Goal: Task Accomplishment & Management: Use online tool/utility

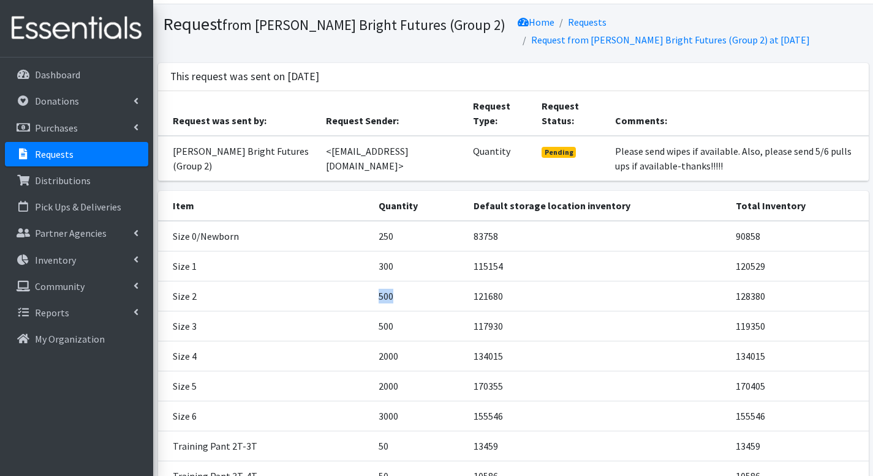
click at [438, 287] on td "500" at bounding box center [419, 296] width 96 height 30
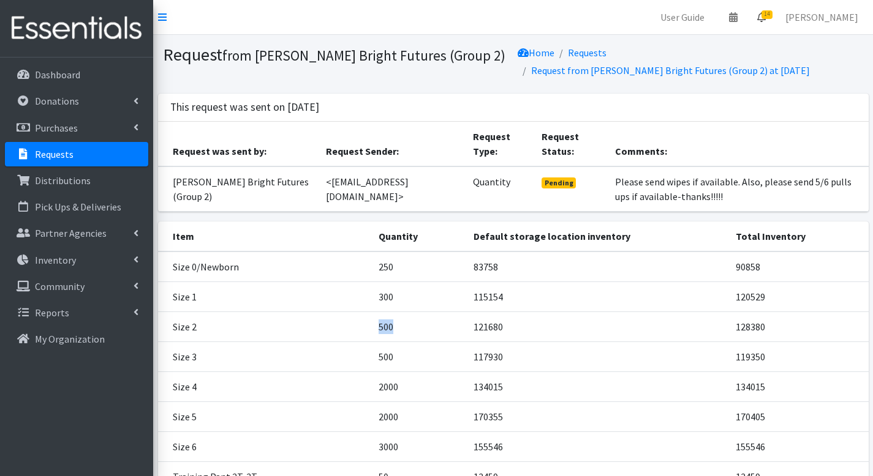
click at [770, 12] on span "14" at bounding box center [766, 14] width 11 height 9
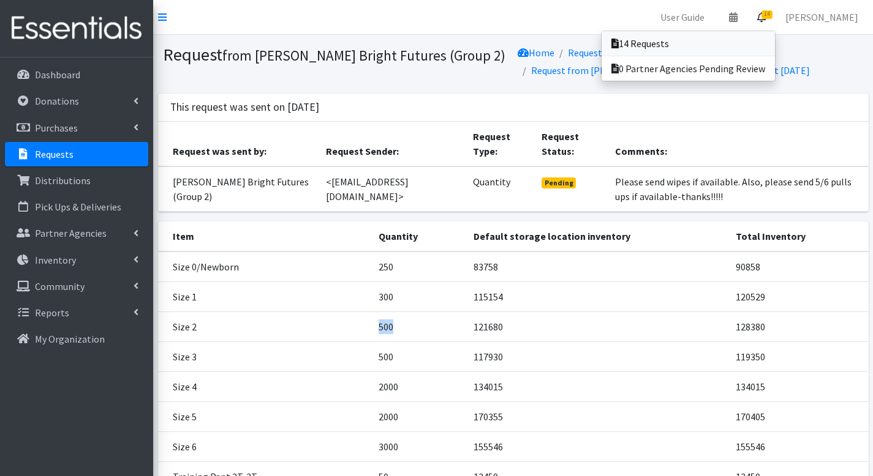
click at [764, 36] on link "14 Requests" at bounding box center [687, 43] width 173 height 24
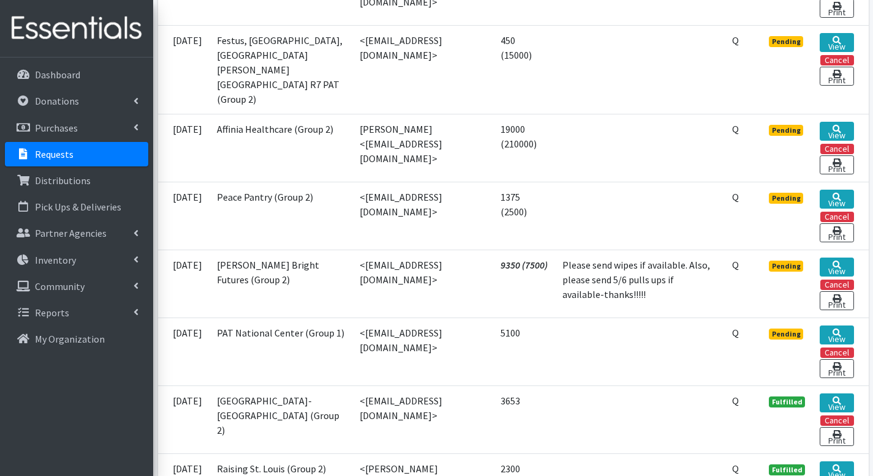
scroll to position [1139, 0]
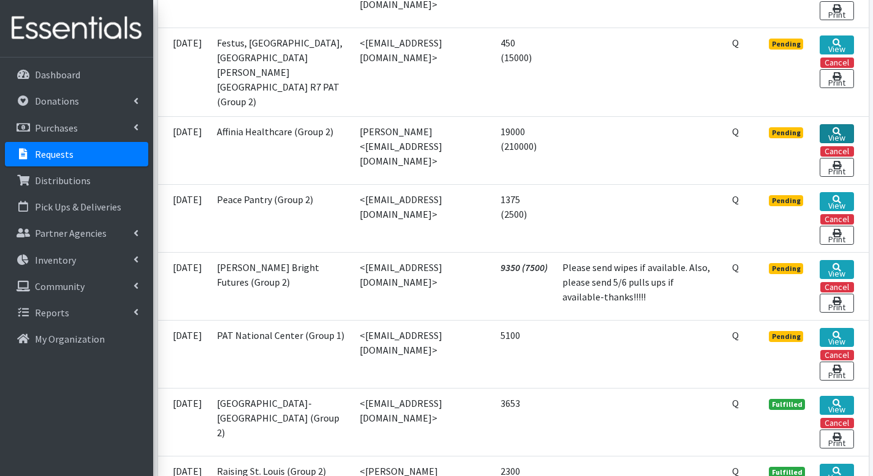
click at [835, 124] on link "View" at bounding box center [836, 133] width 34 height 19
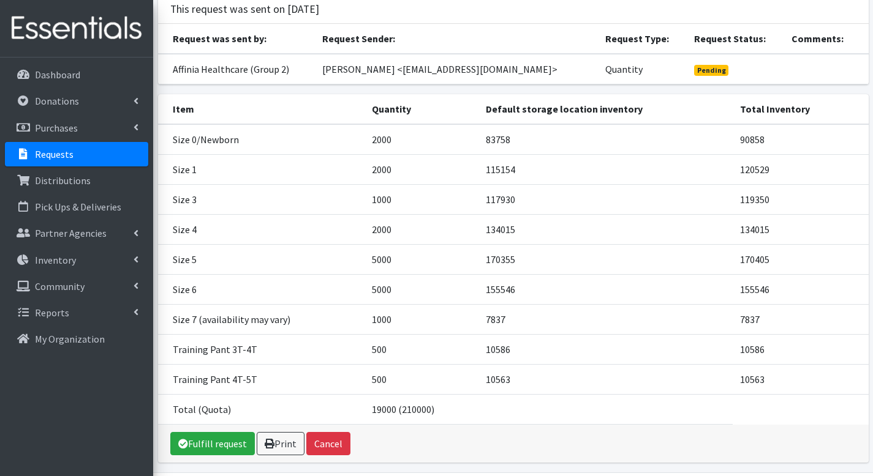
scroll to position [126, 0]
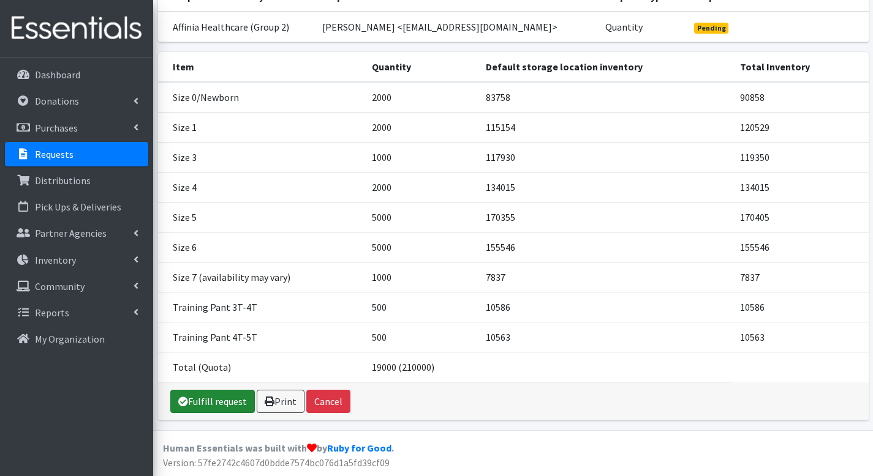
click at [219, 394] on link "Fulfill request" at bounding box center [212, 401] width 84 height 23
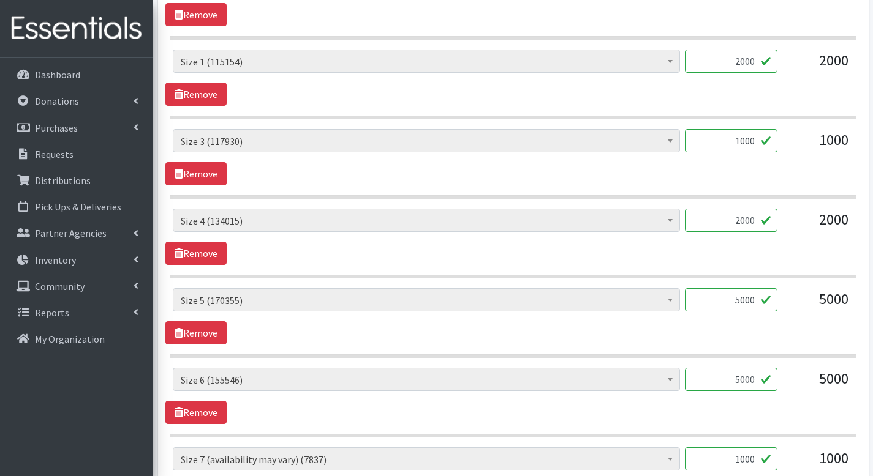
scroll to position [982, 0]
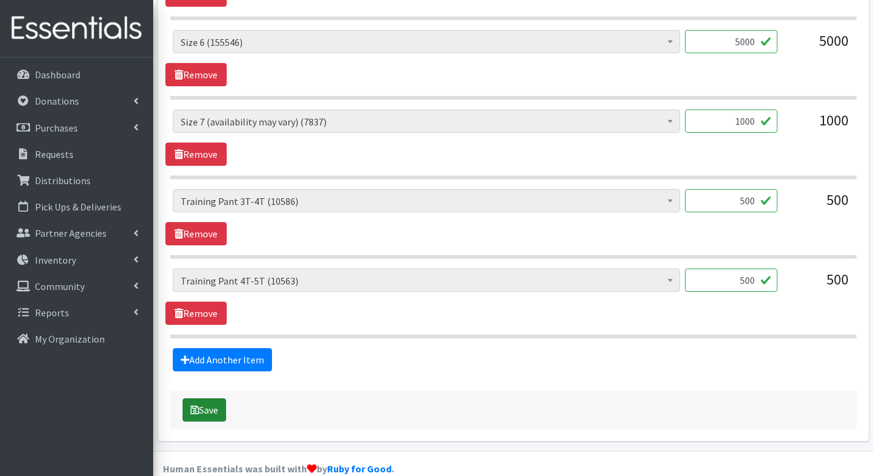
click at [210, 399] on button "Save" at bounding box center [203, 410] width 43 height 23
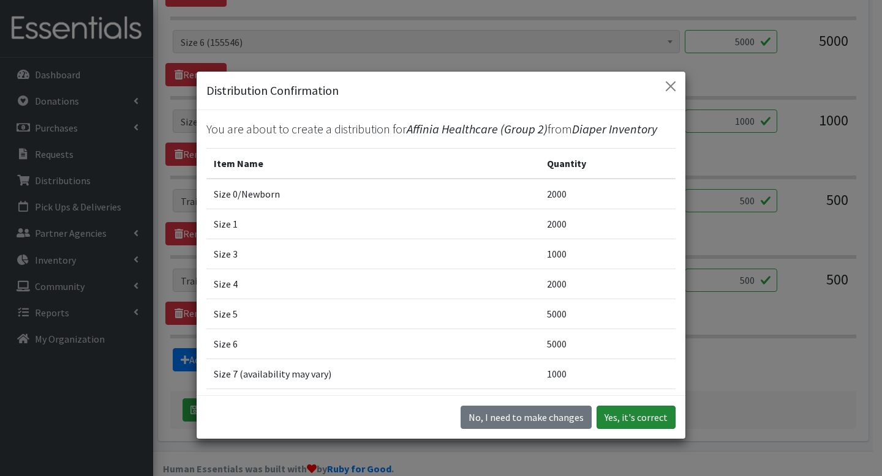
click at [610, 416] on button "Yes, it's correct" at bounding box center [635, 417] width 79 height 23
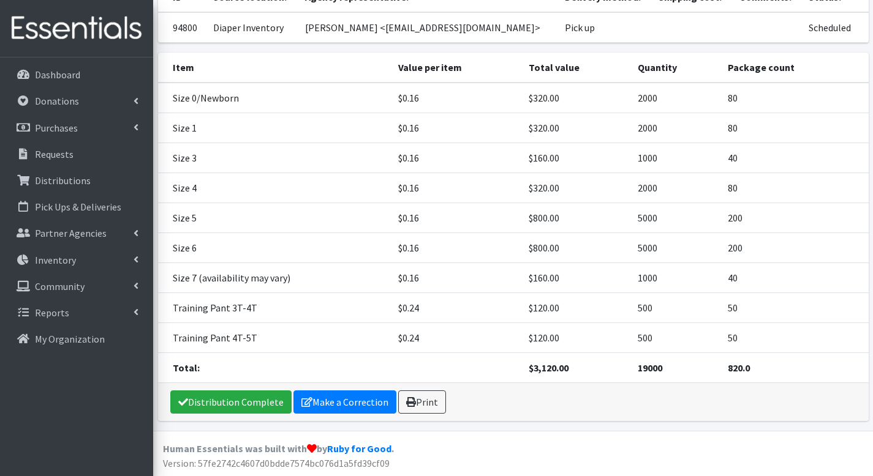
scroll to position [159, 0]
click at [301, 402] on icon at bounding box center [306, 402] width 11 height 10
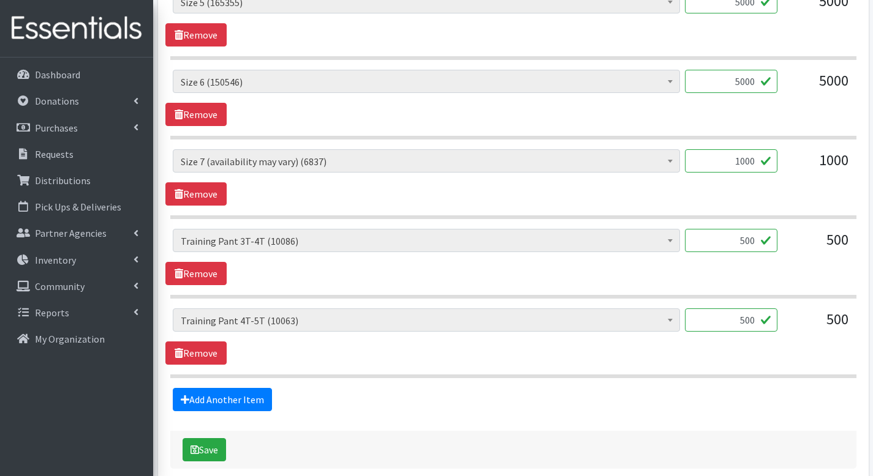
scroll to position [942, 0]
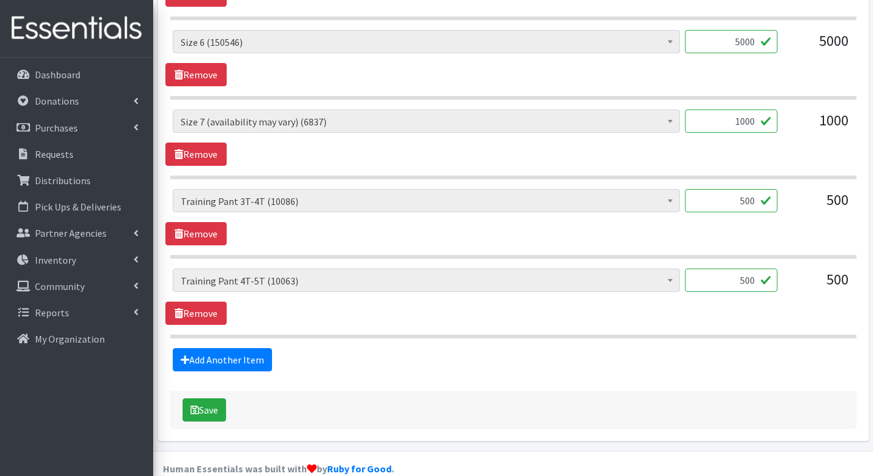
drag, startPoint x: 723, startPoint y: 185, endPoint x: 787, endPoint y: 182, distance: 65.0
click at [787, 189] on div "Period Supplies: Mixed Kits (order by bag) (415) Applicator-free tampon (8) BOR…" at bounding box center [513, 205] width 680 height 33
type input "250"
drag, startPoint x: 724, startPoint y: 258, endPoint x: 792, endPoint y: 275, distance: 69.4
click at [792, 275] on div "Period Supplies: Mixed Kits (order by bag) (415) Applicator-free tampon (8) BOR…" at bounding box center [513, 285] width 680 height 33
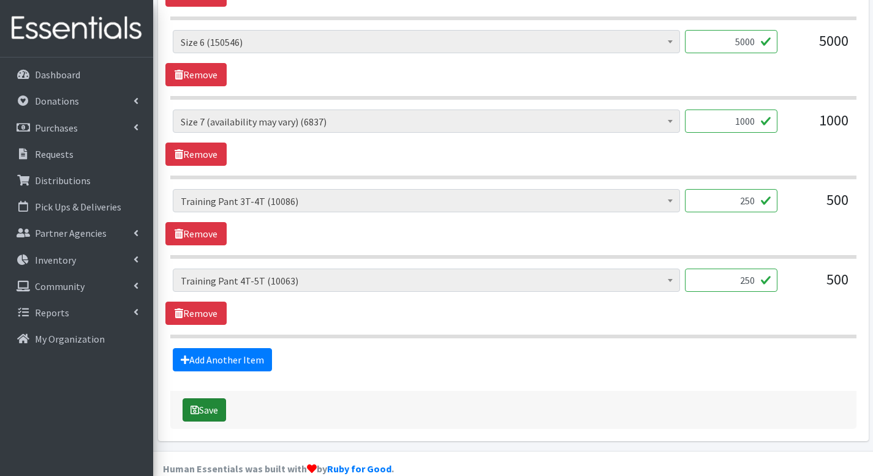
type input "250"
click at [223, 399] on button "Save" at bounding box center [203, 410] width 43 height 23
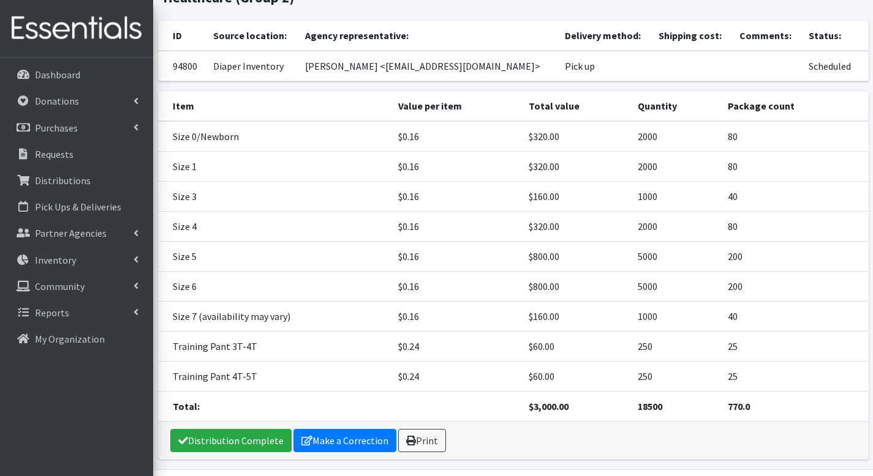
scroll to position [159, 0]
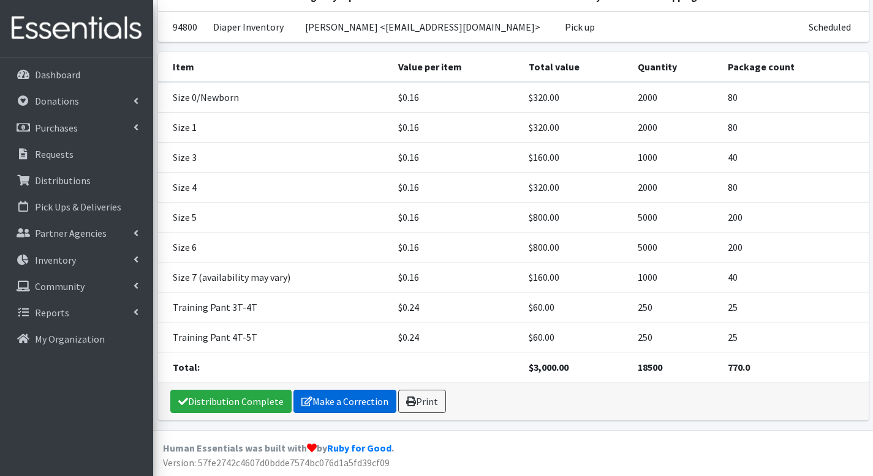
click at [332, 402] on link "Make a Correction" at bounding box center [344, 401] width 103 height 23
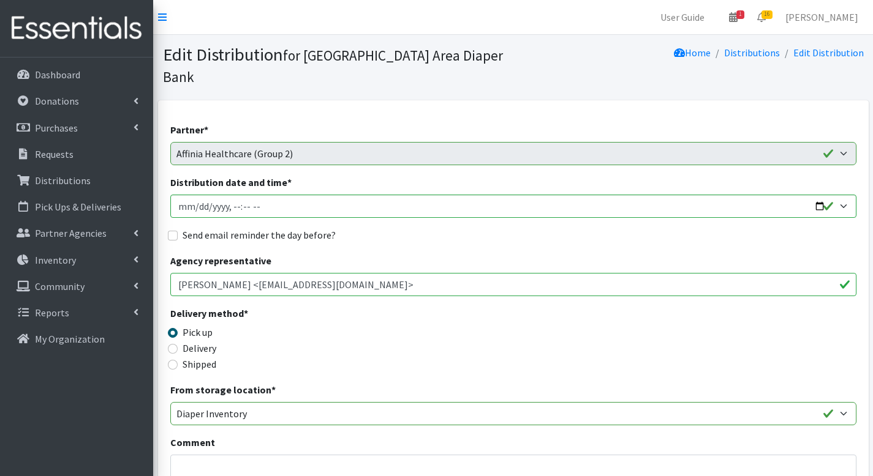
scroll to position [844, 0]
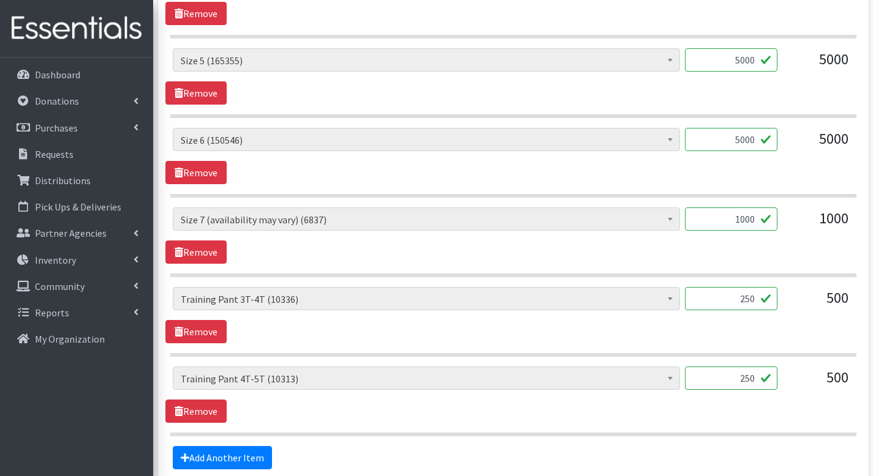
drag, startPoint x: 737, startPoint y: 276, endPoint x: 779, endPoint y: 277, distance: 42.3
click at [779, 287] on div "Period Supplies: Mixed Kits (order by bag) (415) Applicator-free tampon (8) BOR…" at bounding box center [513, 303] width 680 height 33
type input "400"
drag, startPoint x: 737, startPoint y: 351, endPoint x: 754, endPoint y: 354, distance: 17.3
click at [754, 367] on input "250" at bounding box center [731, 378] width 92 height 23
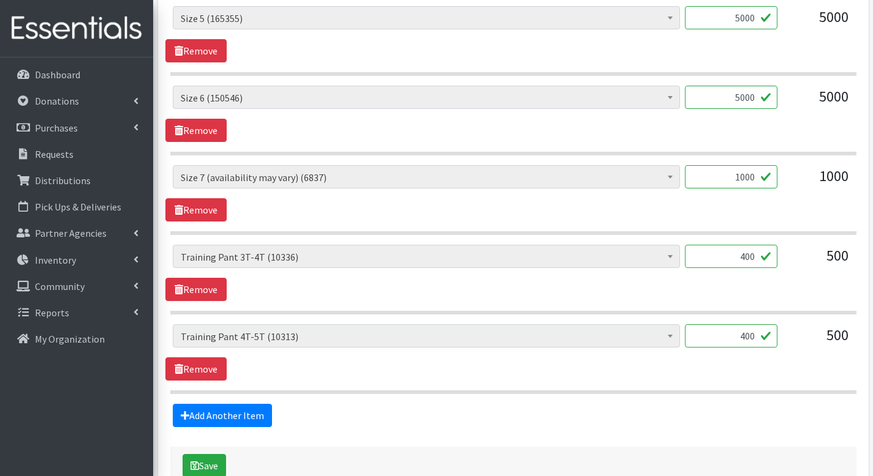
scroll to position [942, 0]
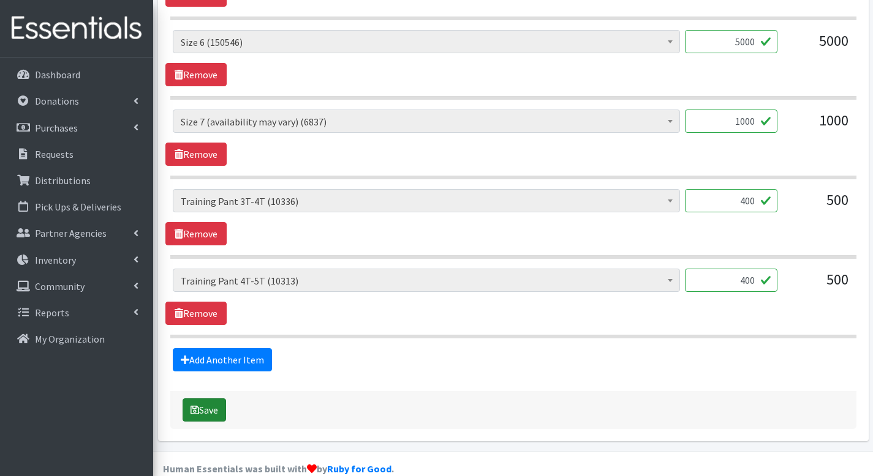
type input "400"
click at [207, 399] on button "Save" at bounding box center [203, 410] width 43 height 23
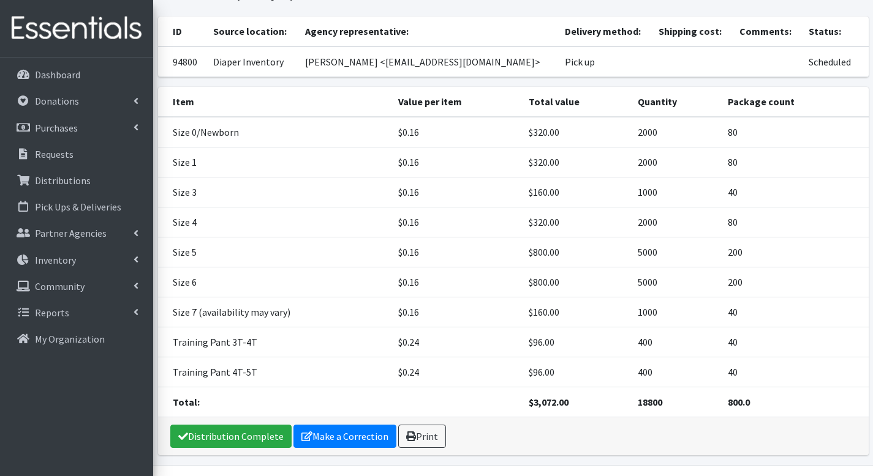
scroll to position [159, 0]
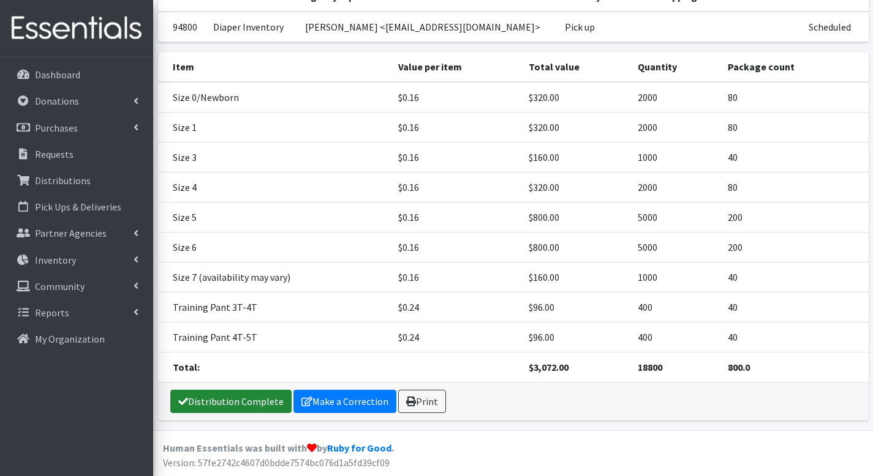
click at [220, 407] on link "Distribution Complete" at bounding box center [230, 401] width 121 height 23
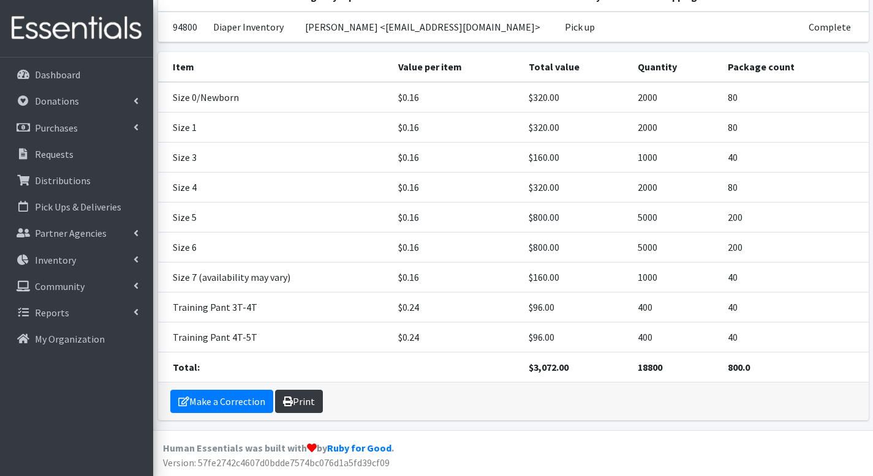
click at [286, 399] on icon at bounding box center [288, 402] width 10 height 10
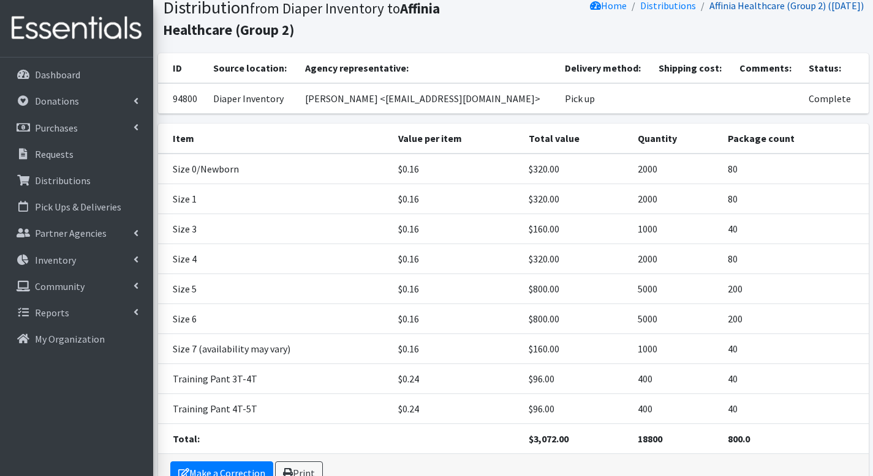
scroll to position [0, 0]
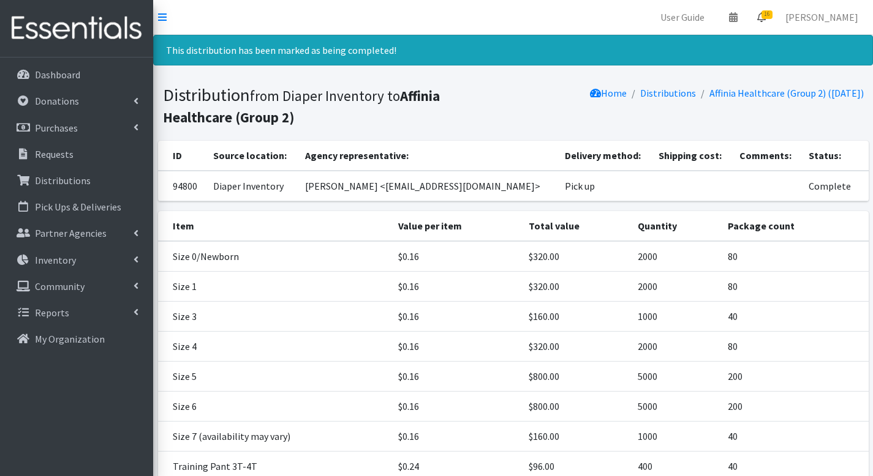
click at [772, 15] on span "16" at bounding box center [766, 14] width 11 height 9
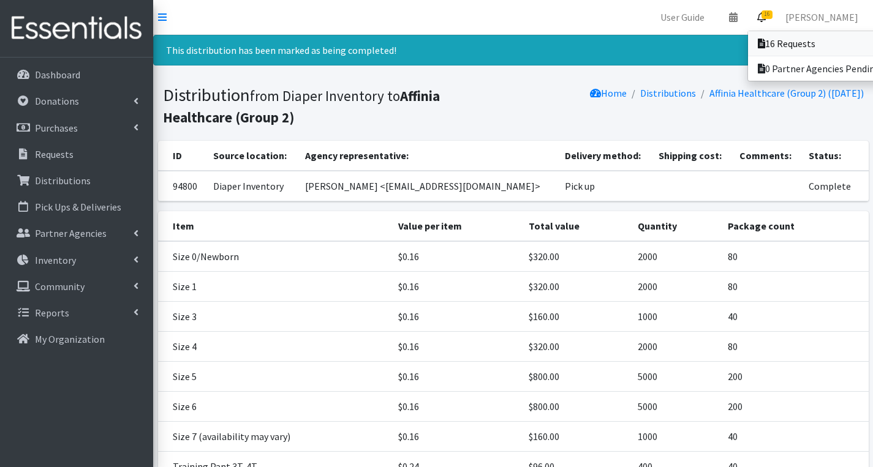
click at [765, 41] on icon at bounding box center [760, 44] width 7 height 10
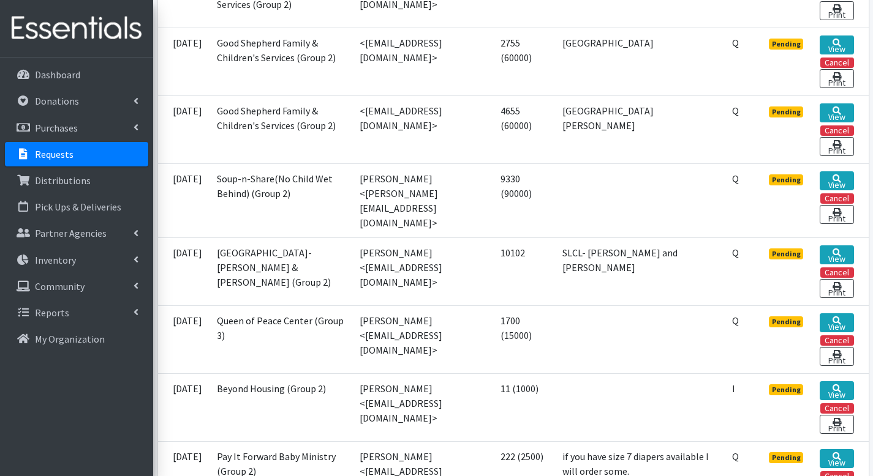
scroll to position [671, 0]
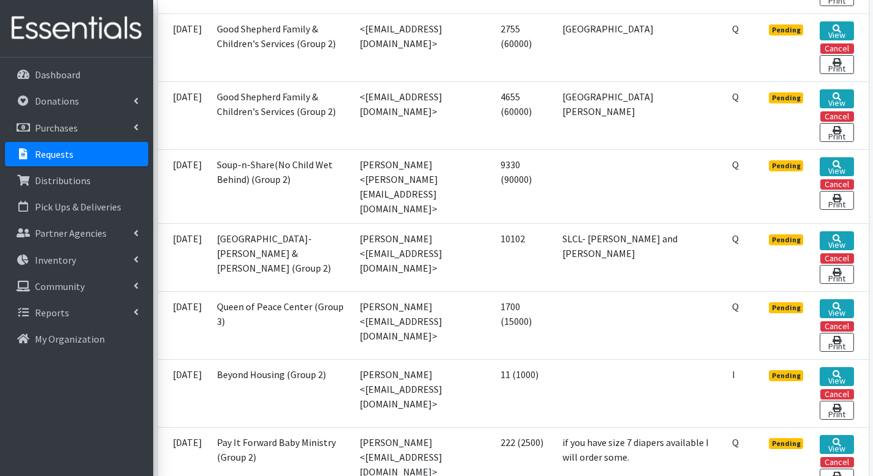
click at [823, 160] on td "View Cancel Print" at bounding box center [840, 186] width 56 height 74
click at [829, 170] on link "View" at bounding box center [836, 166] width 34 height 19
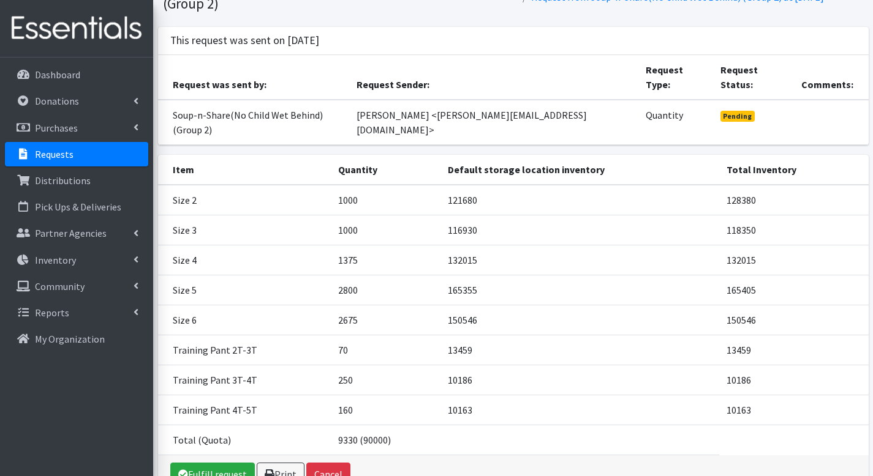
scroll to position [117, 0]
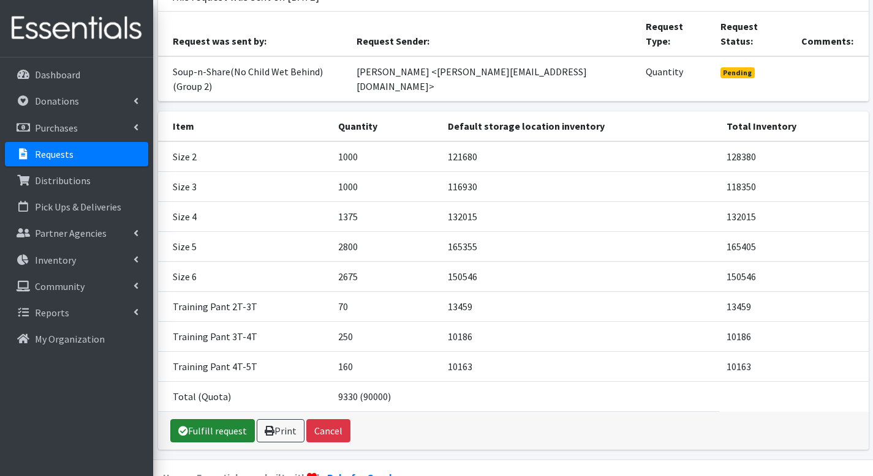
click at [233, 419] on link "Fulfill request" at bounding box center [212, 430] width 84 height 23
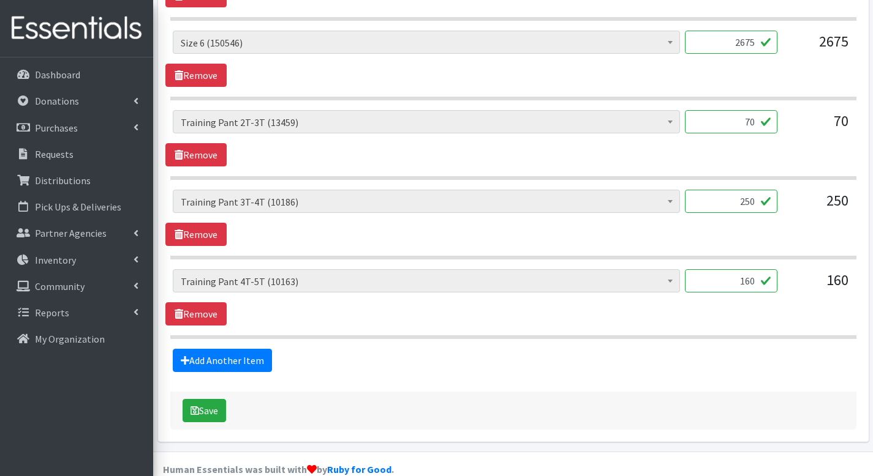
scroll to position [869, 0]
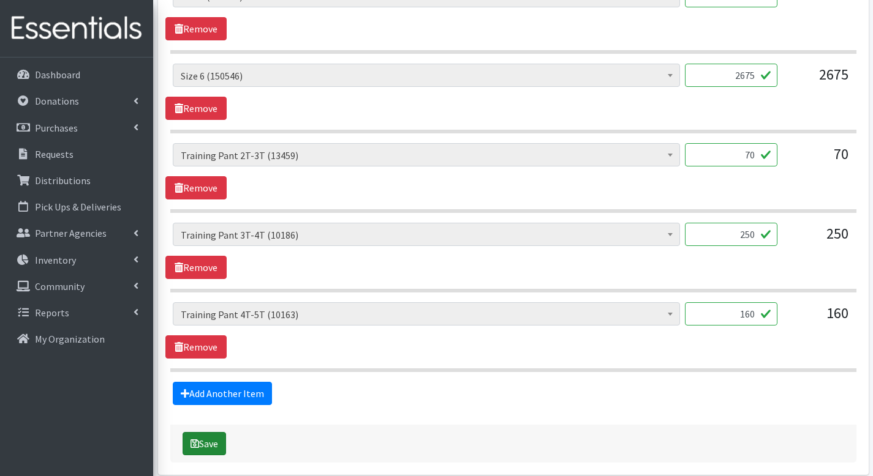
click at [216, 432] on button "Save" at bounding box center [203, 443] width 43 height 23
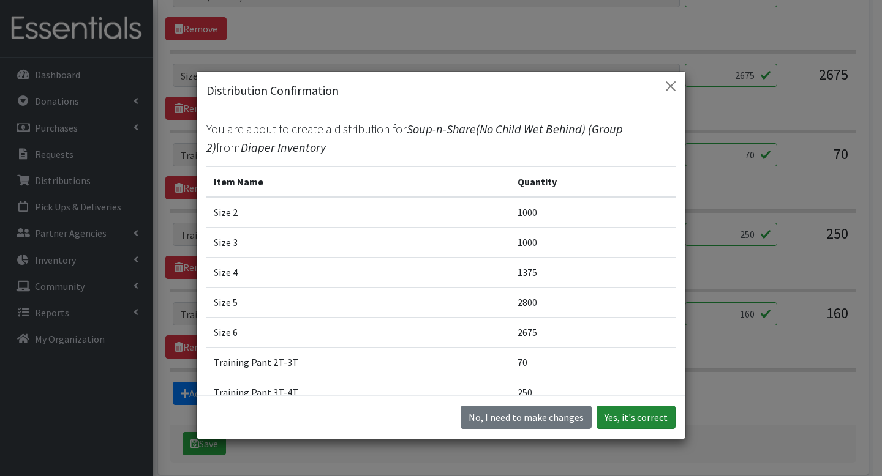
click at [637, 415] on button "Yes, it's correct" at bounding box center [635, 417] width 79 height 23
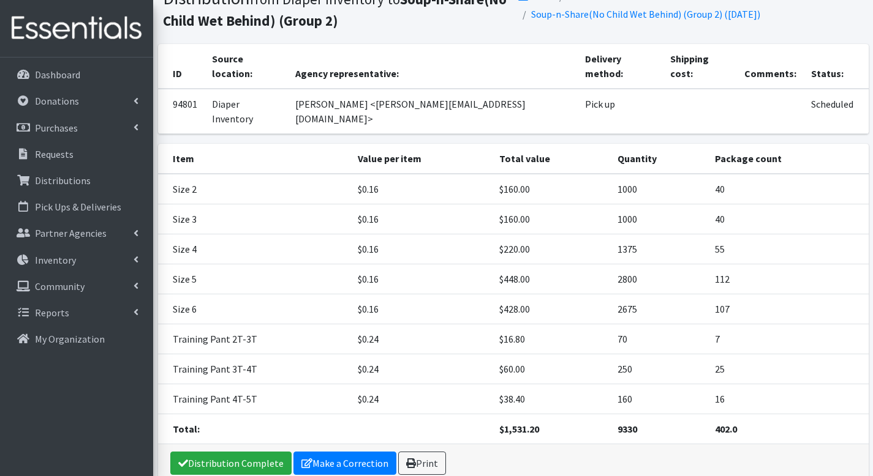
scroll to position [129, 0]
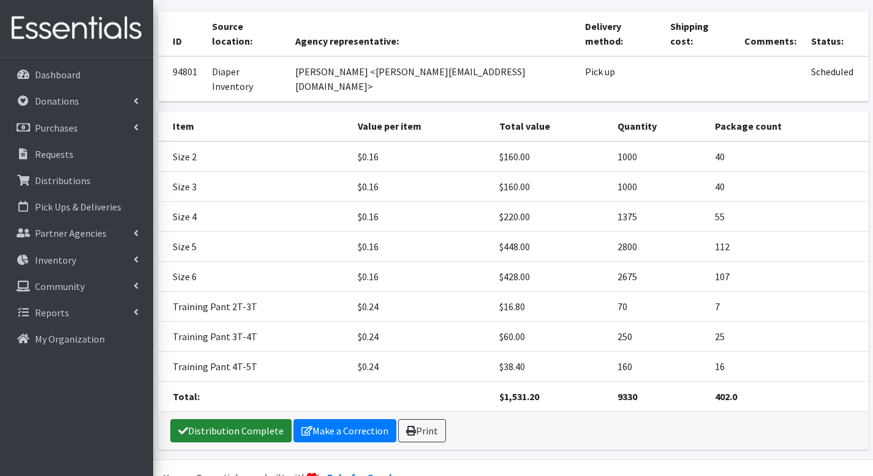
click at [246, 419] on link "Distribution Complete" at bounding box center [230, 430] width 121 height 23
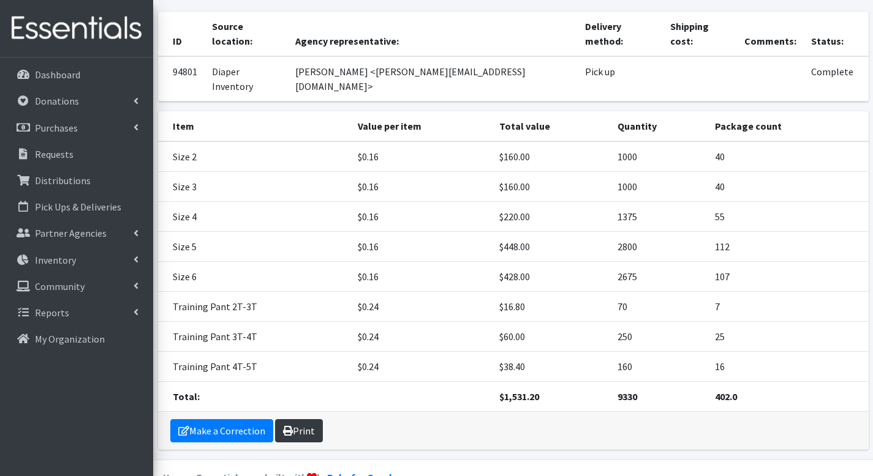
click at [289, 419] on link "Print" at bounding box center [299, 430] width 48 height 23
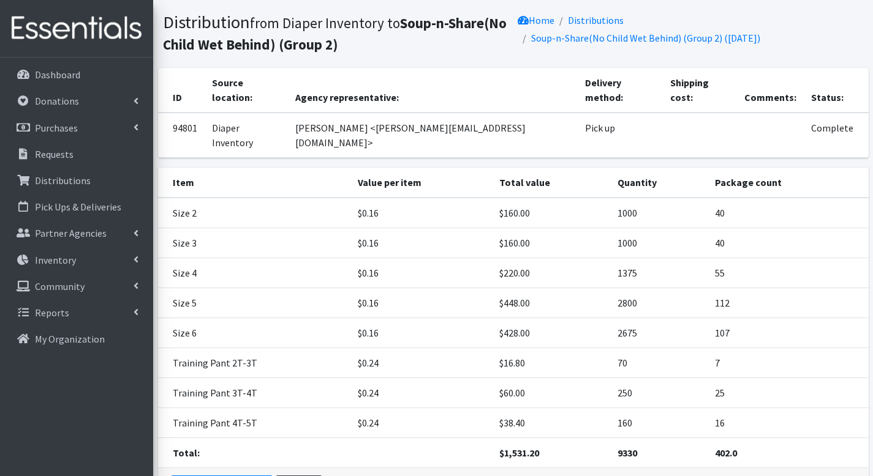
scroll to position [0, 0]
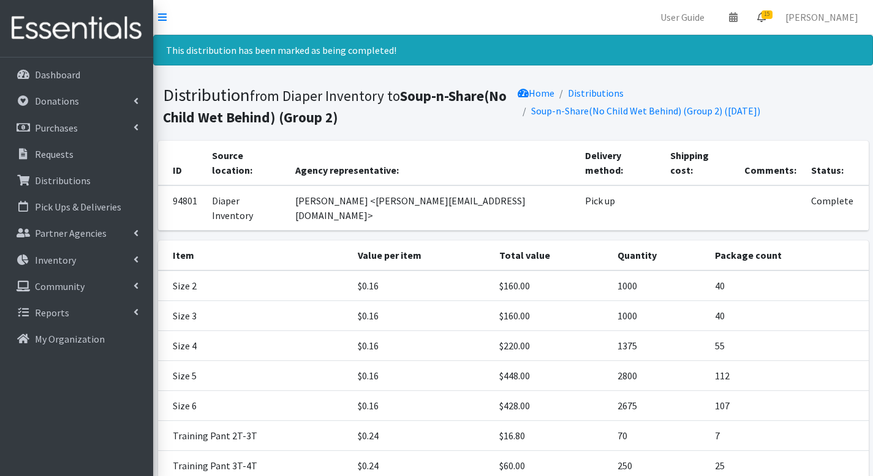
click at [766, 25] on link "15" at bounding box center [761, 17] width 28 height 24
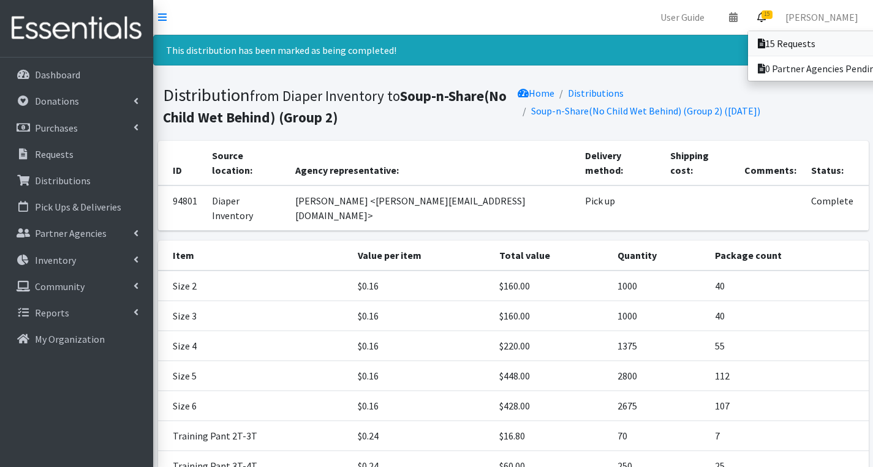
click at [765, 39] on icon at bounding box center [760, 44] width 7 height 10
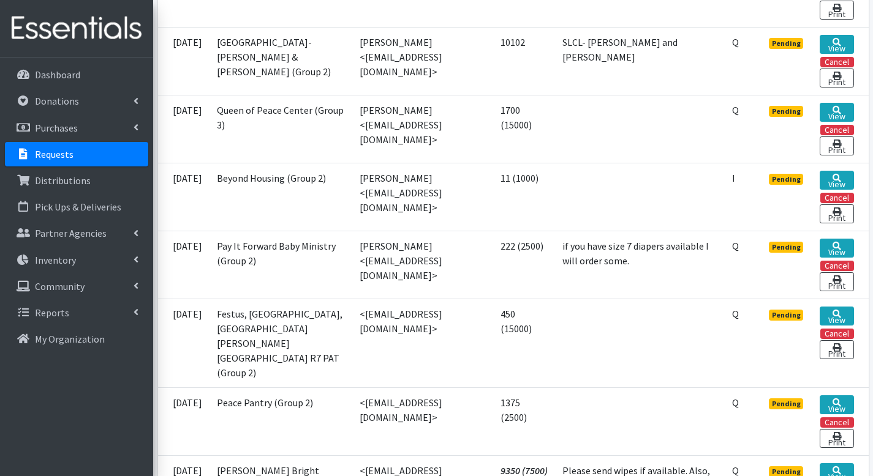
scroll to position [1011, 0]
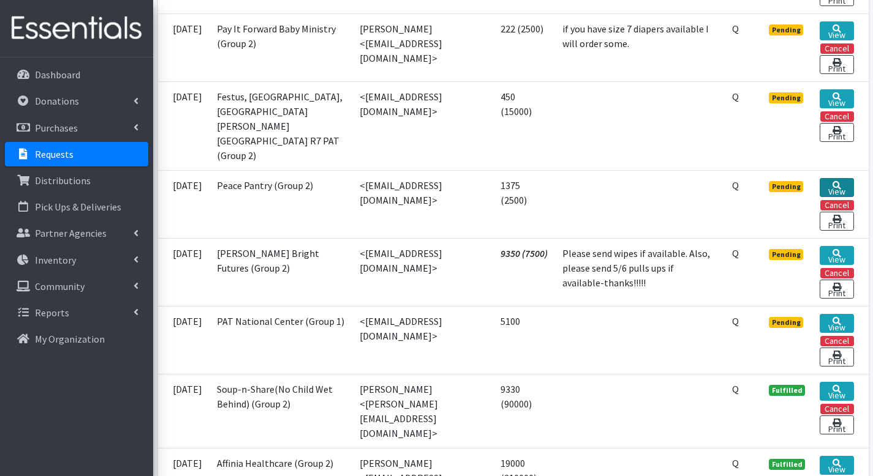
click at [838, 181] on link "View" at bounding box center [836, 187] width 34 height 19
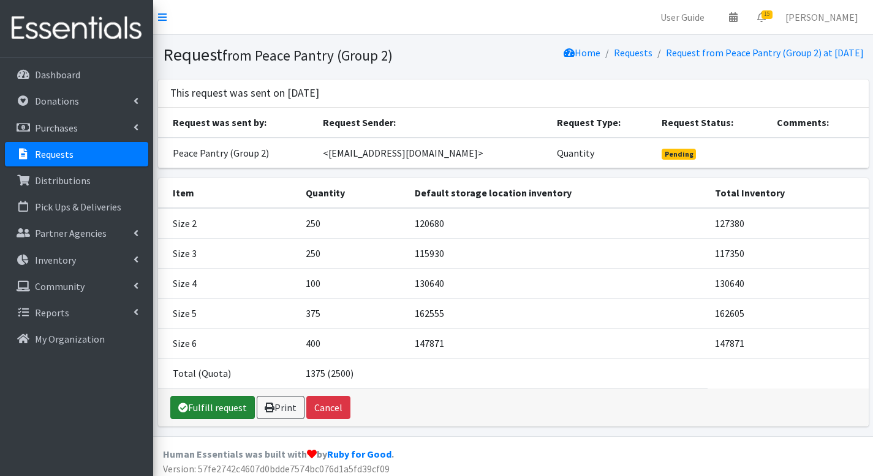
click at [207, 397] on link "Fulfill request" at bounding box center [212, 407] width 84 height 23
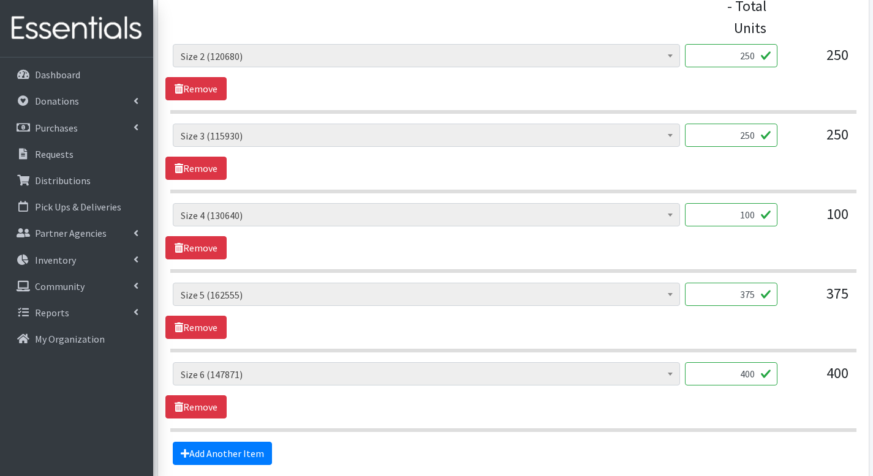
scroll to position [664, 0]
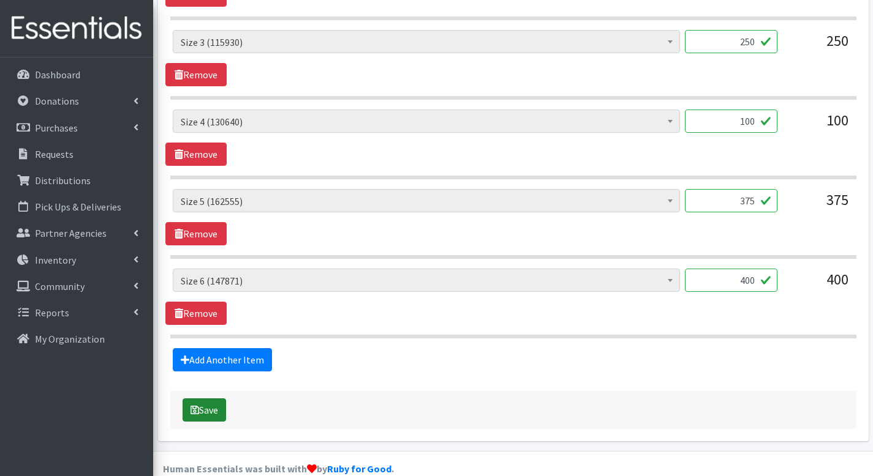
click at [211, 399] on button "Save" at bounding box center [203, 410] width 43 height 23
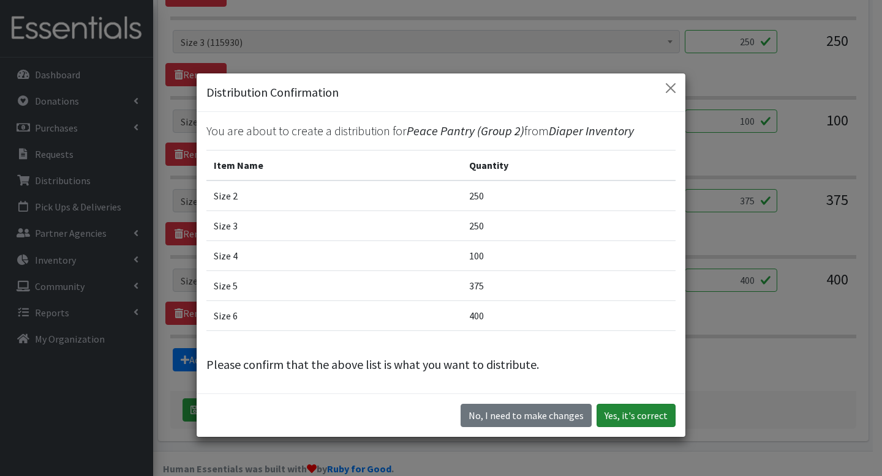
click at [621, 410] on button "Yes, it's correct" at bounding box center [635, 415] width 79 height 23
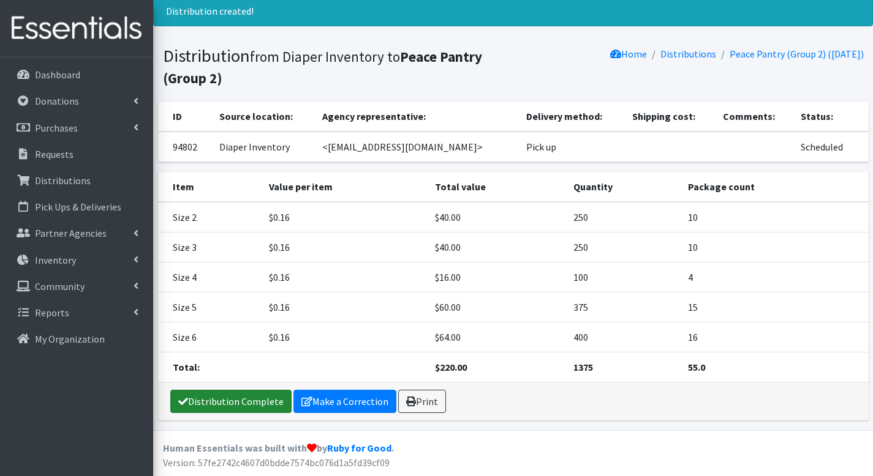
click at [252, 402] on link "Distribution Complete" at bounding box center [230, 401] width 121 height 23
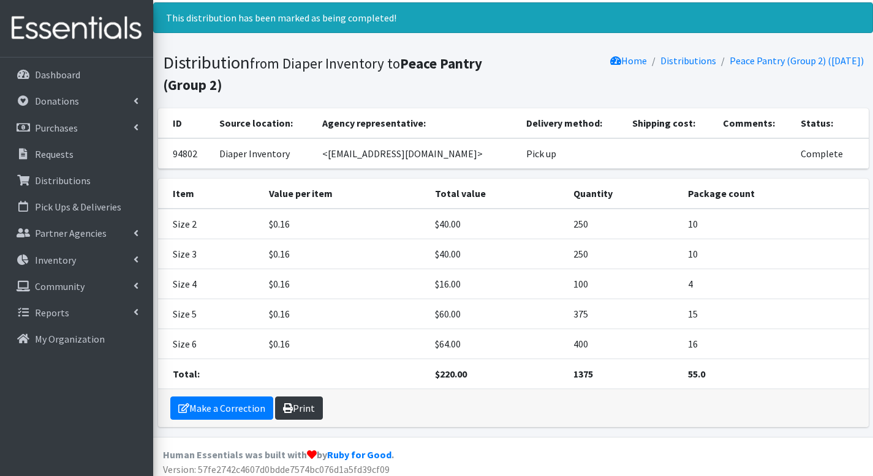
scroll to position [39, 0]
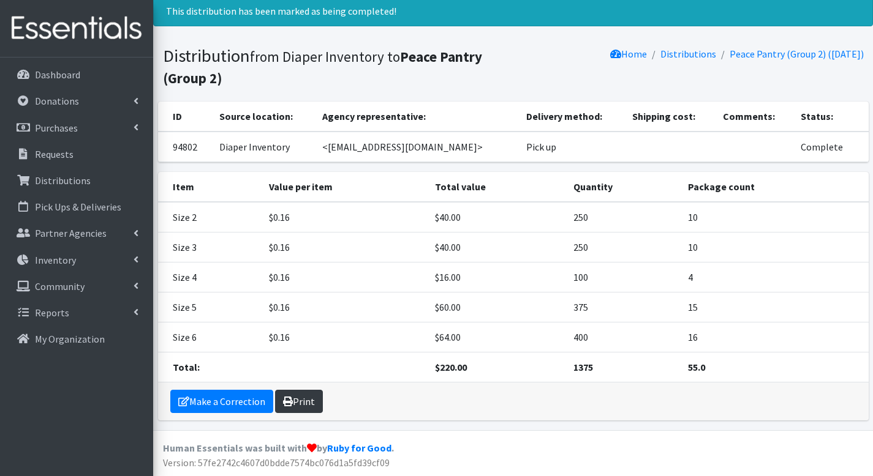
click at [306, 407] on link "Print" at bounding box center [299, 401] width 48 height 23
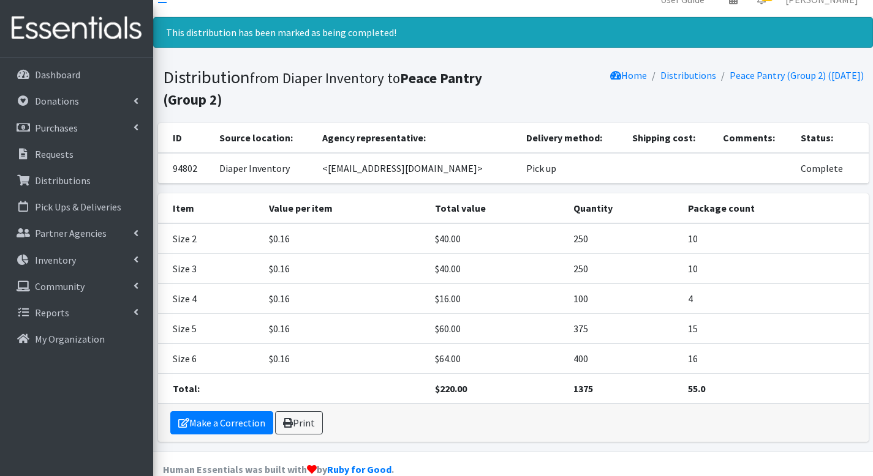
scroll to position [0, 0]
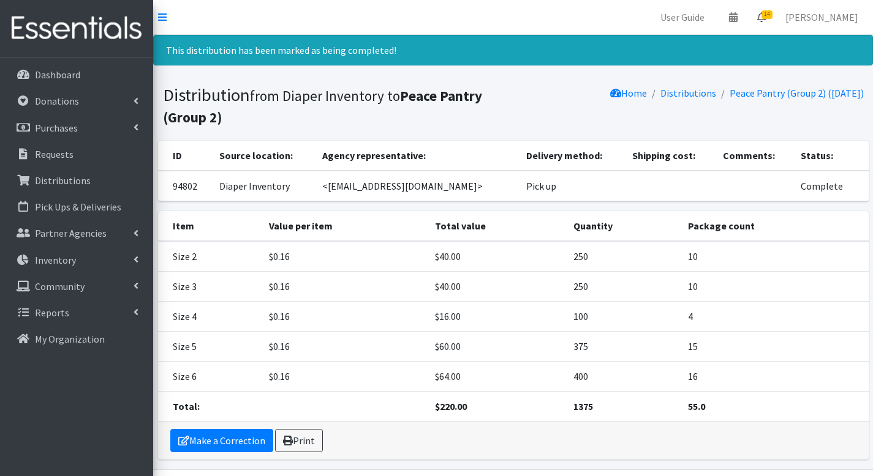
click at [765, 17] on icon at bounding box center [761, 17] width 9 height 10
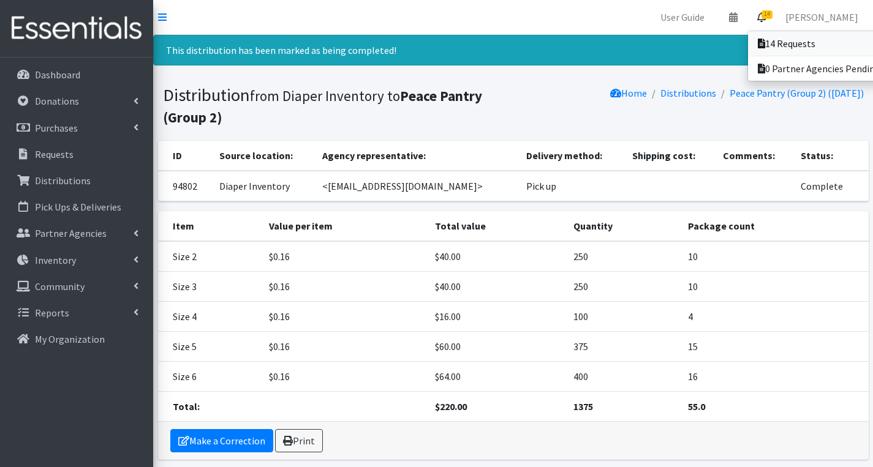
click at [770, 36] on link "14 Requests" at bounding box center [833, 43] width 170 height 24
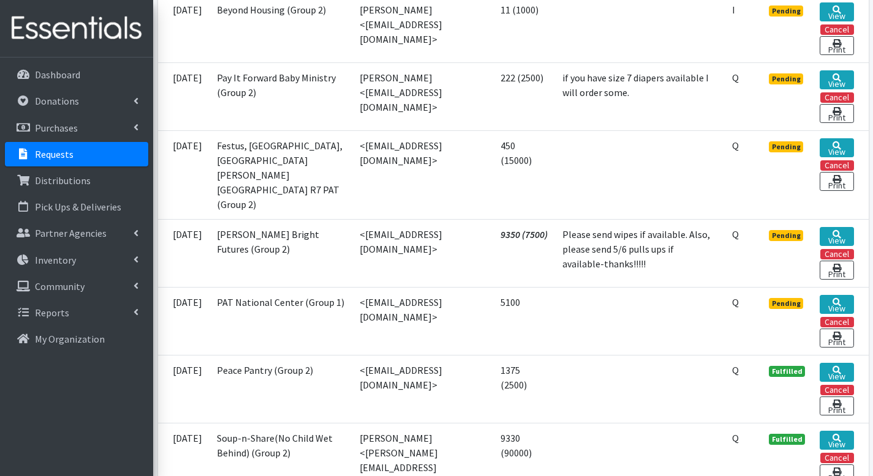
scroll to position [1016, 0]
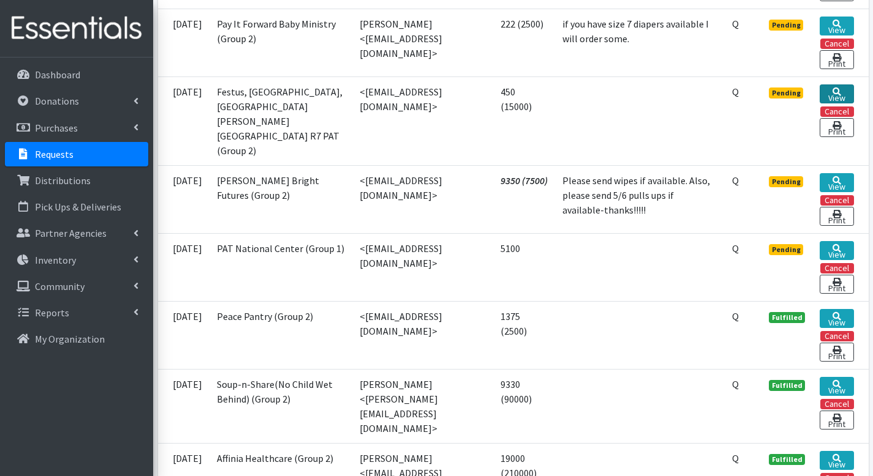
click at [833, 95] on icon at bounding box center [836, 92] width 9 height 9
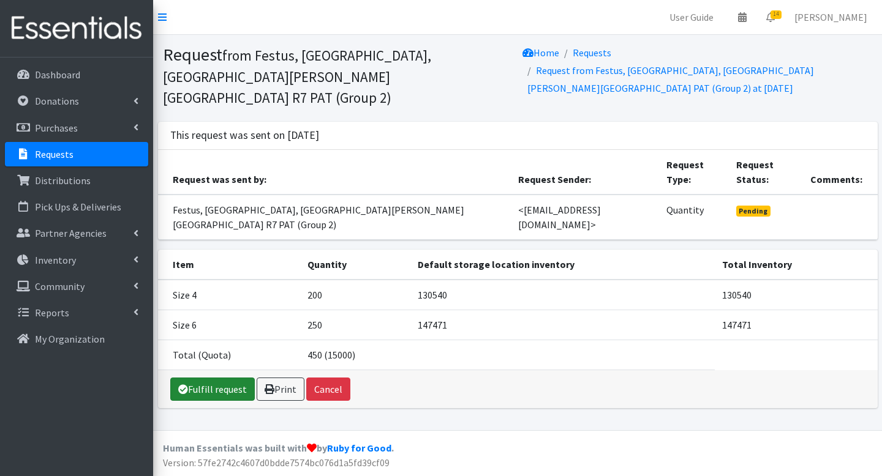
click at [215, 378] on link "Fulfill request" at bounding box center [212, 389] width 84 height 23
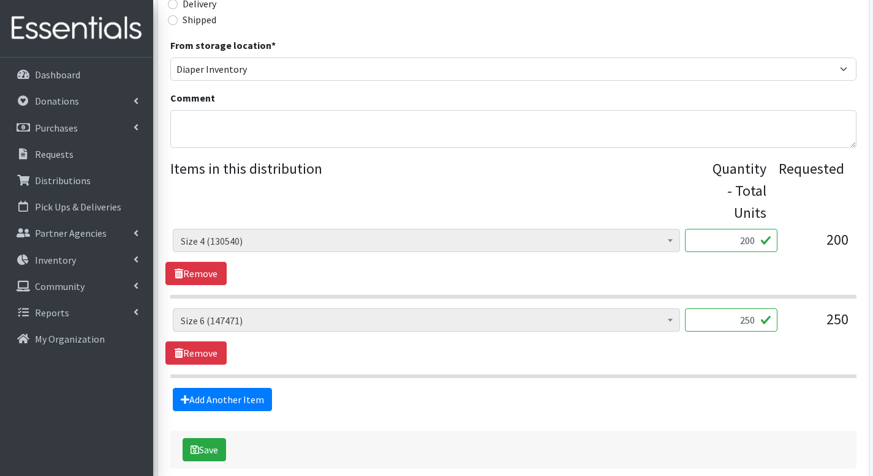
scroll to position [425, 0]
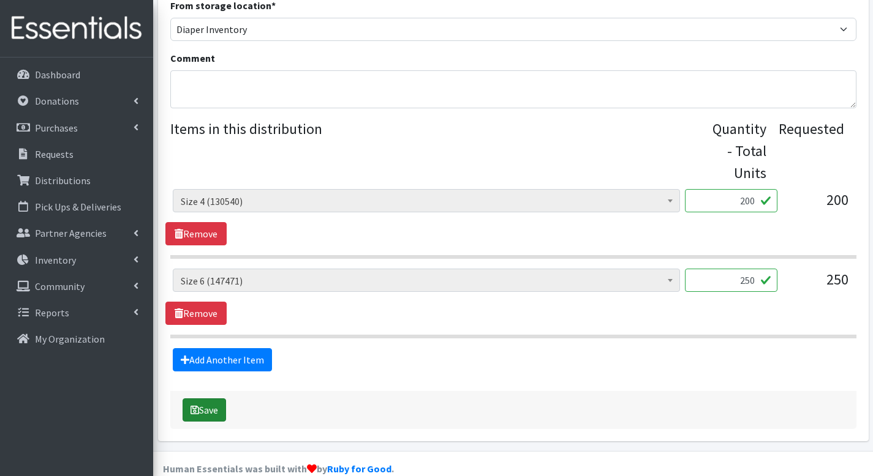
click at [217, 399] on button "Save" at bounding box center [203, 410] width 43 height 23
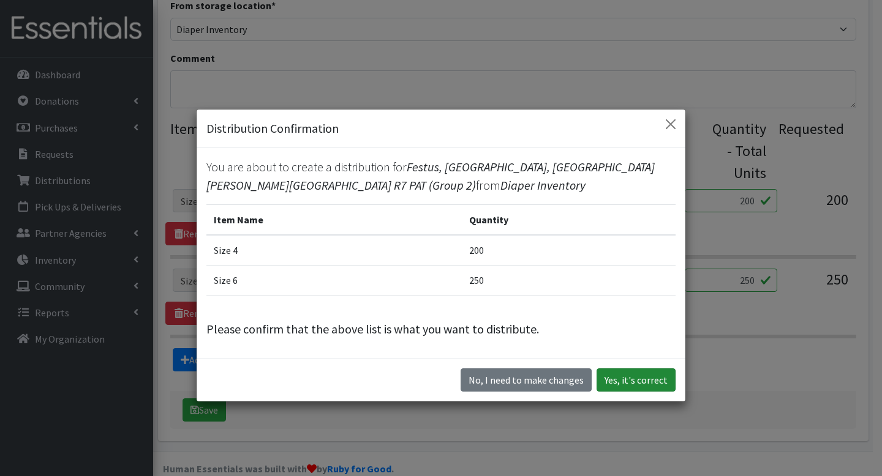
click at [640, 381] on button "Yes, it's correct" at bounding box center [635, 380] width 79 height 23
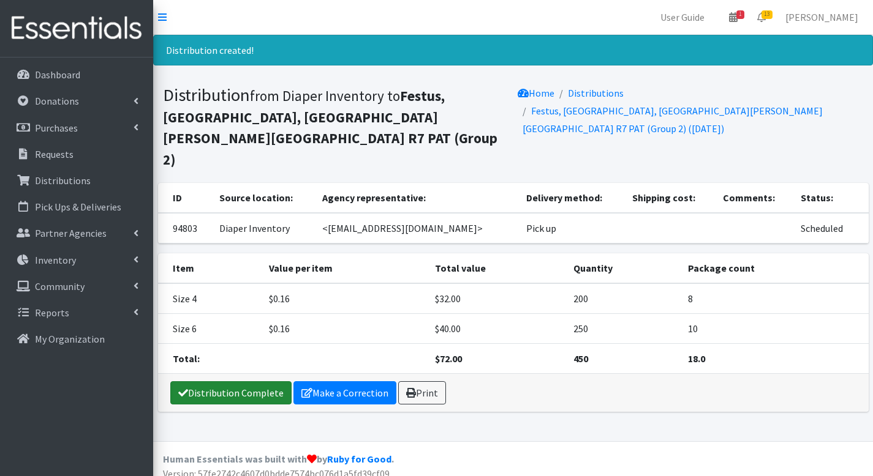
click at [244, 381] on link "Distribution Complete" at bounding box center [230, 392] width 121 height 23
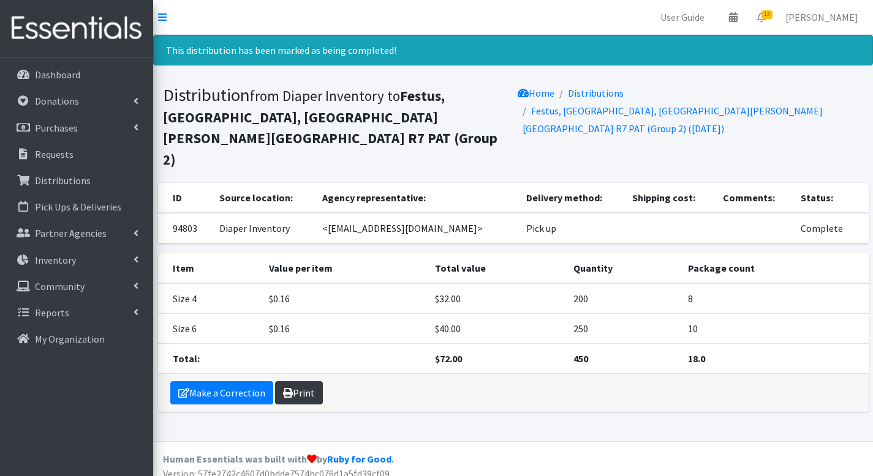
click at [293, 381] on link "Print" at bounding box center [299, 392] width 48 height 23
click at [765, 16] on icon at bounding box center [761, 17] width 9 height 10
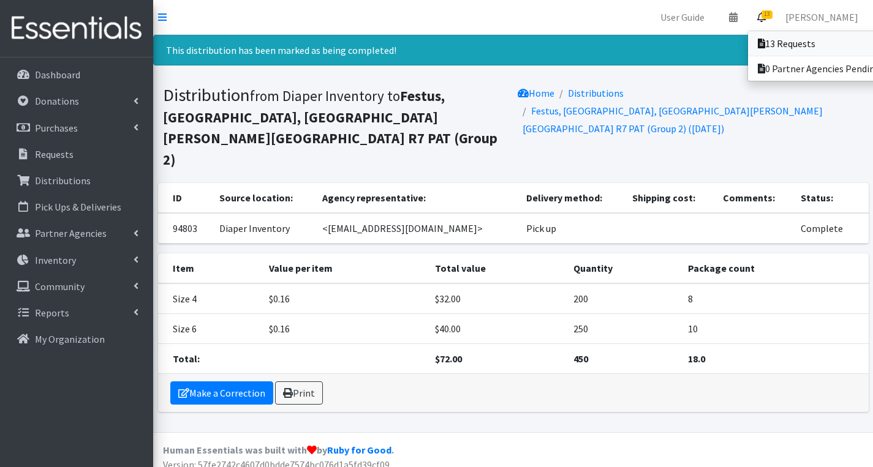
click at [774, 45] on link "13 Requests" at bounding box center [833, 43] width 170 height 24
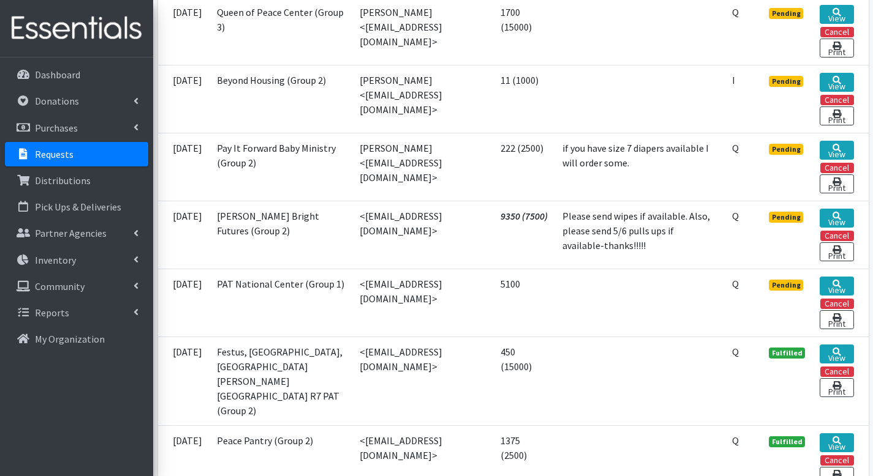
scroll to position [889, 0]
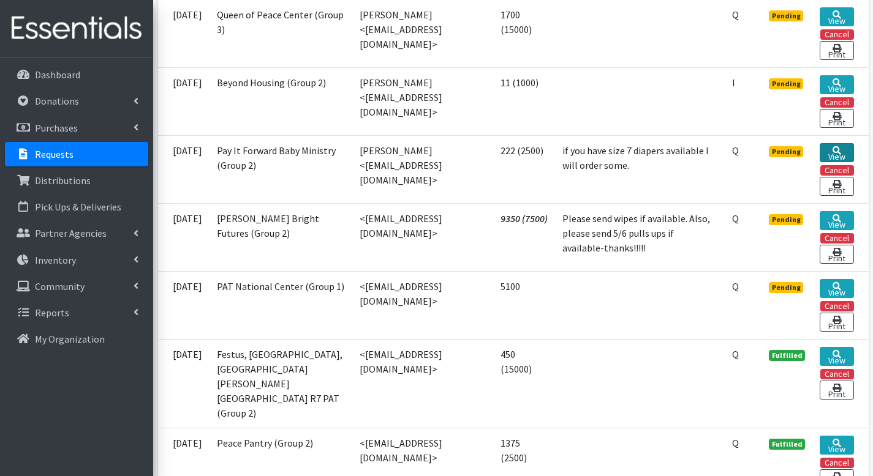
click at [834, 160] on link "View" at bounding box center [836, 152] width 34 height 19
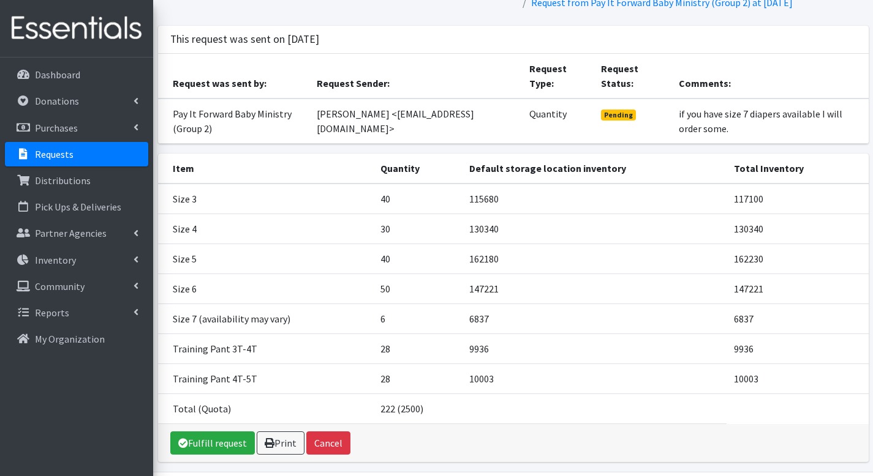
scroll to position [110, 0]
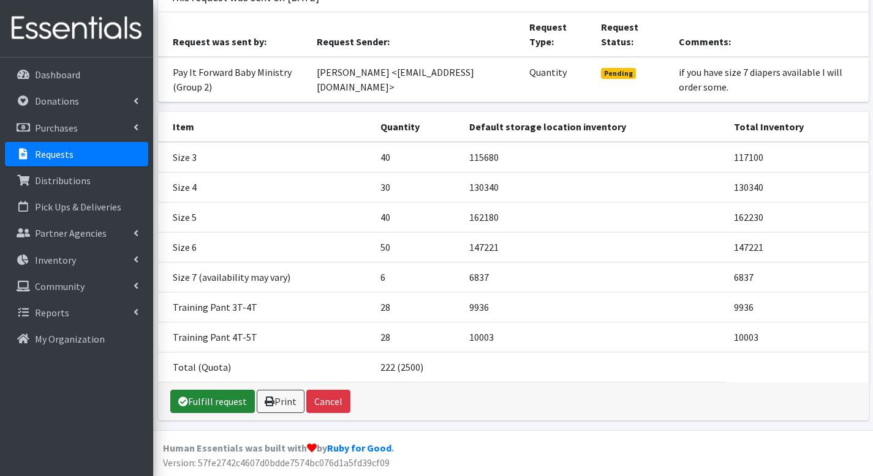
click at [231, 399] on link "Fulfill request" at bounding box center [212, 401] width 84 height 23
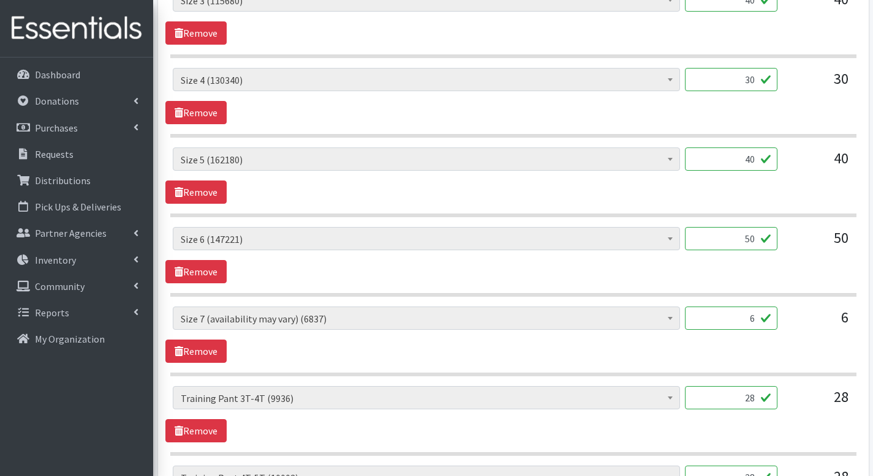
scroll to position [823, 0]
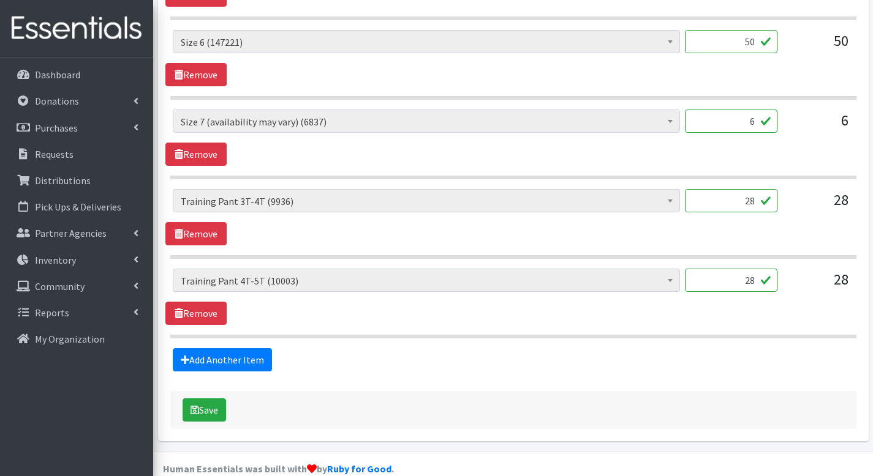
drag, startPoint x: 743, startPoint y: 182, endPoint x: 756, endPoint y: 181, distance: 12.4
click at [756, 189] on input "28" at bounding box center [731, 200] width 92 height 23
type input "150"
drag, startPoint x: 742, startPoint y: 258, endPoint x: 762, endPoint y: 261, distance: 19.9
click at [762, 269] on input "28" at bounding box center [731, 280] width 92 height 23
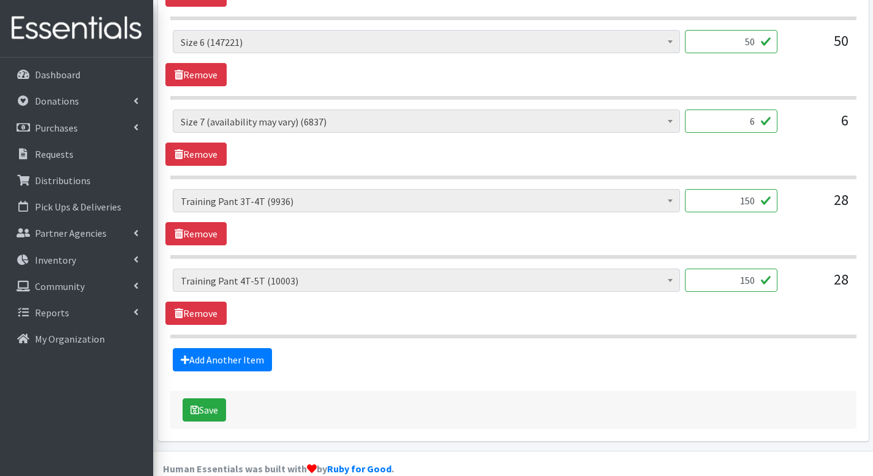
type input "150"
drag, startPoint x: 742, startPoint y: 103, endPoint x: 768, endPoint y: 102, distance: 25.7
click at [768, 110] on input "6" at bounding box center [731, 121] width 92 height 23
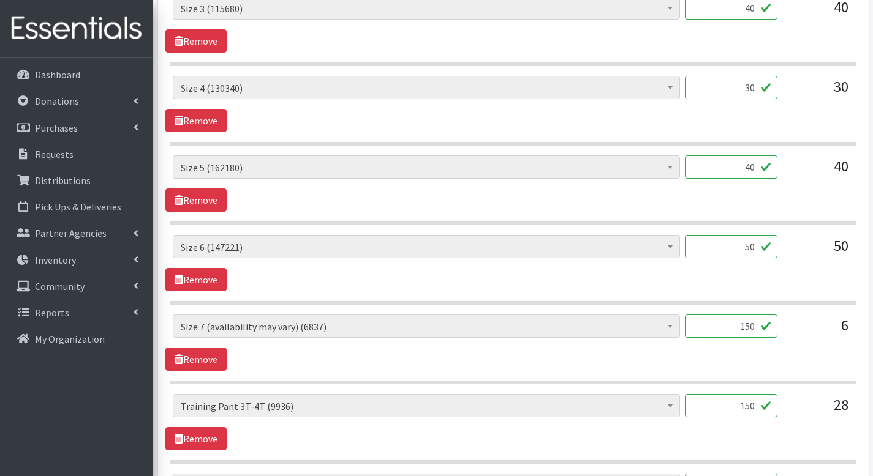
scroll to position [616, 0]
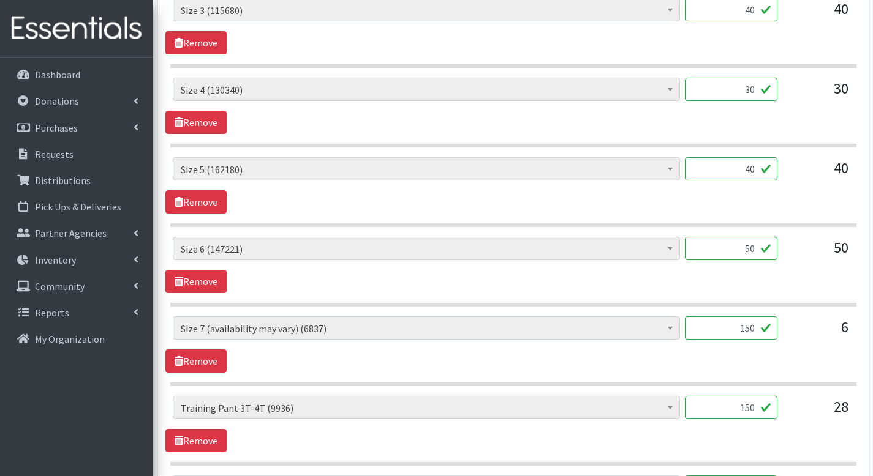
type input "150"
drag, startPoint x: 737, startPoint y: 233, endPoint x: 802, endPoint y: 238, distance: 65.1
click at [802, 238] on div "Period Supplies: Mixed Kits (order by bag) (415) Applicator-free tampon (8) BOR…" at bounding box center [513, 253] width 680 height 33
type input "1250"
drag, startPoint x: 741, startPoint y: 152, endPoint x: 765, endPoint y: 149, distance: 24.7
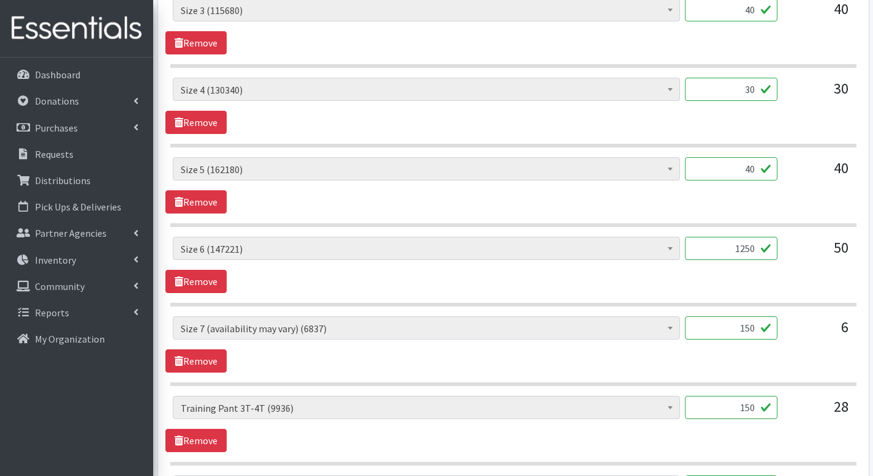
click at [765, 157] on input "40" at bounding box center [731, 168] width 92 height 23
type input "1000"
drag, startPoint x: 737, startPoint y: 66, endPoint x: 767, endPoint y: 68, distance: 29.4
click at [767, 78] on input "30" at bounding box center [731, 89] width 92 height 23
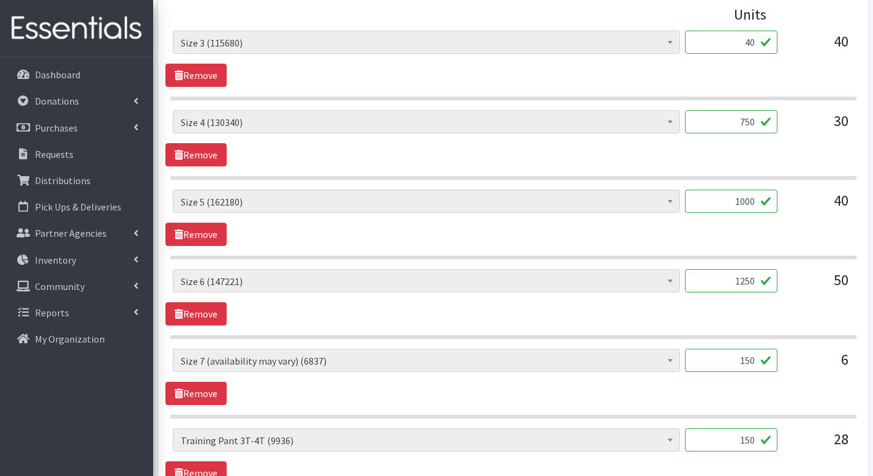
scroll to position [524, 0]
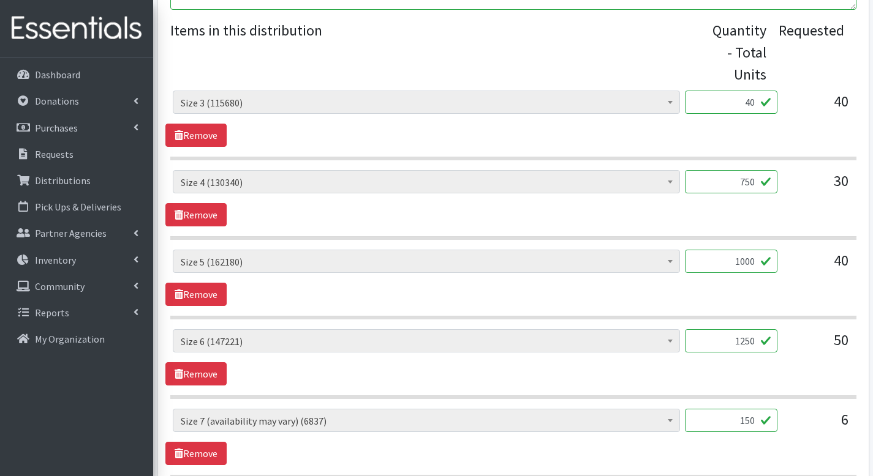
type input "750"
drag, startPoint x: 743, startPoint y: 85, endPoint x: 771, endPoint y: 84, distance: 28.2
click at [771, 91] on input "40" at bounding box center [731, 102] width 92 height 23
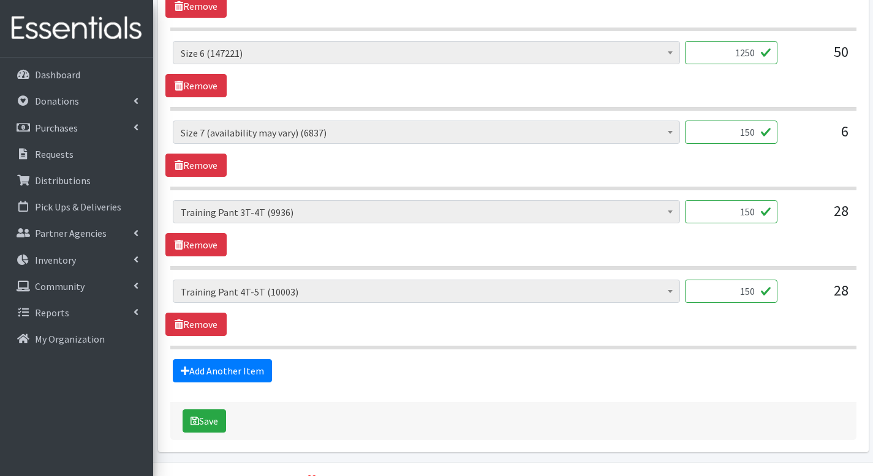
scroll to position [823, 0]
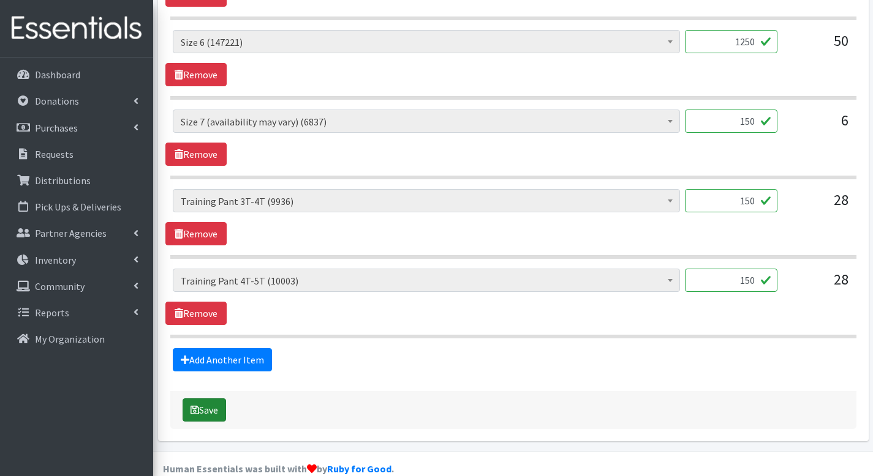
type input "1000"
click at [221, 399] on button "Save" at bounding box center [203, 410] width 43 height 23
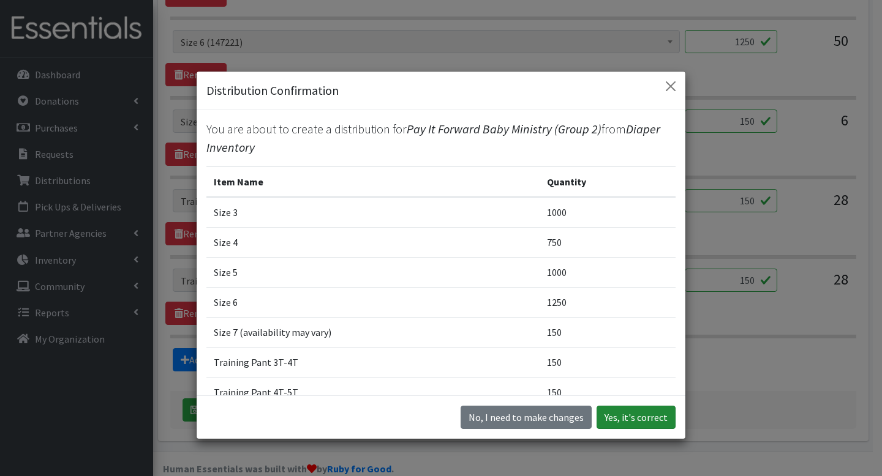
click at [623, 412] on button "Yes, it's correct" at bounding box center [635, 417] width 79 height 23
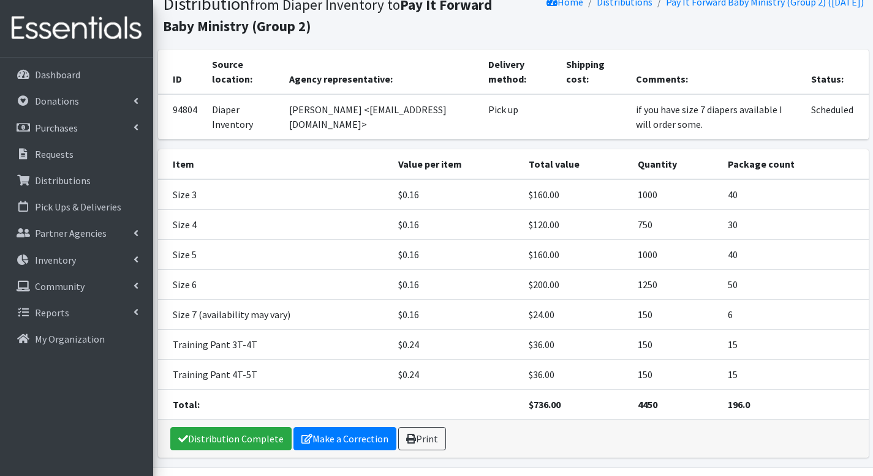
scroll to position [129, 0]
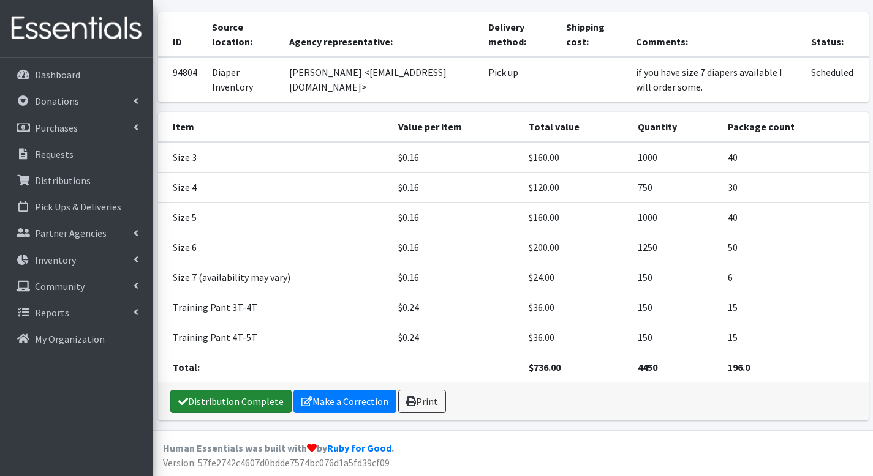
click at [272, 392] on link "Distribution Complete" at bounding box center [230, 401] width 121 height 23
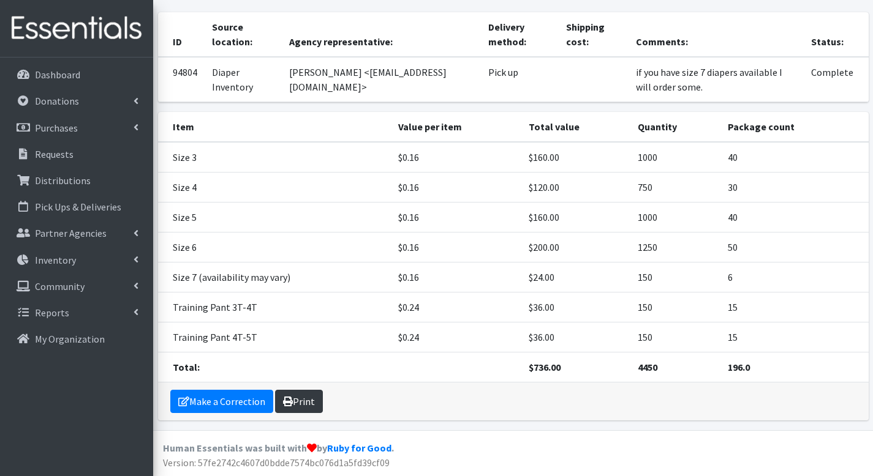
click at [288, 394] on link "Print" at bounding box center [299, 401] width 48 height 23
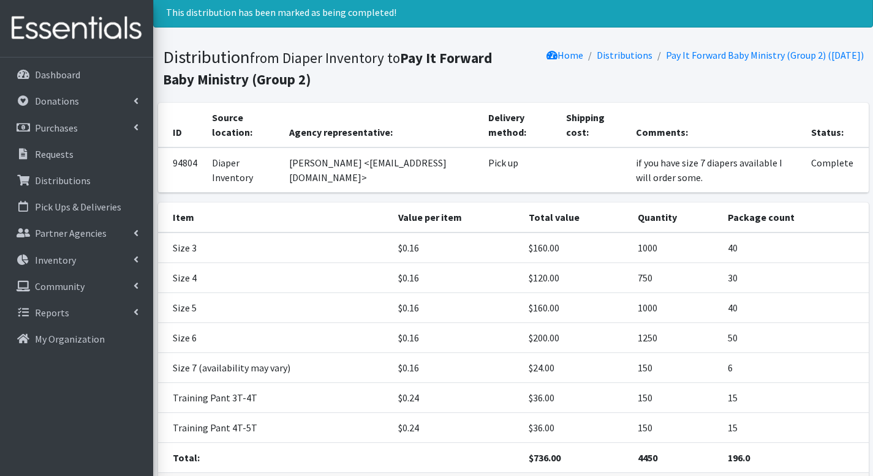
scroll to position [0, 0]
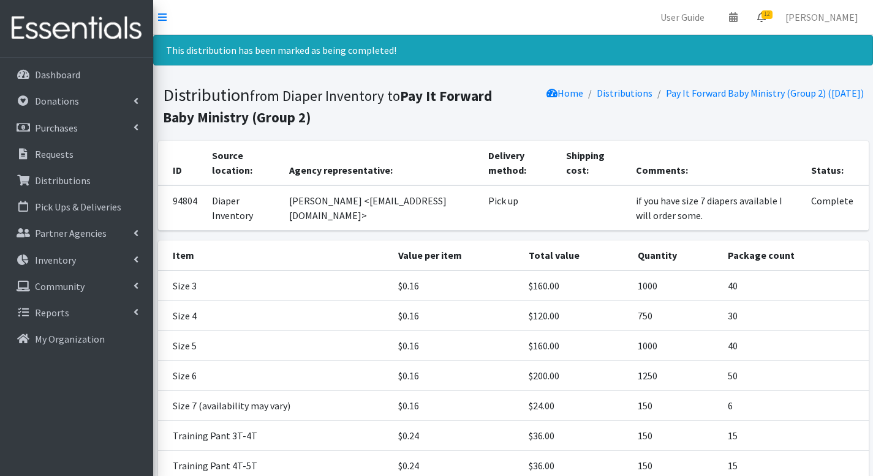
click at [765, 21] on icon at bounding box center [761, 17] width 9 height 10
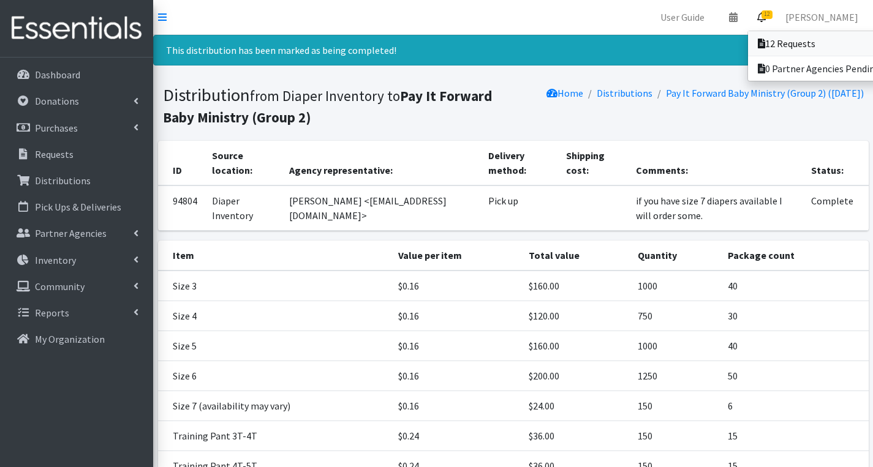
click at [765, 39] on icon at bounding box center [760, 44] width 7 height 10
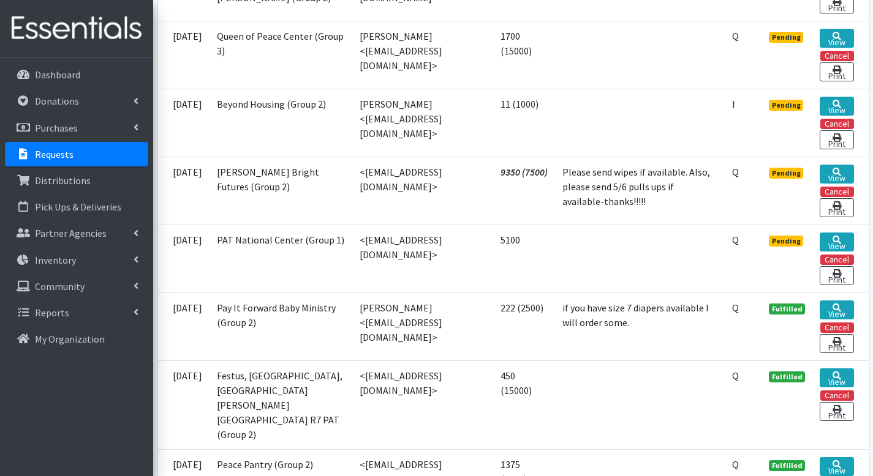
scroll to position [850, 0]
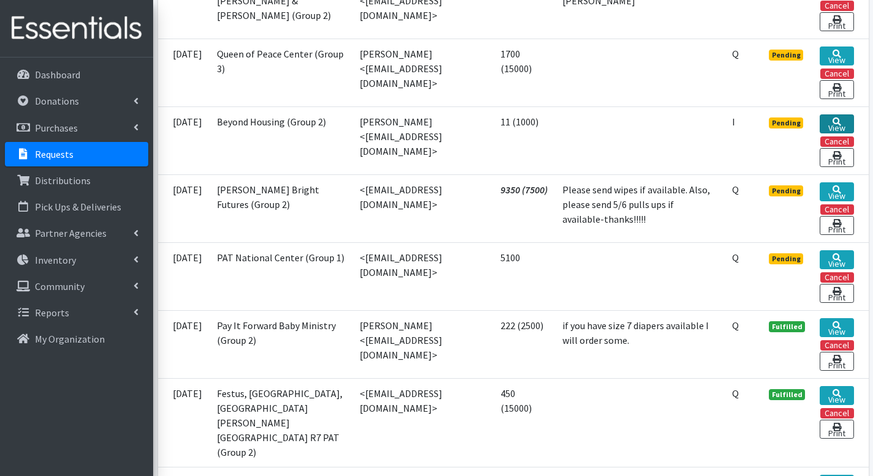
click at [829, 128] on link "View" at bounding box center [836, 124] width 34 height 19
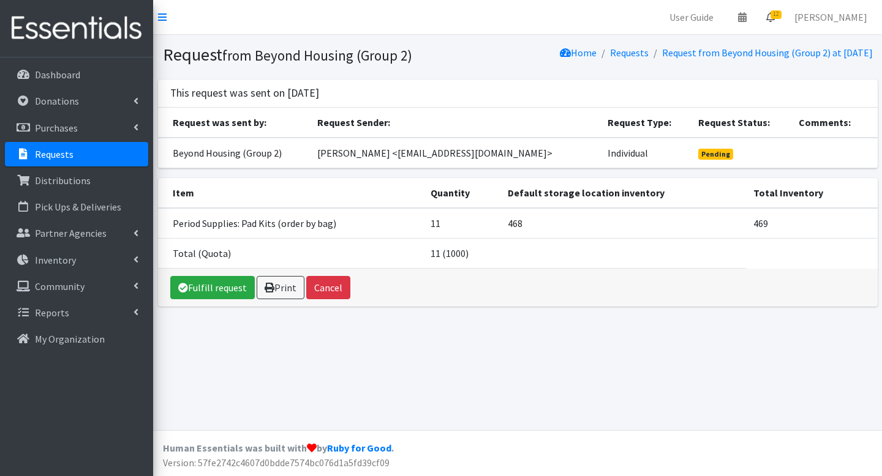
click at [781, 16] on span "12" at bounding box center [775, 14] width 11 height 9
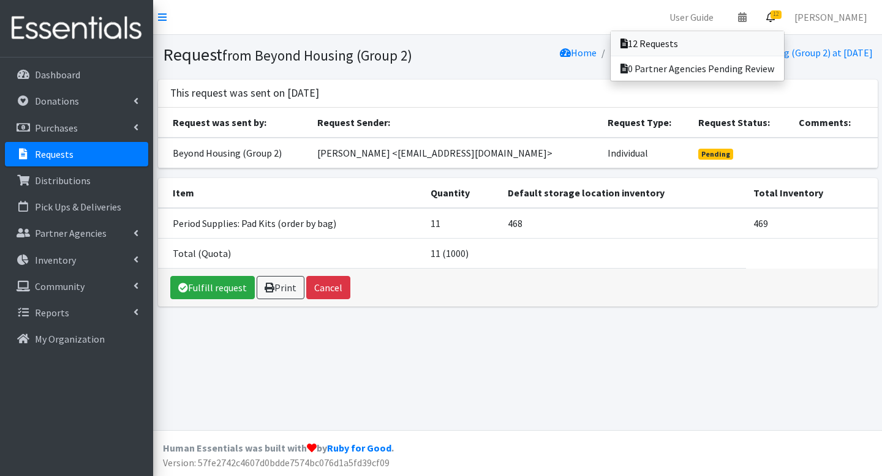
click at [780, 40] on link "12 Requests" at bounding box center [696, 43] width 173 height 24
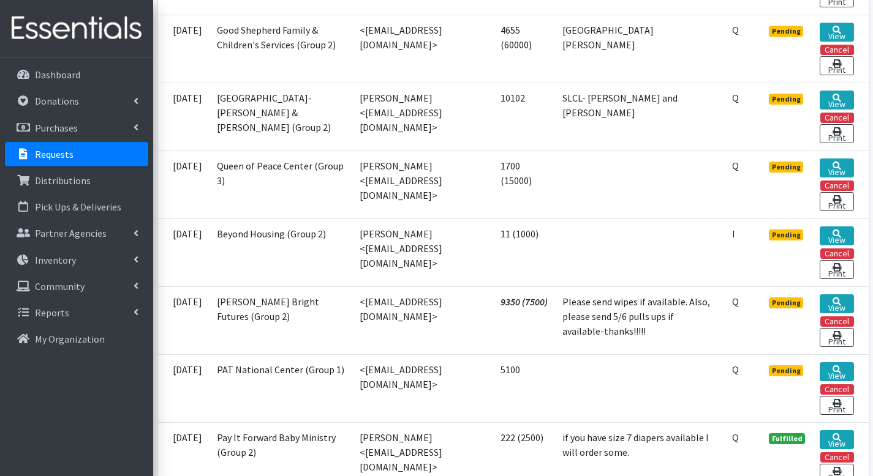
scroll to position [737, 0]
click at [822, 106] on link "View" at bounding box center [836, 100] width 34 height 19
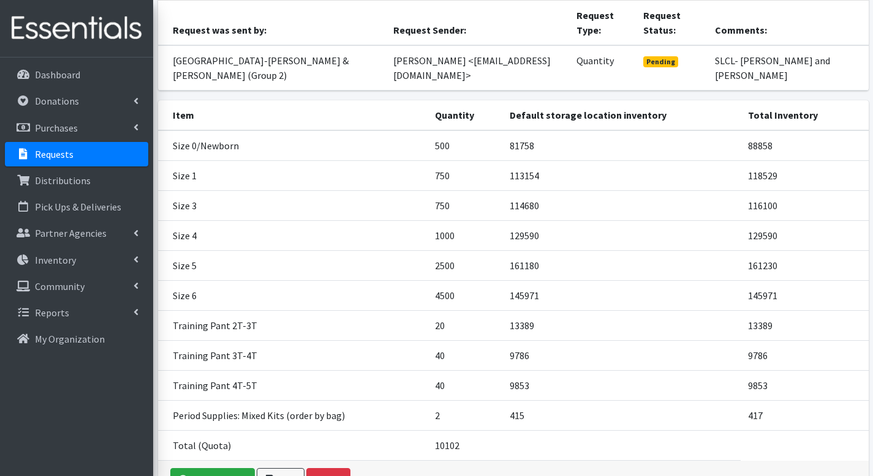
scroll to position [177, 0]
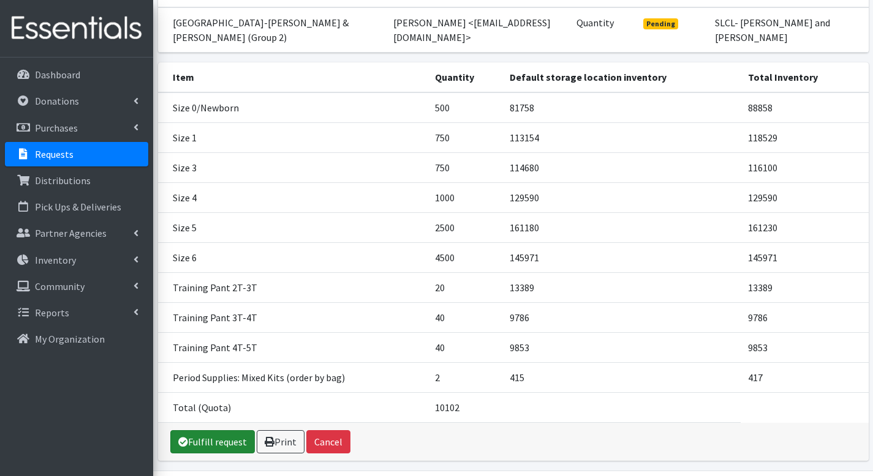
click at [224, 430] on link "Fulfill request" at bounding box center [212, 441] width 84 height 23
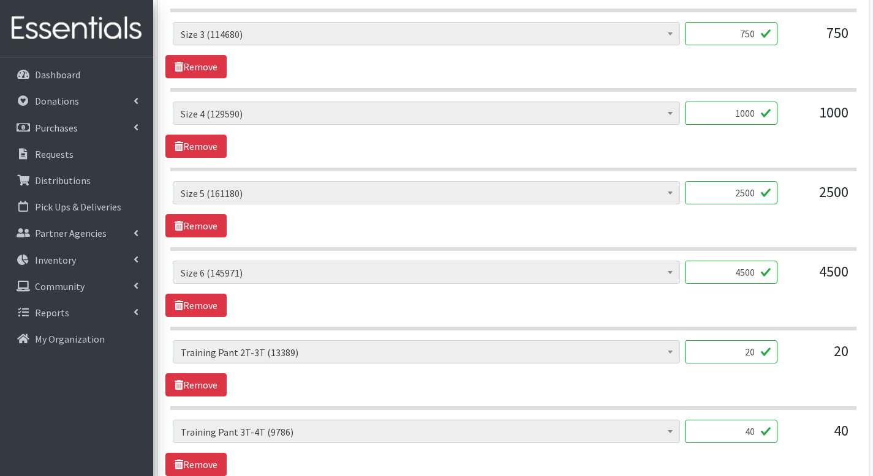
scroll to position [1062, 0]
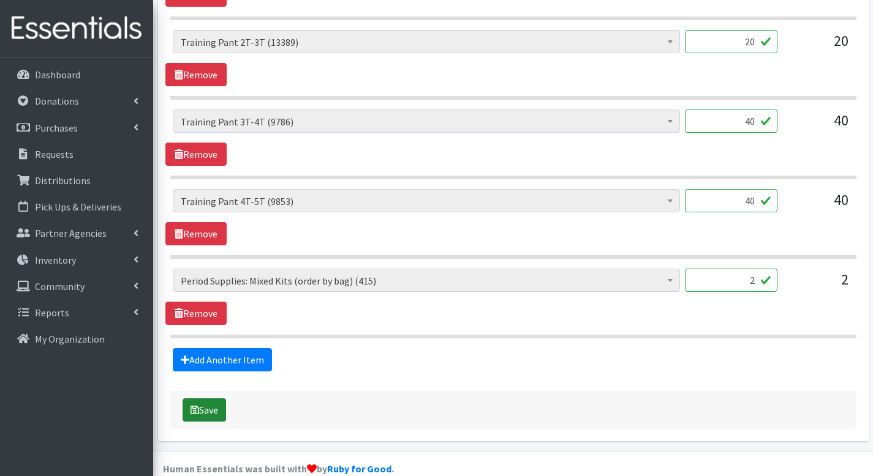
click at [217, 399] on button "Save" at bounding box center [203, 410] width 43 height 23
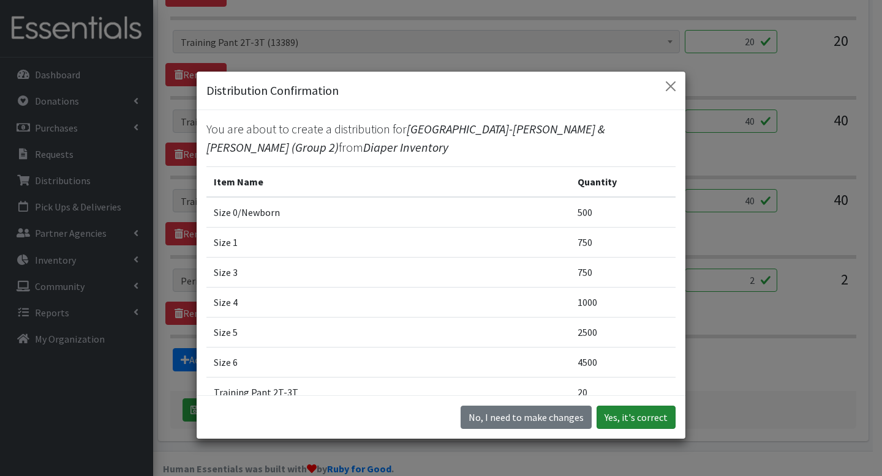
click at [607, 419] on button "Yes, it's correct" at bounding box center [635, 417] width 79 height 23
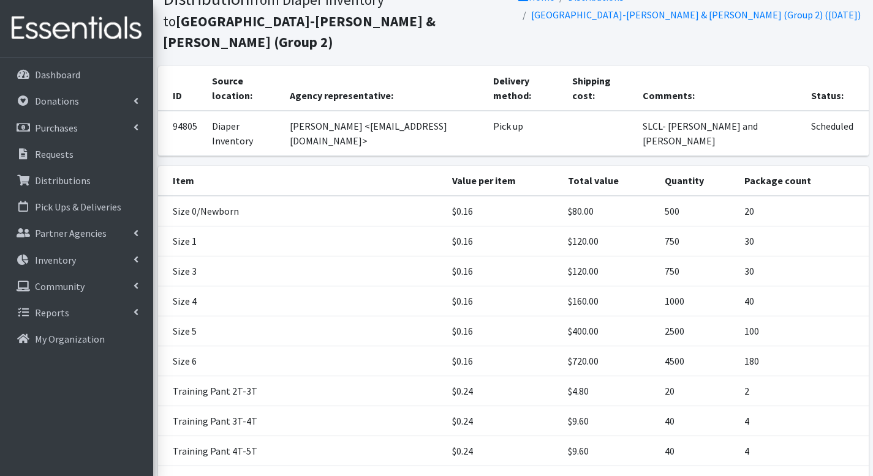
scroll to position [189, 0]
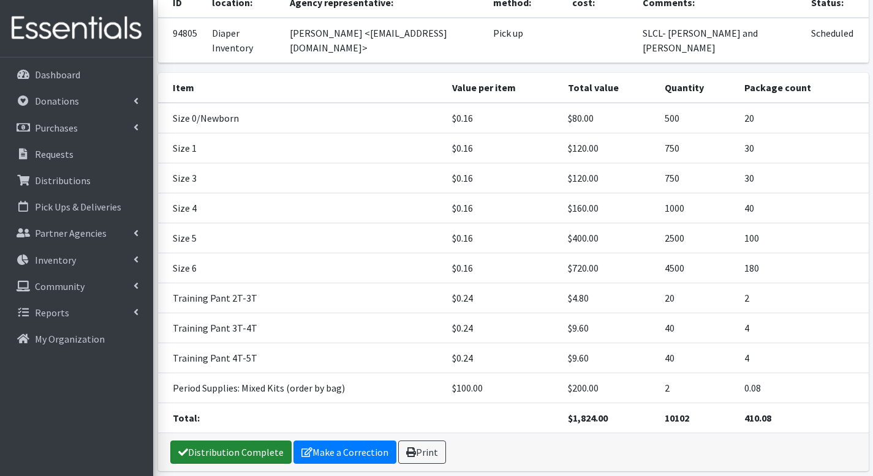
click at [245, 441] on link "Distribution Complete" at bounding box center [230, 452] width 121 height 23
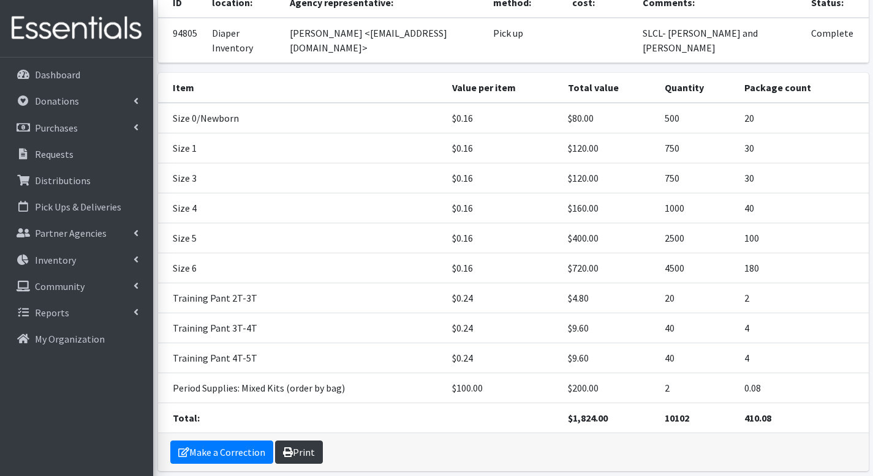
click at [304, 441] on link "Print" at bounding box center [299, 452] width 48 height 23
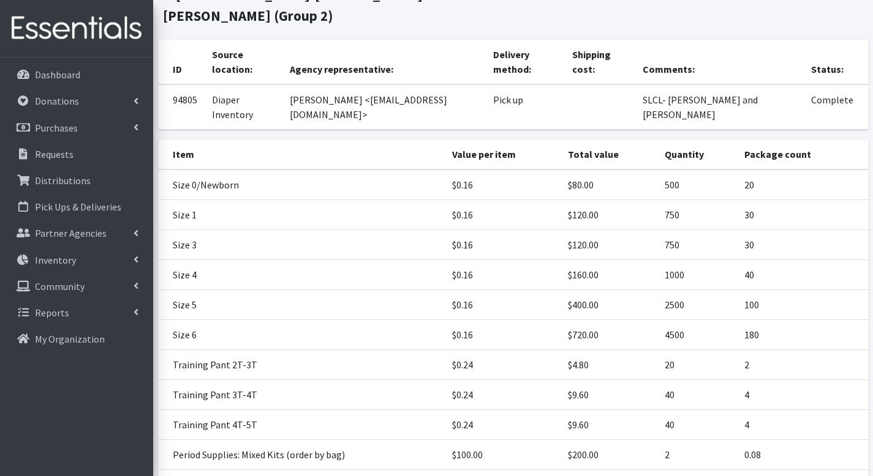
scroll to position [0, 0]
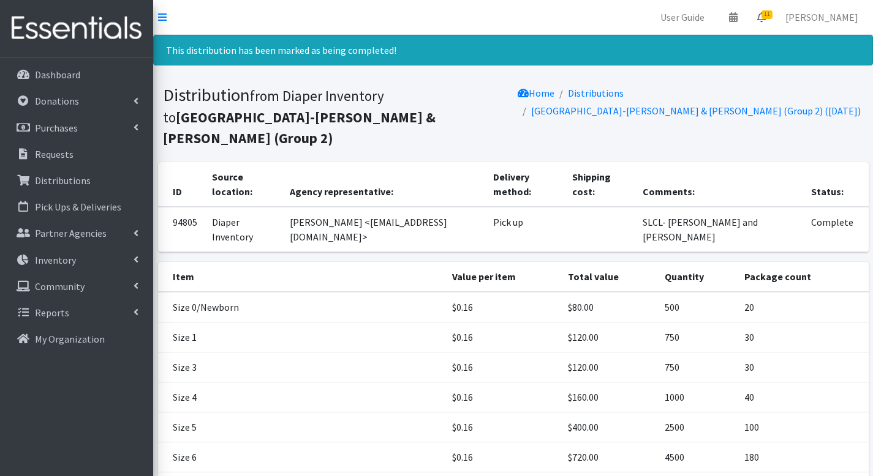
click at [765, 15] on icon at bounding box center [761, 17] width 9 height 10
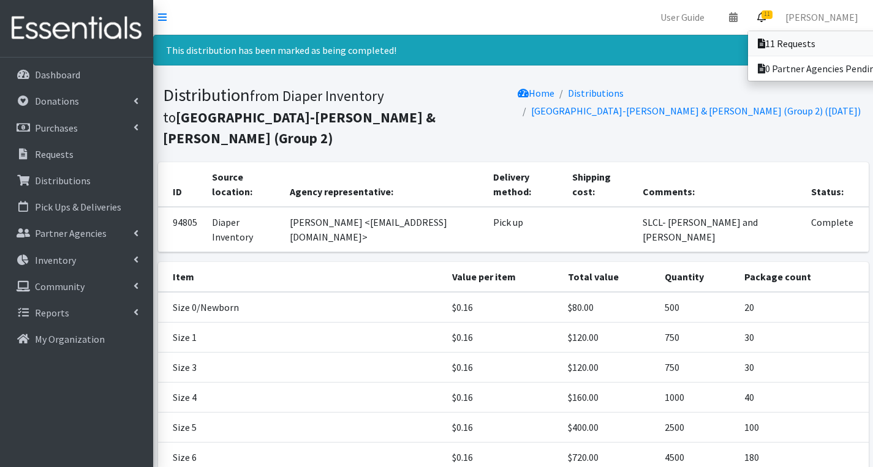
click at [765, 39] on icon at bounding box center [760, 44] width 7 height 10
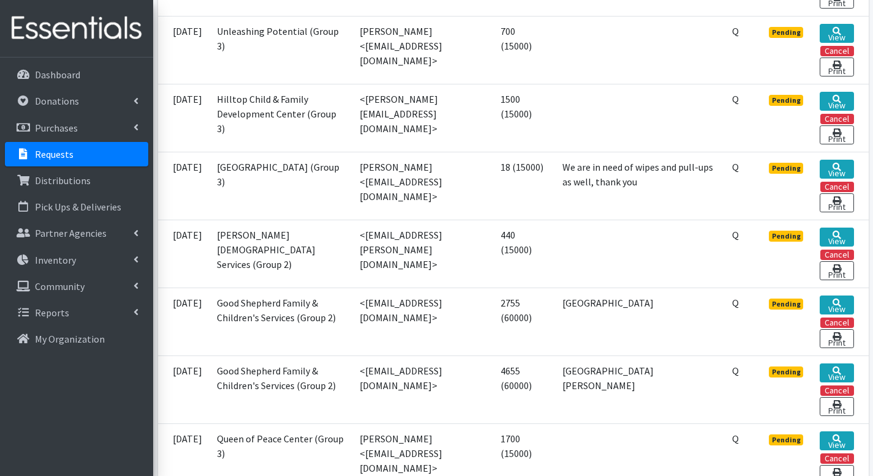
scroll to position [408, 0]
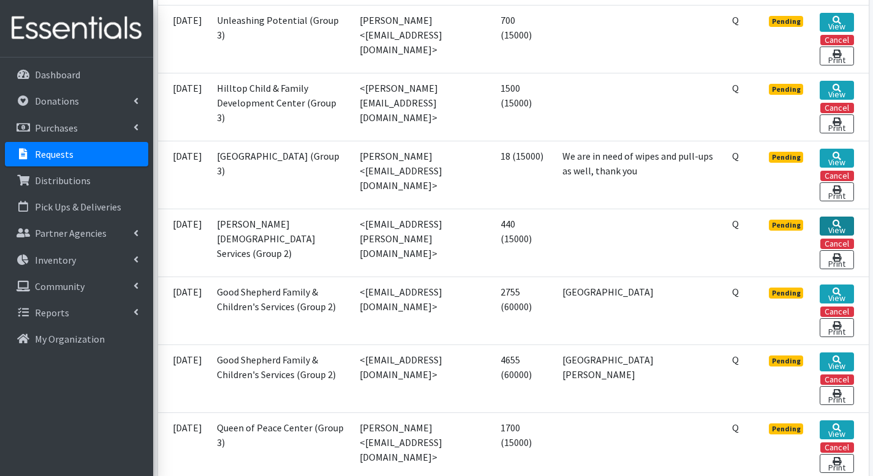
click at [821, 231] on link "View" at bounding box center [836, 226] width 34 height 19
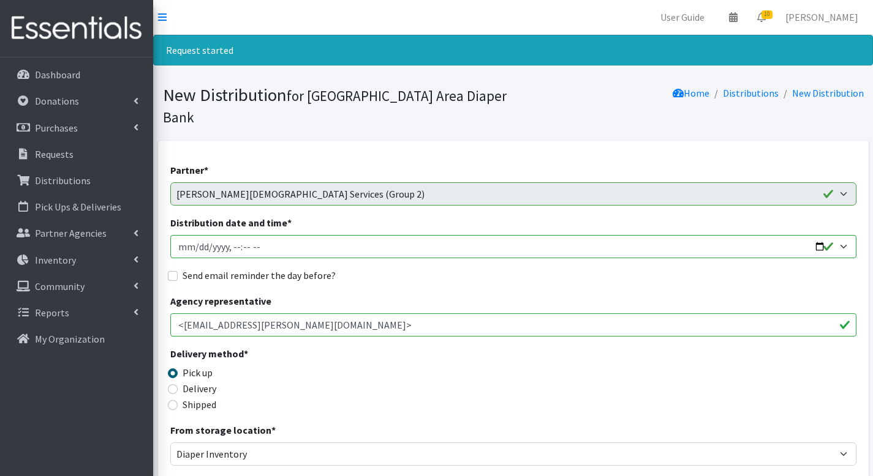
scroll to position [743, 0]
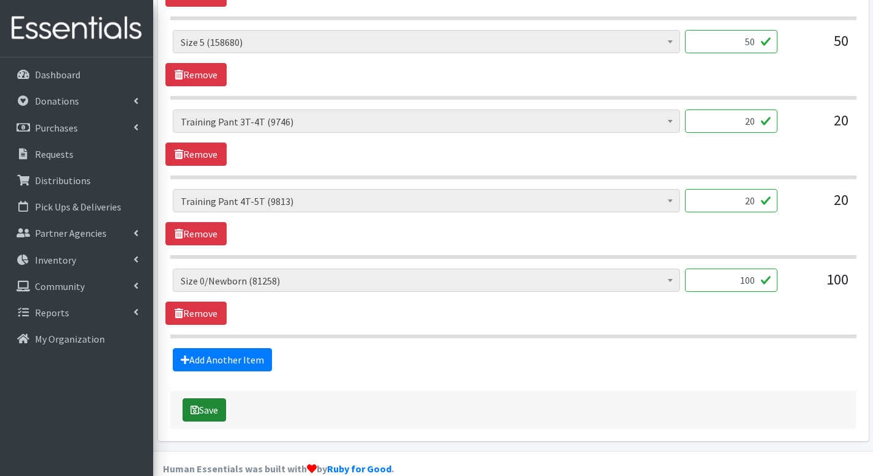
click at [219, 399] on button "Save" at bounding box center [203, 410] width 43 height 23
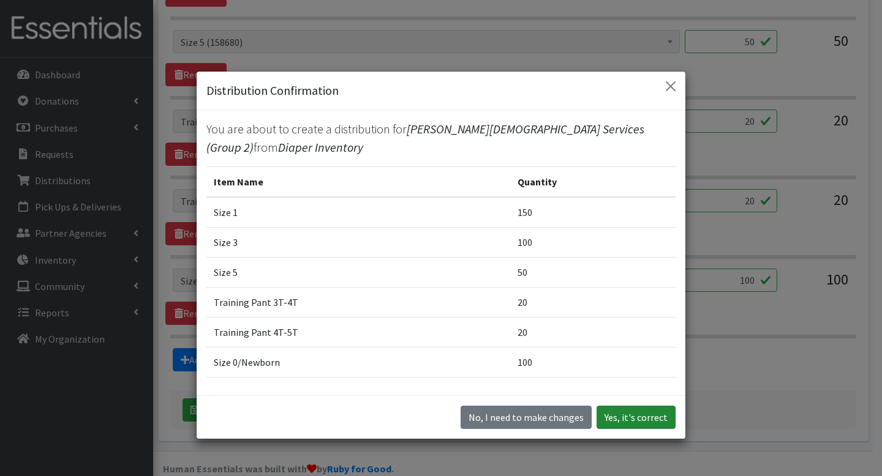
click at [604, 410] on button "Yes, it's correct" at bounding box center [635, 417] width 79 height 23
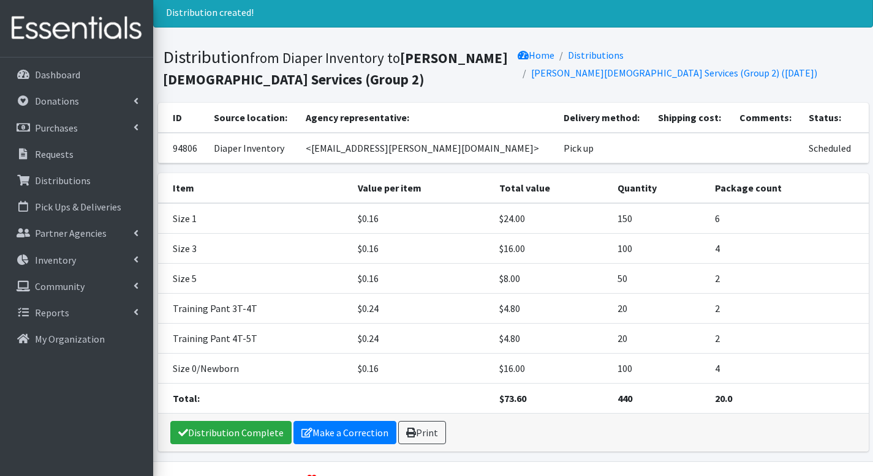
scroll to position [69, 0]
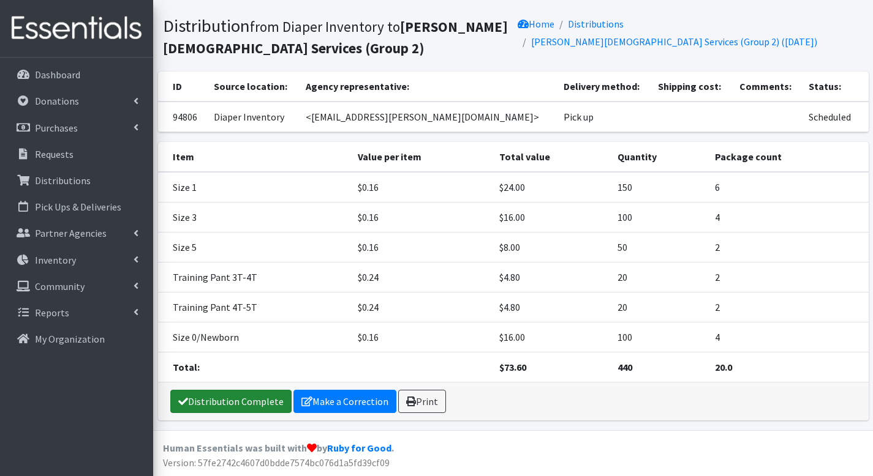
click at [213, 391] on link "Distribution Complete" at bounding box center [230, 401] width 121 height 23
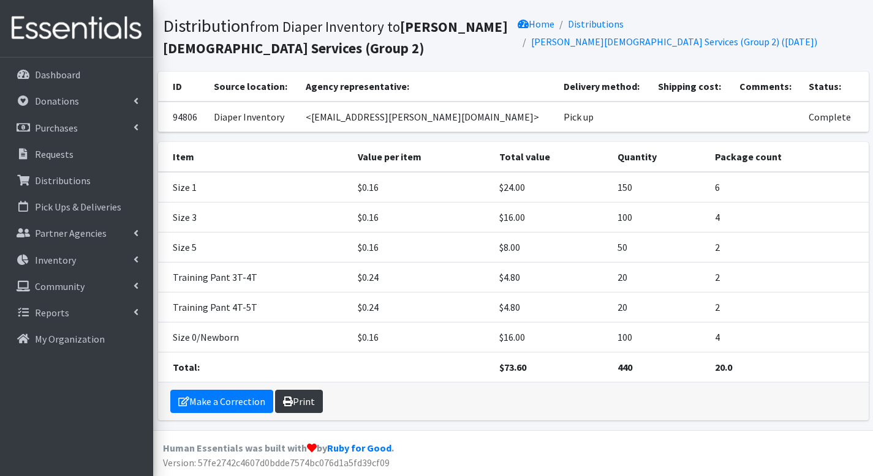
click at [306, 399] on link "Print" at bounding box center [299, 401] width 48 height 23
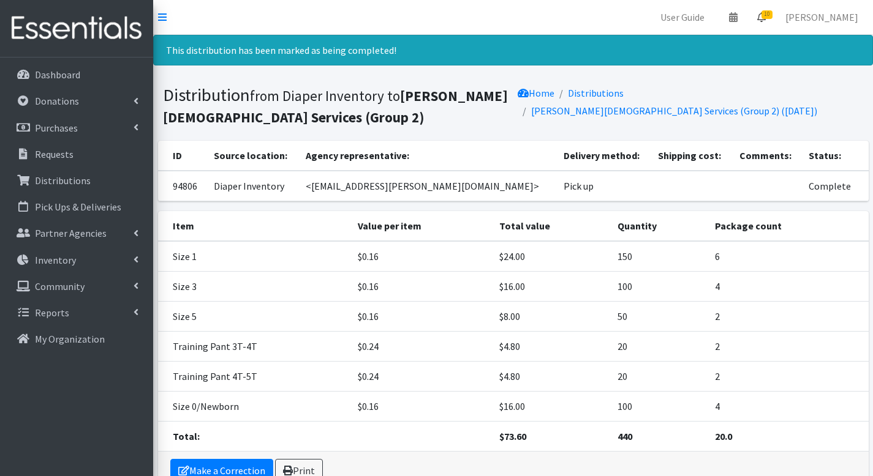
click at [764, 19] on link "10" at bounding box center [761, 17] width 28 height 24
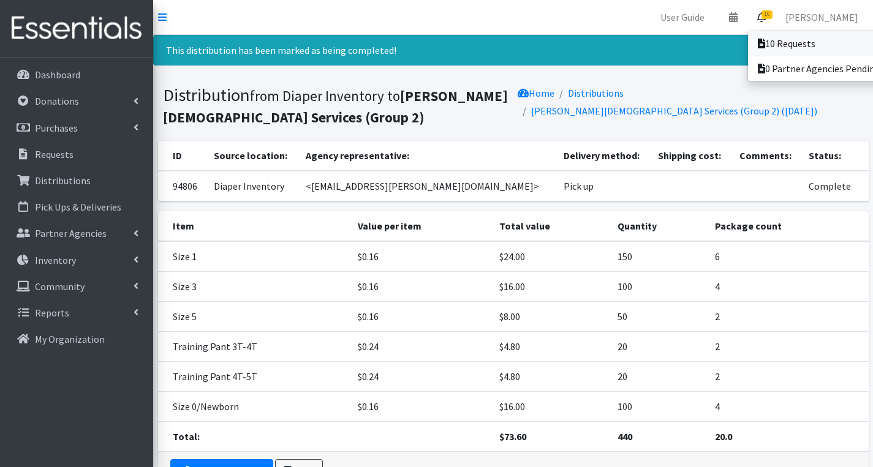
click at [764, 45] on link "10 Requests" at bounding box center [833, 43] width 170 height 24
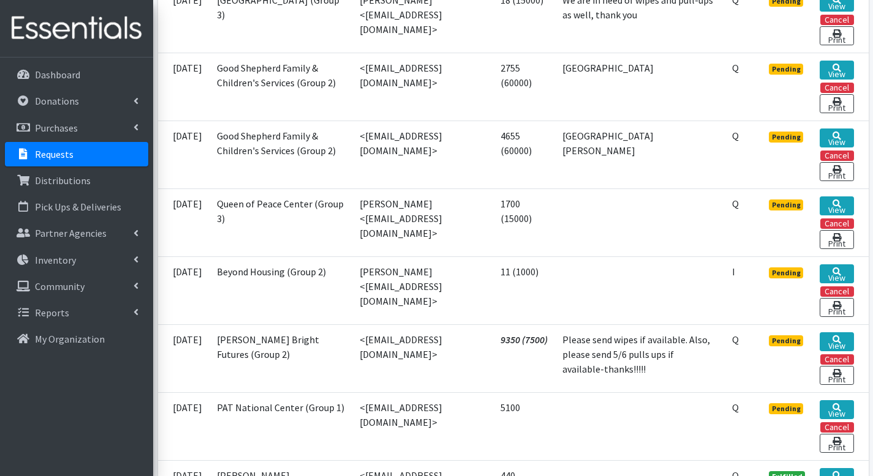
scroll to position [561, 0]
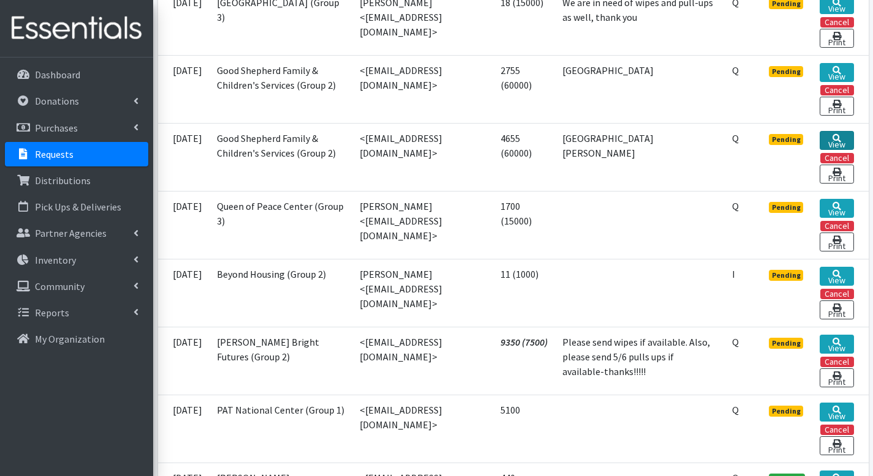
click at [837, 145] on link "View" at bounding box center [836, 140] width 34 height 19
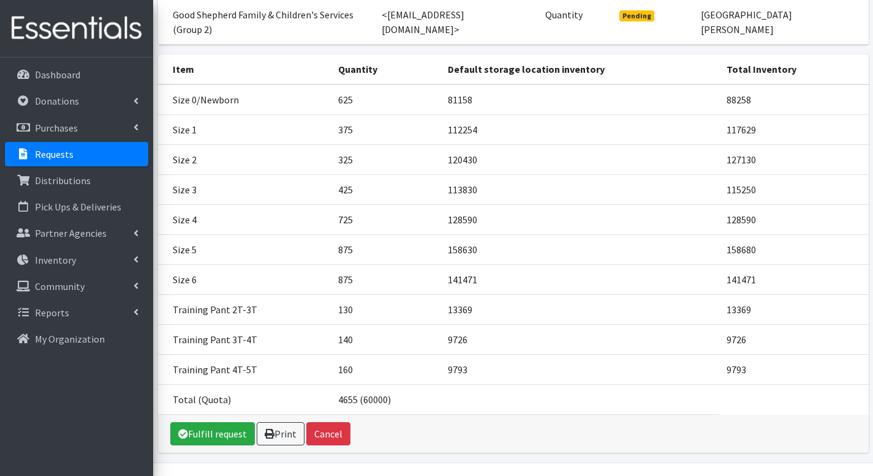
scroll to position [188, 0]
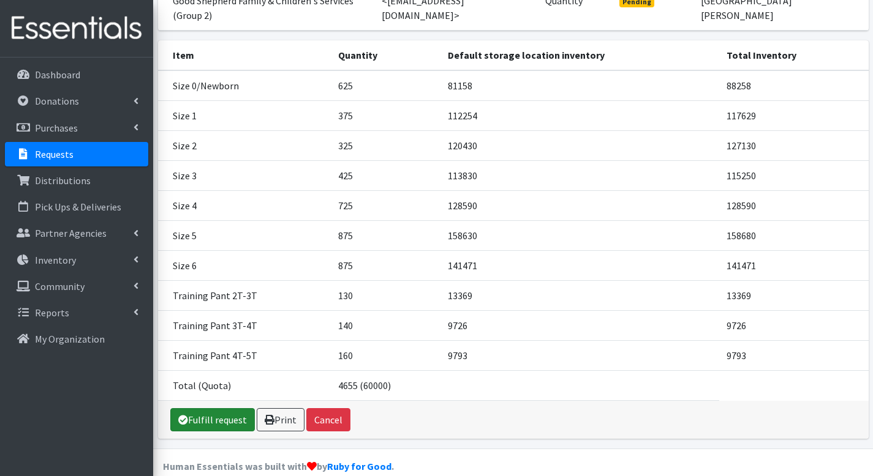
click at [217, 408] on link "Fulfill request" at bounding box center [212, 419] width 84 height 23
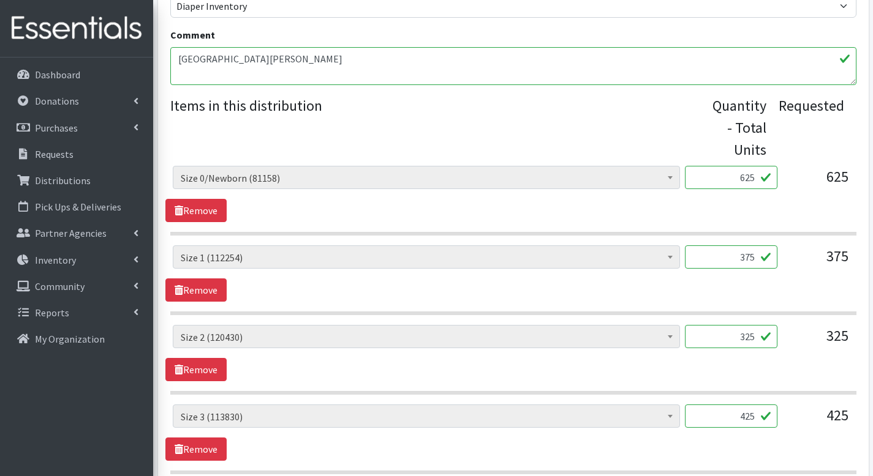
scroll to position [396, 0]
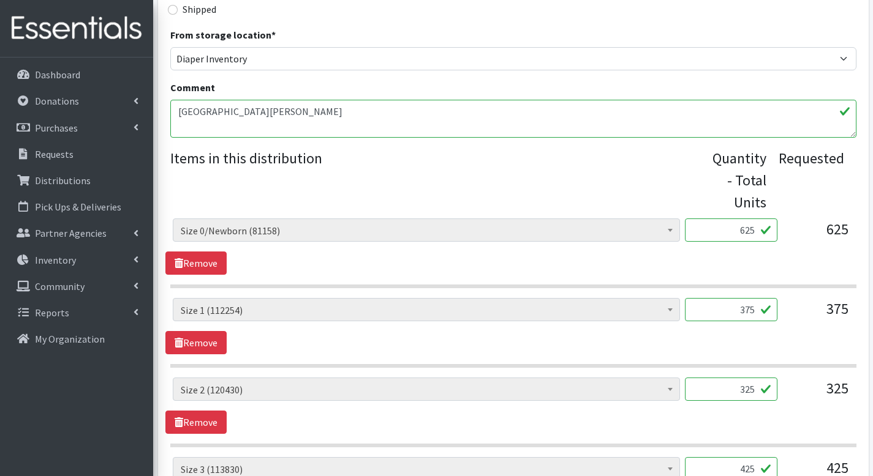
drag, startPoint x: 722, startPoint y: 211, endPoint x: 763, endPoint y: 208, distance: 41.1
click at [763, 219] on input "625" at bounding box center [731, 230] width 92 height 23
type input "525"
drag, startPoint x: 740, startPoint y: 283, endPoint x: 783, endPoint y: 291, distance: 44.1
click at [783, 298] on div "Period Supplies: Mixed Kits (order by bag) (413) Applicator-free tampon (8) BOR…" at bounding box center [513, 314] width 680 height 33
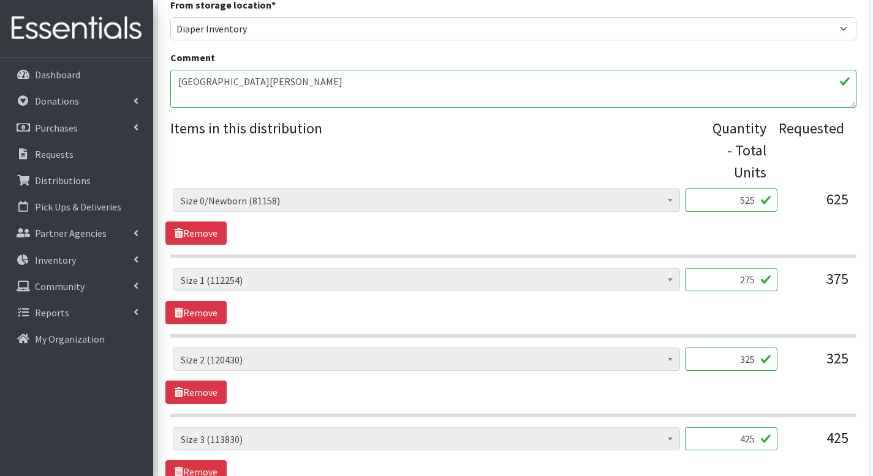
scroll to position [482, 0]
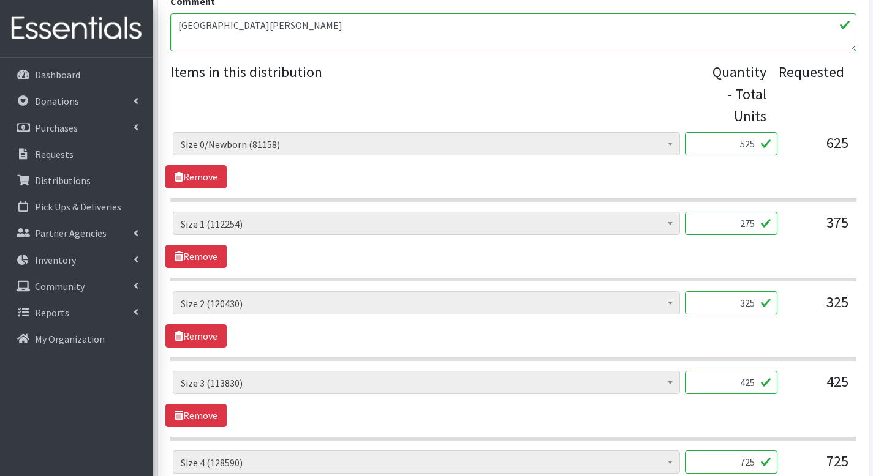
type input "275"
drag, startPoint x: 736, startPoint y: 285, endPoint x: 757, endPoint y: 282, distance: 21.6
click at [757, 291] on input "325" at bounding box center [731, 302] width 92 height 23
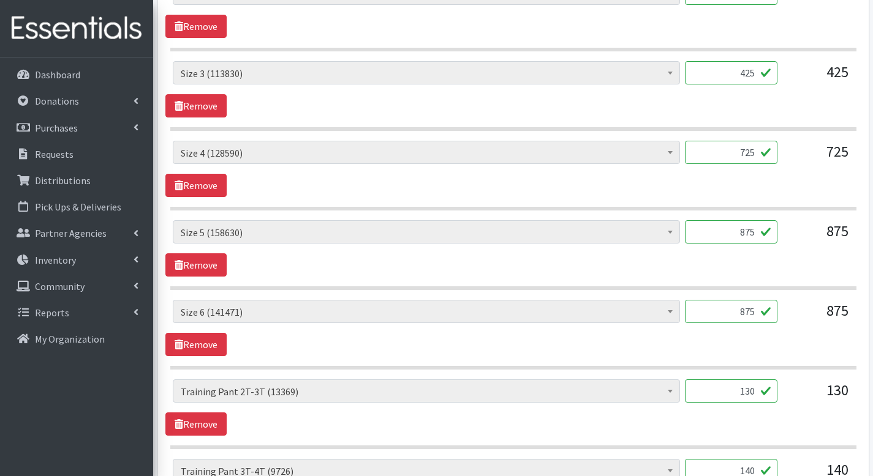
scroll to position [790, 0]
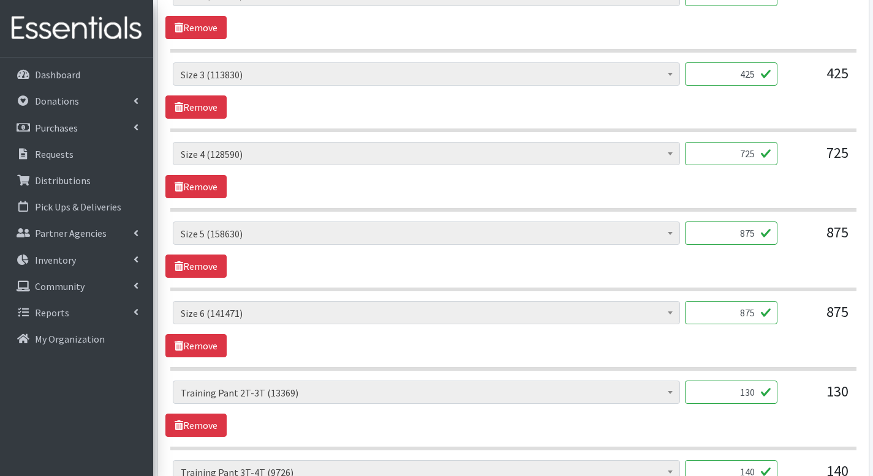
type input "225"
drag, startPoint x: 730, startPoint y: 56, endPoint x: 772, endPoint y: 59, distance: 41.7
click at [772, 62] on input "425" at bounding box center [731, 73] width 92 height 23
type input "325"
drag, startPoint x: 735, startPoint y: 133, endPoint x: 763, endPoint y: 136, distance: 27.7
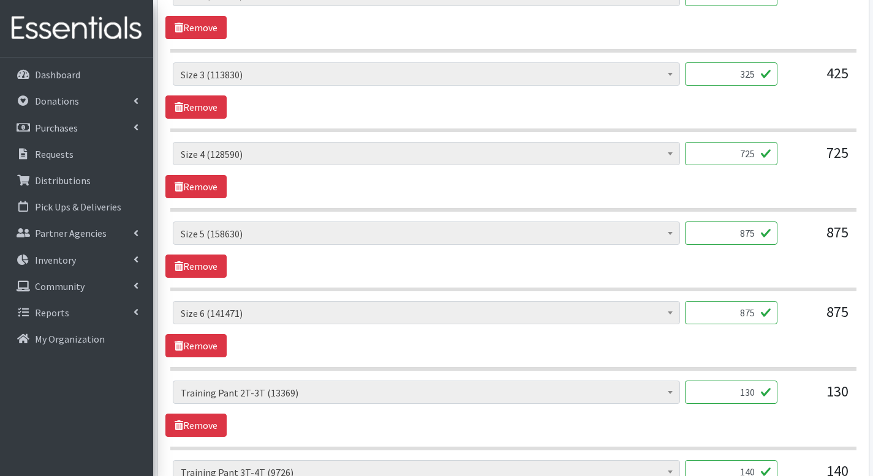
click at [763, 142] on input "725" at bounding box center [731, 153] width 92 height 23
type input "625"
drag, startPoint x: 732, startPoint y: 216, endPoint x: 767, endPoint y: 215, distance: 34.9
click at [767, 222] on input "875" at bounding box center [731, 233] width 92 height 23
type input "775"
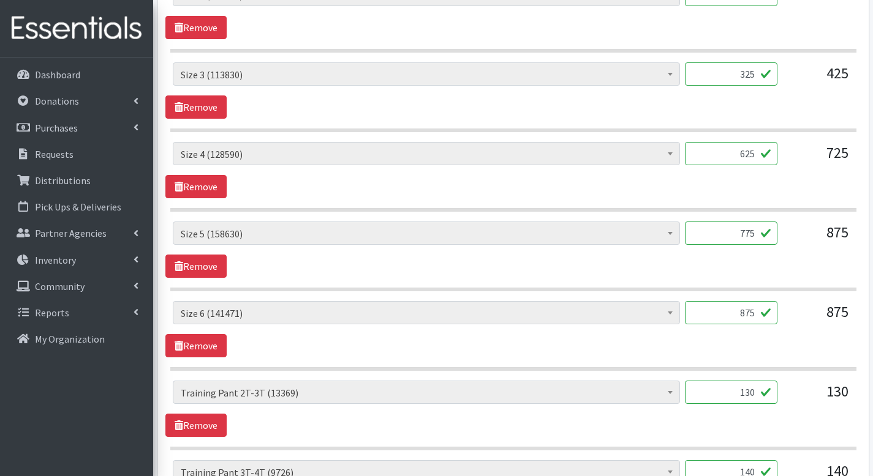
drag, startPoint x: 730, startPoint y: 288, endPoint x: 765, endPoint y: 302, distance: 37.6
click at [765, 302] on input "875" at bounding box center [731, 312] width 92 height 23
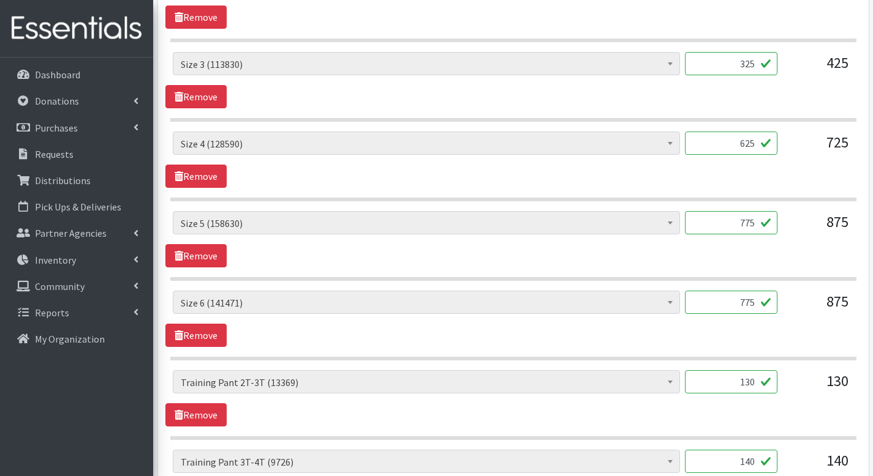
scroll to position [956, 0]
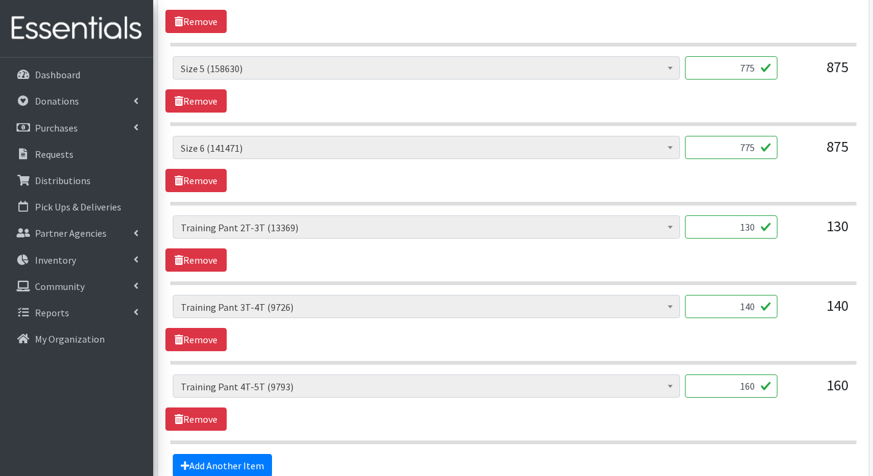
type input "775"
drag, startPoint x: 732, startPoint y: 366, endPoint x: 777, endPoint y: 372, distance: 45.7
click at [777, 375] on div "Period Supplies: Mixed Kits (order by bag) (413) Applicator-free tampon (8) BOR…" at bounding box center [513, 391] width 680 height 33
drag, startPoint x: 738, startPoint y: 287, endPoint x: 757, endPoint y: 287, distance: 18.4
click at [757, 295] on input "140" at bounding box center [731, 306] width 92 height 23
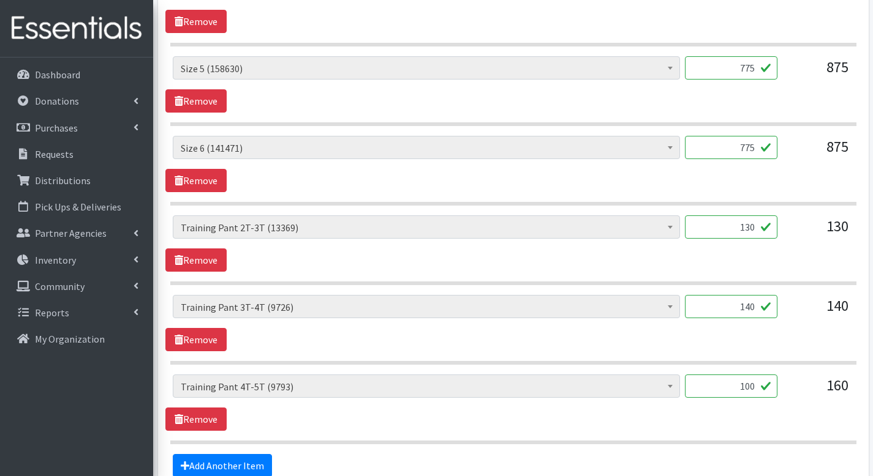
drag, startPoint x: 742, startPoint y: 366, endPoint x: 768, endPoint y: 364, distance: 26.4
click at [768, 375] on input "100" at bounding box center [731, 386] width 92 height 23
type input "5"
drag, startPoint x: 740, startPoint y: 369, endPoint x: 760, endPoint y: 368, distance: 19.6
click at [760, 375] on input "50" at bounding box center [731, 386] width 92 height 23
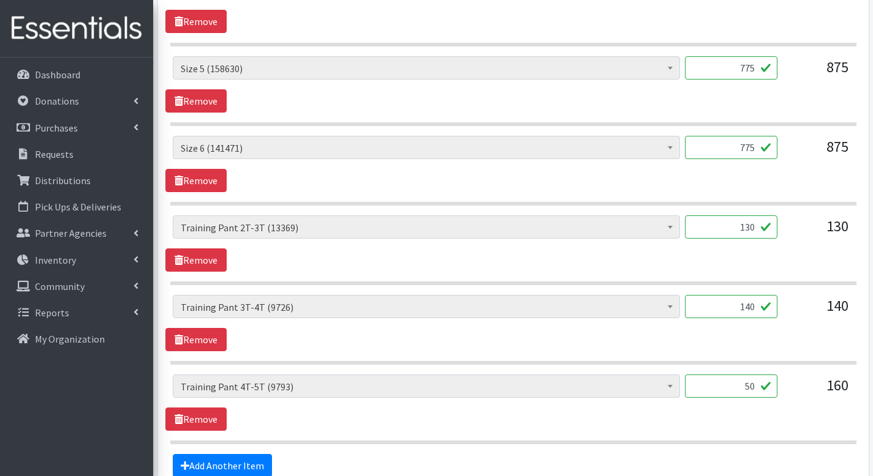
type input "6"
type input "70"
drag, startPoint x: 716, startPoint y: 290, endPoint x: 778, endPoint y: 292, distance: 61.9
click at [778, 295] on div "Period Supplies: Mixed Kits (order by bag) (413) Applicator-free tampon (8) BOR…" at bounding box center [513, 311] width 680 height 33
type input "70"
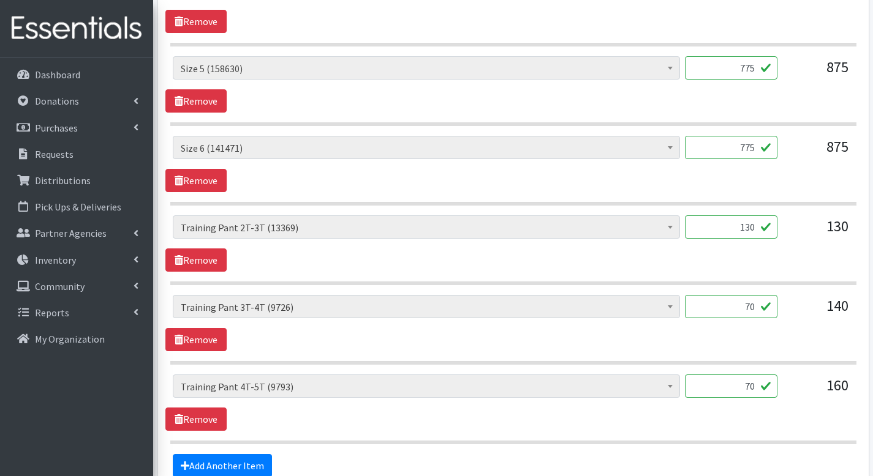
drag, startPoint x: 738, startPoint y: 205, endPoint x: 757, endPoint y: 206, distance: 19.7
click at [757, 216] on input "130" at bounding box center [731, 227] width 92 height 23
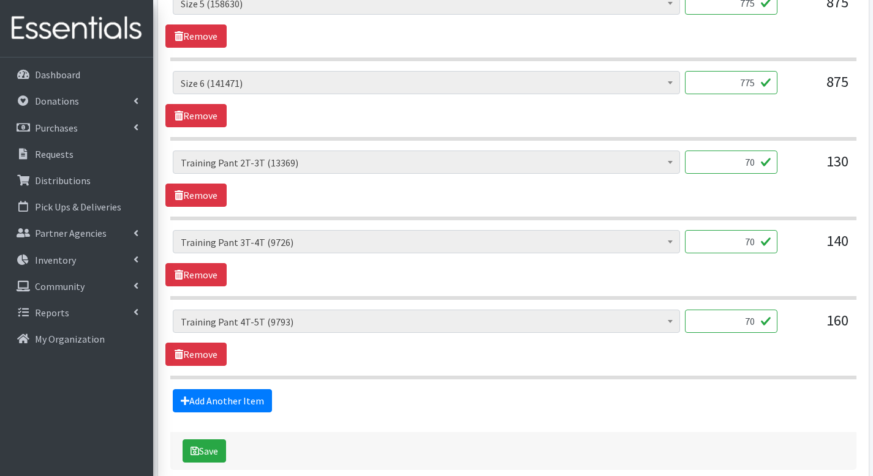
scroll to position [1062, 0]
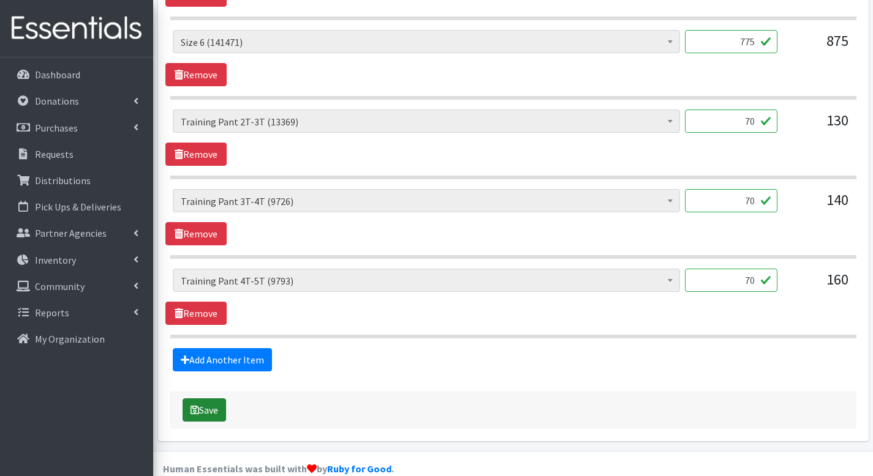
type input "70"
click at [211, 399] on button "Save" at bounding box center [203, 410] width 43 height 23
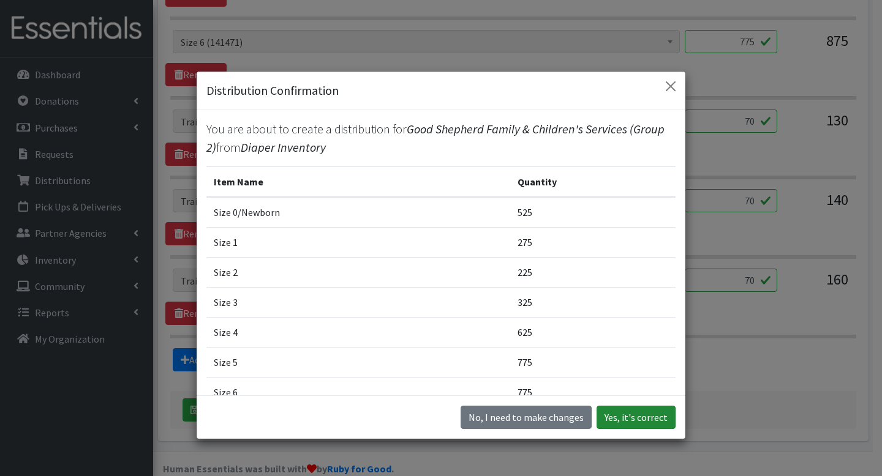
click at [637, 415] on button "Yes, it's correct" at bounding box center [635, 417] width 79 height 23
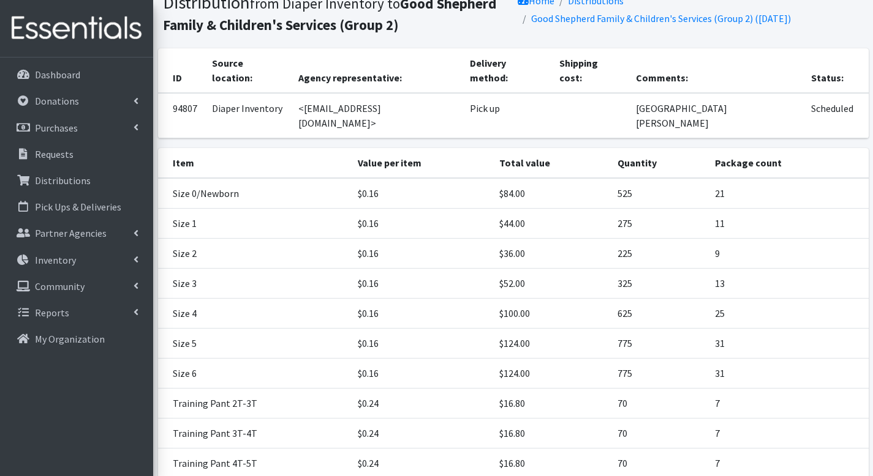
scroll to position [189, 0]
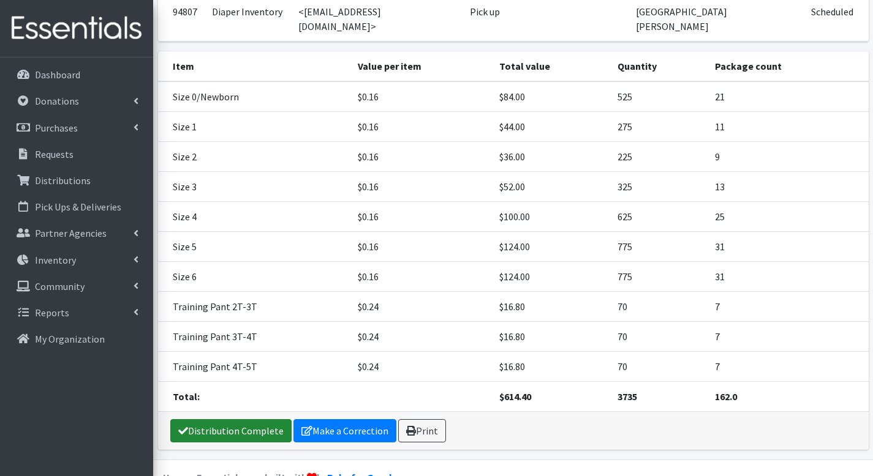
click at [217, 419] on link "Distribution Complete" at bounding box center [230, 430] width 121 height 23
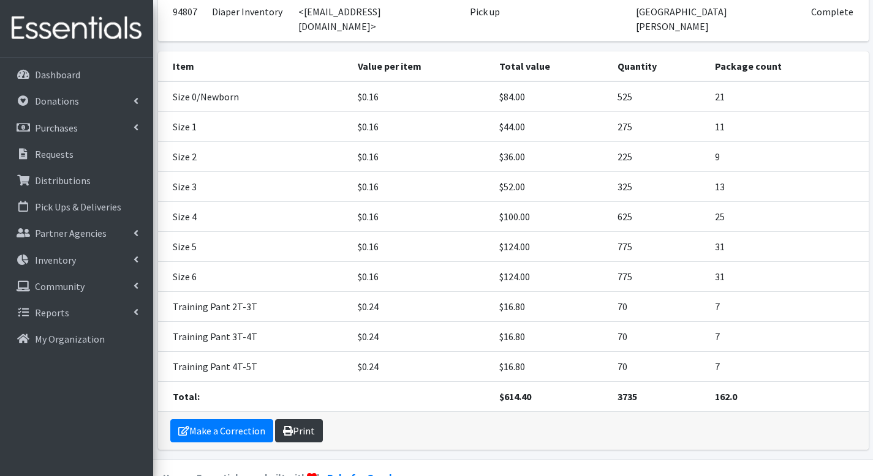
click at [315, 419] on link "Print" at bounding box center [299, 430] width 48 height 23
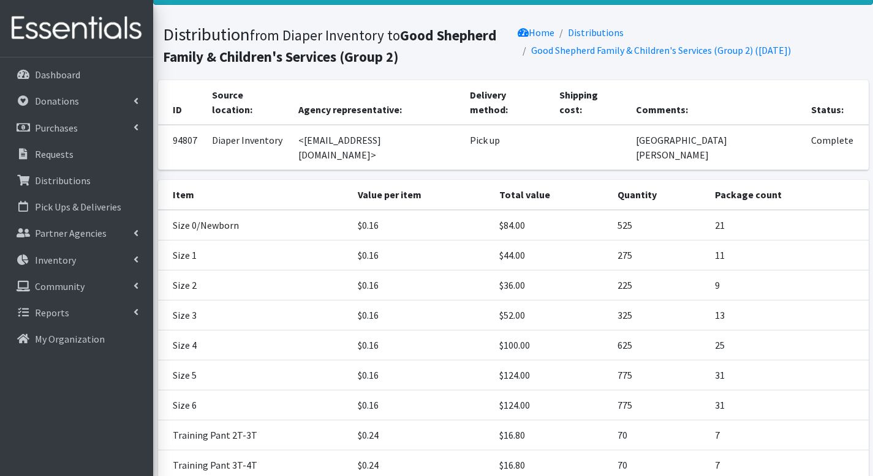
scroll to position [0, 0]
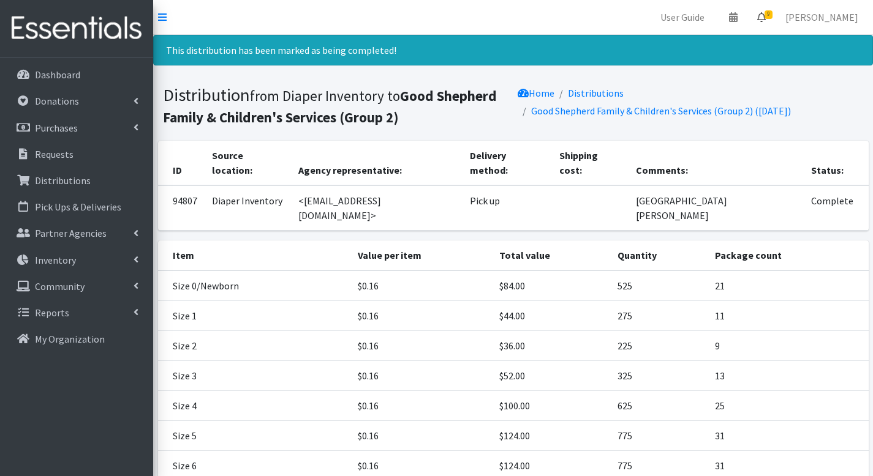
click at [765, 20] on icon at bounding box center [761, 17] width 9 height 10
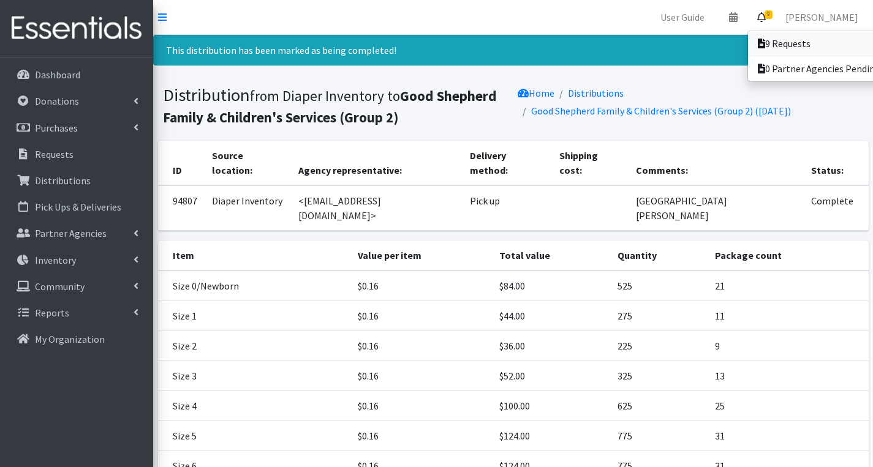
click at [771, 35] on link "9 Requests" at bounding box center [833, 43] width 170 height 24
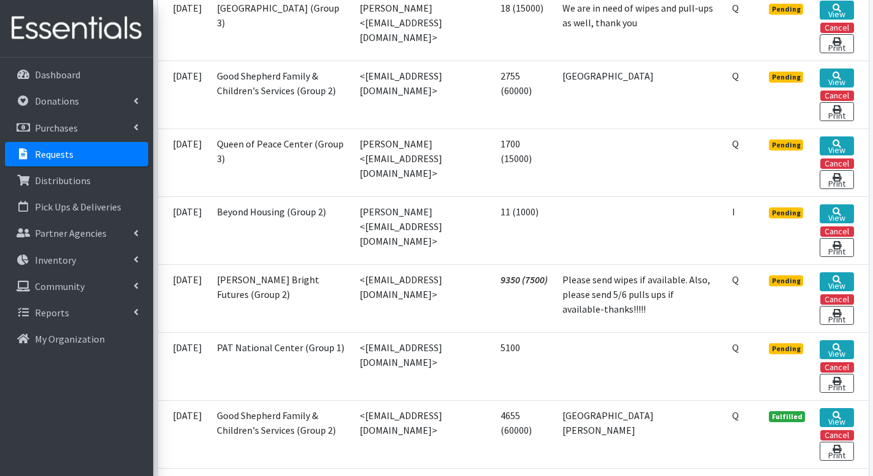
scroll to position [555, 0]
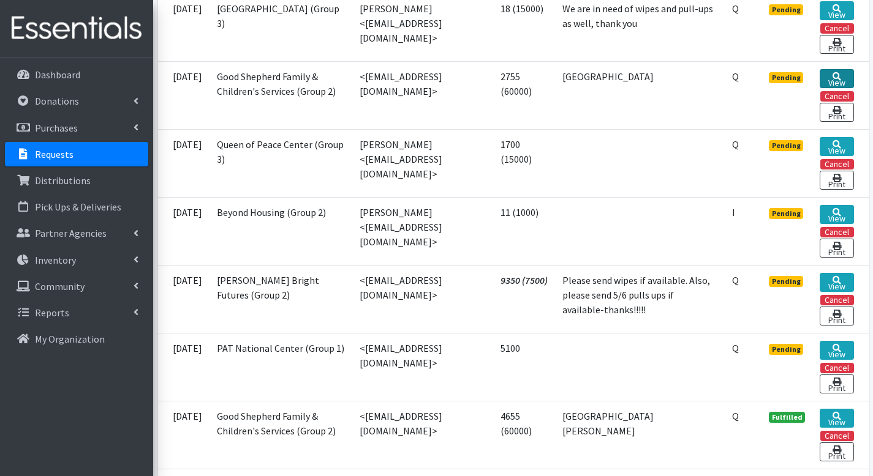
click at [824, 86] on link "View" at bounding box center [836, 78] width 34 height 19
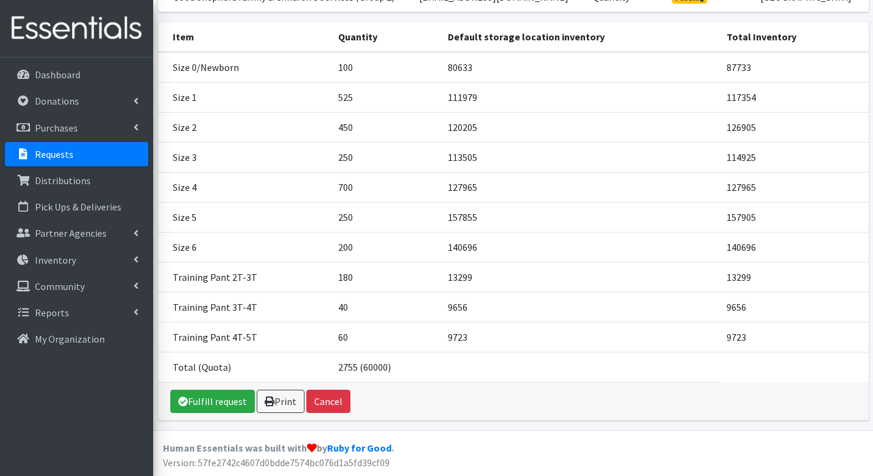
scroll to position [188, 0]
click at [200, 394] on link "Fulfill request" at bounding box center [212, 401] width 84 height 23
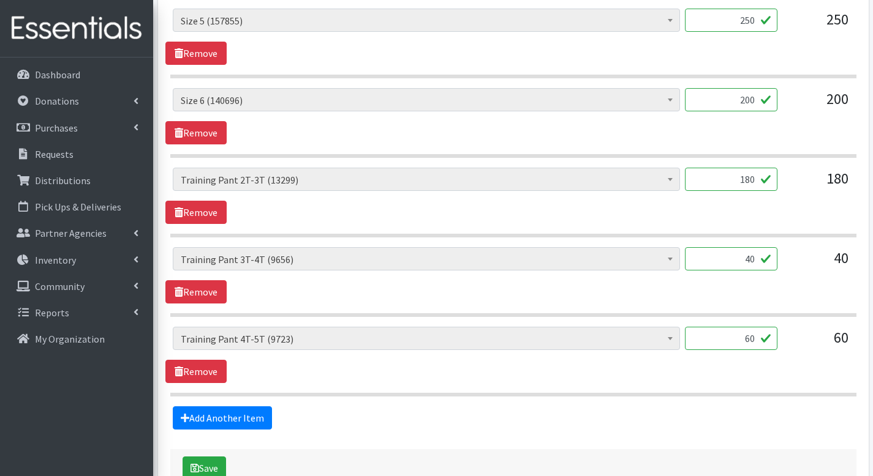
scroll to position [1010, 0]
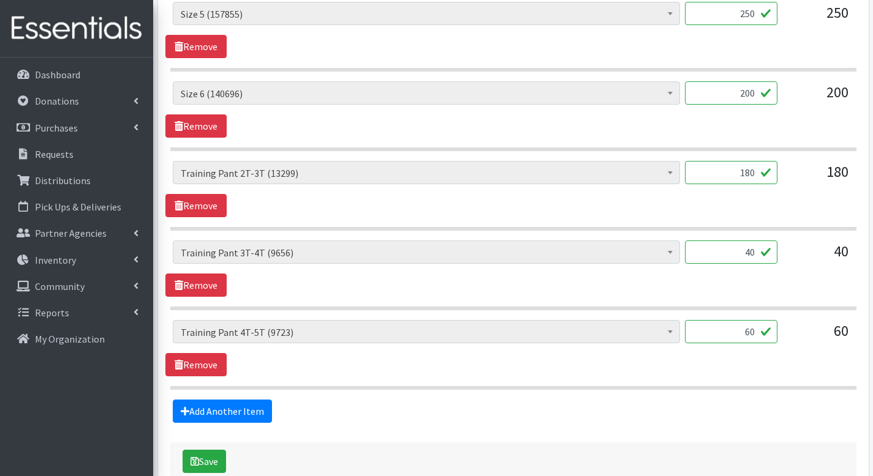
drag, startPoint x: 743, startPoint y: 314, endPoint x: 767, endPoint y: 310, distance: 23.5
click at [767, 320] on input "60" at bounding box center [731, 331] width 92 height 23
type input "30"
drag, startPoint x: 737, startPoint y: 232, endPoint x: 764, endPoint y: 231, distance: 26.9
click at [764, 241] on input "40" at bounding box center [731, 252] width 92 height 23
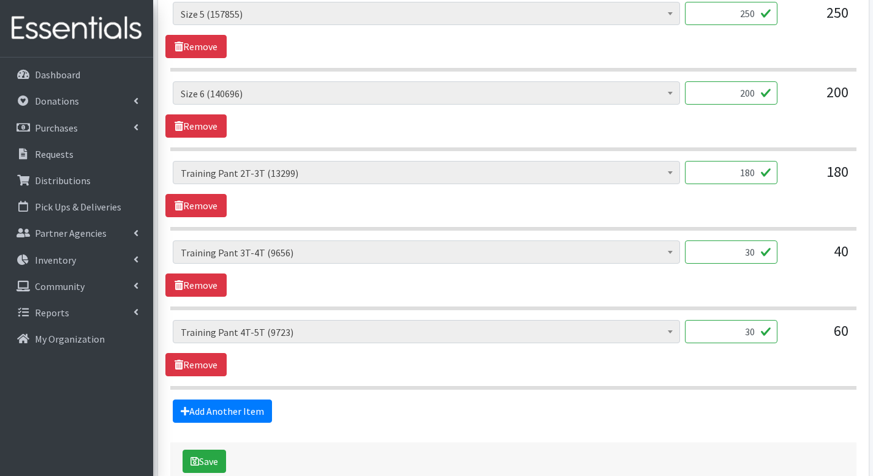
type input "30"
drag, startPoint x: 754, startPoint y: 157, endPoint x: 806, endPoint y: 162, distance: 52.2
click at [806, 162] on div "Period Supplies: Mixed Kits (order by bag) (413) Applicator-free tampon (8) BOR…" at bounding box center [513, 177] width 680 height 33
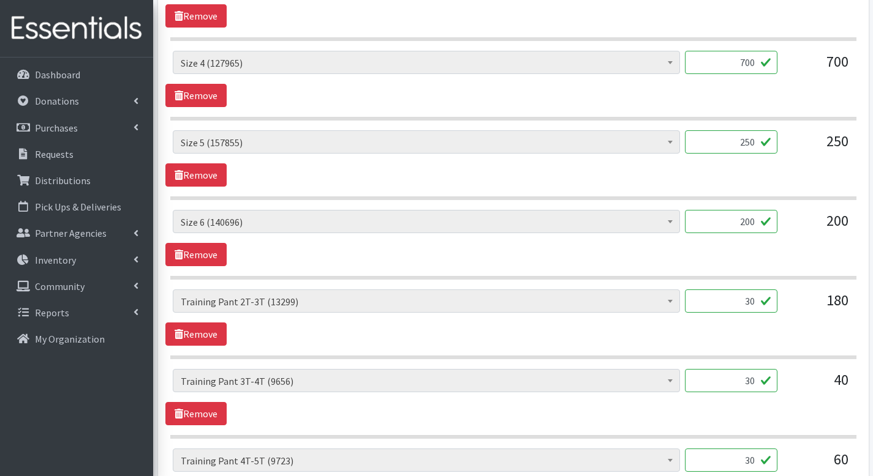
scroll to position [876, 0]
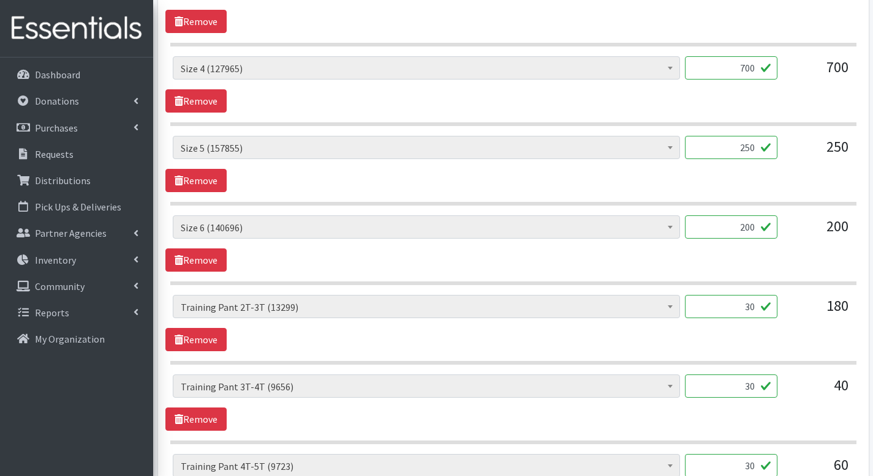
type input "30"
drag, startPoint x: 735, startPoint y: 211, endPoint x: 756, endPoint y: 207, distance: 20.7
click at [756, 216] on input "200" at bounding box center [731, 227] width 92 height 23
type input "100"
drag, startPoint x: 735, startPoint y: 133, endPoint x: 724, endPoint y: 125, distance: 13.5
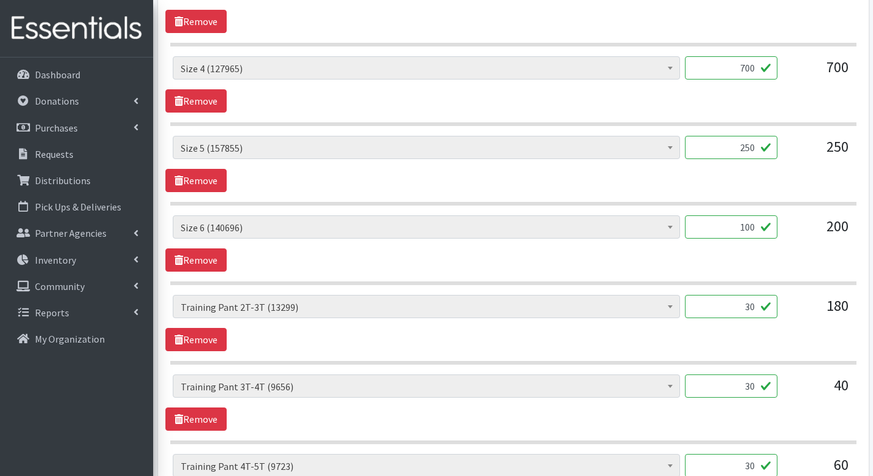
click at [724, 136] on input "250" at bounding box center [731, 147] width 92 height 23
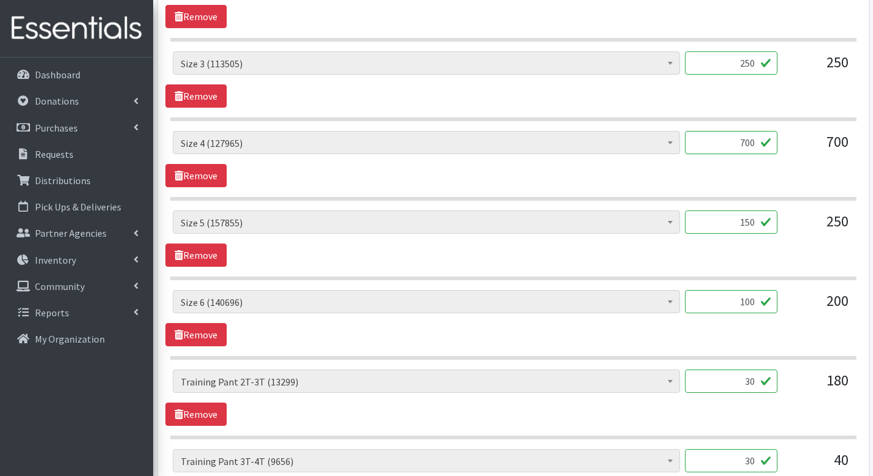
scroll to position [790, 0]
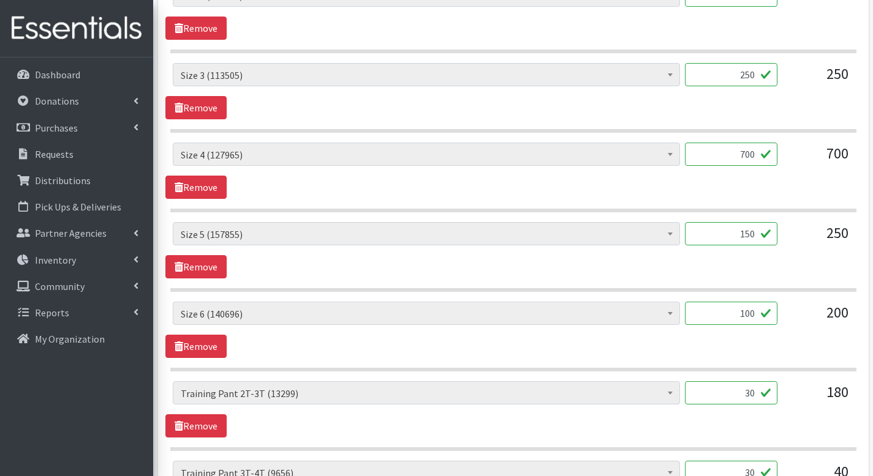
type input "150"
drag, startPoint x: 737, startPoint y: 136, endPoint x: 764, endPoint y: 135, distance: 26.9
click at [764, 143] on input "700" at bounding box center [731, 154] width 92 height 23
type input "600"
drag, startPoint x: 732, startPoint y: 53, endPoint x: 783, endPoint y: 64, distance: 51.3
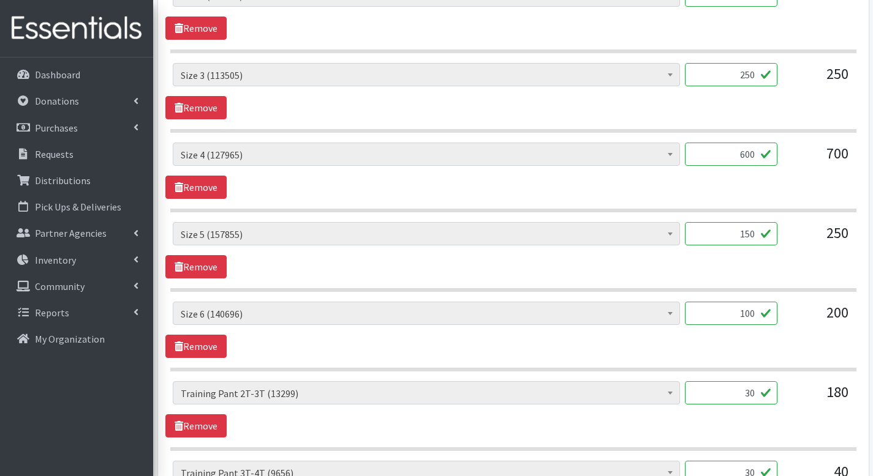
click at [783, 64] on div "Period Supplies: Mixed Kits (order by bag) (413) Applicator-free tampon (8) BOR…" at bounding box center [513, 79] width 680 height 33
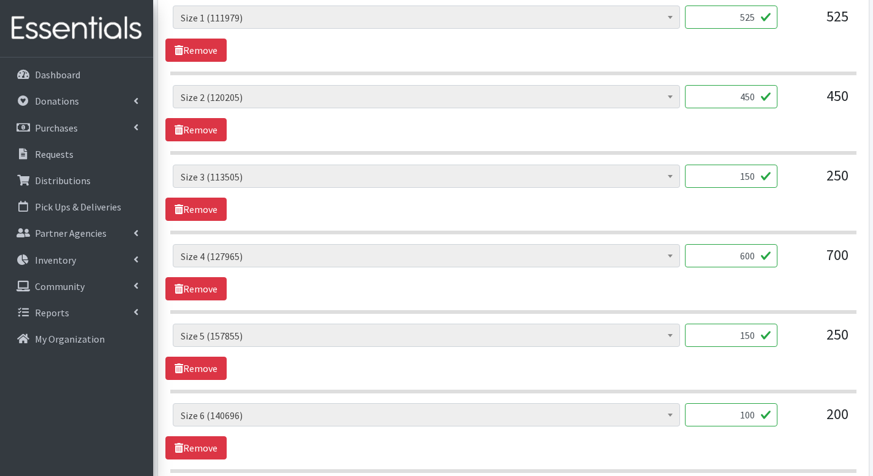
scroll to position [627, 0]
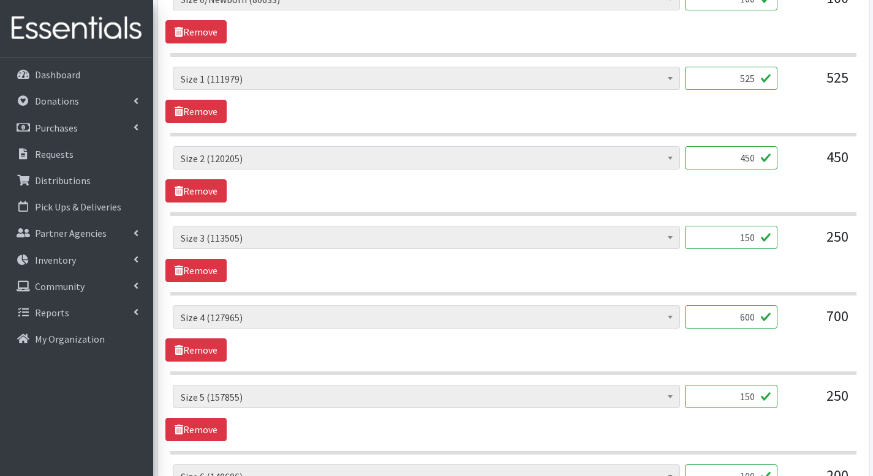
type input "150"
drag, startPoint x: 738, startPoint y: 134, endPoint x: 784, endPoint y: 138, distance: 46.1
click at [784, 146] on div "Period Supplies: Mixed Kits (order by bag) (413) Applicator-free tampon (8) BOR…" at bounding box center [513, 162] width 680 height 33
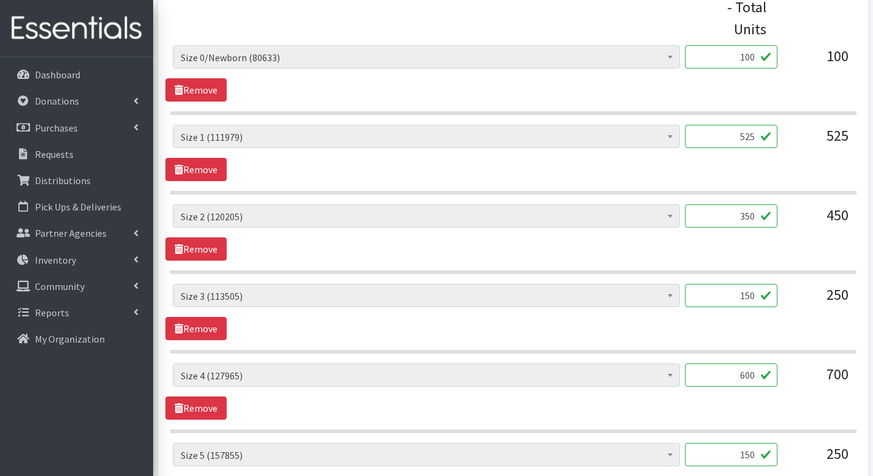
scroll to position [558, 0]
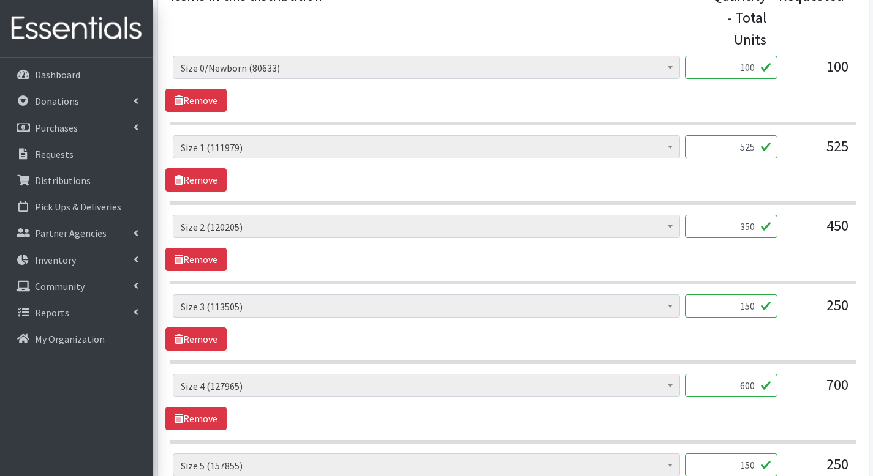
type input "350"
drag, startPoint x: 735, startPoint y: 125, endPoint x: 760, endPoint y: 120, distance: 26.2
click at [760, 135] on input "525" at bounding box center [731, 146] width 92 height 23
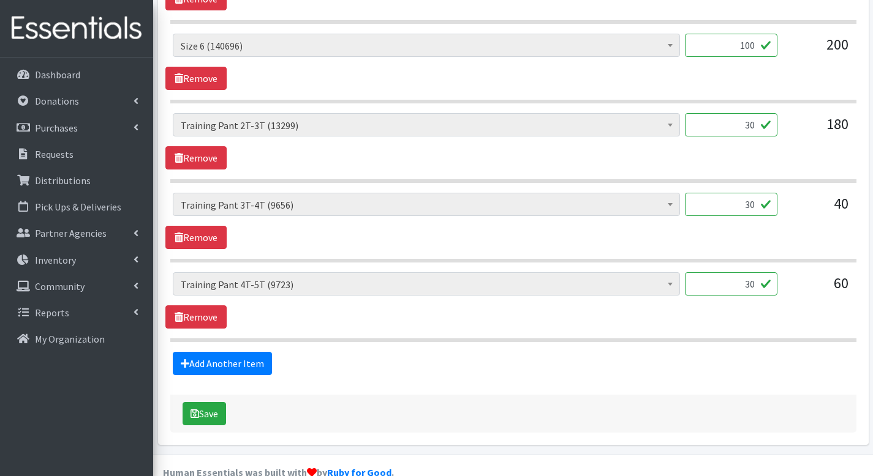
scroll to position [1062, 0]
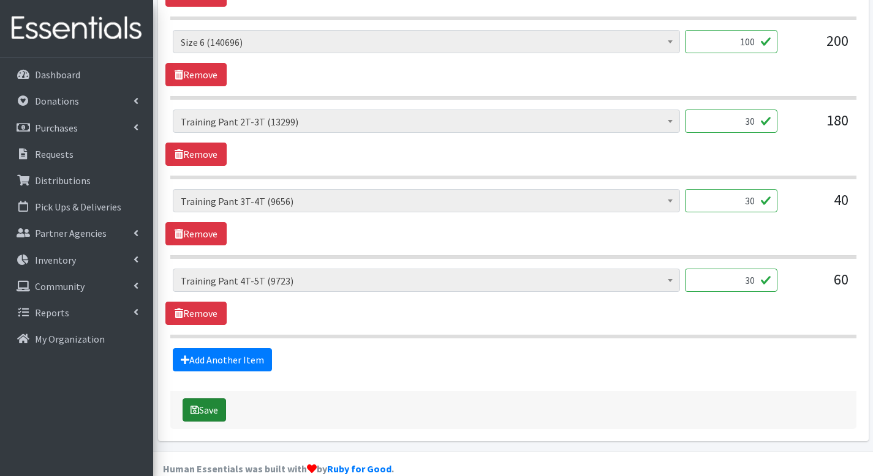
type input "425"
click at [189, 399] on button "Save" at bounding box center [203, 410] width 43 height 23
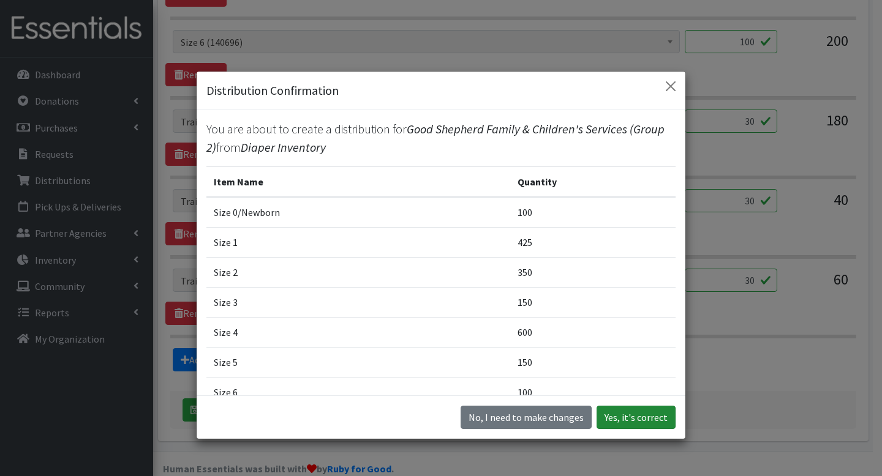
click at [648, 412] on button "Yes, it's correct" at bounding box center [635, 417] width 79 height 23
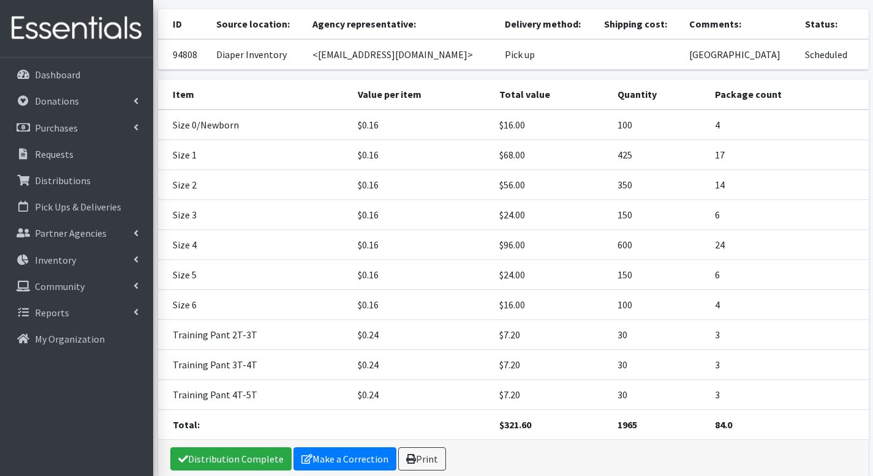
scroll to position [189, 0]
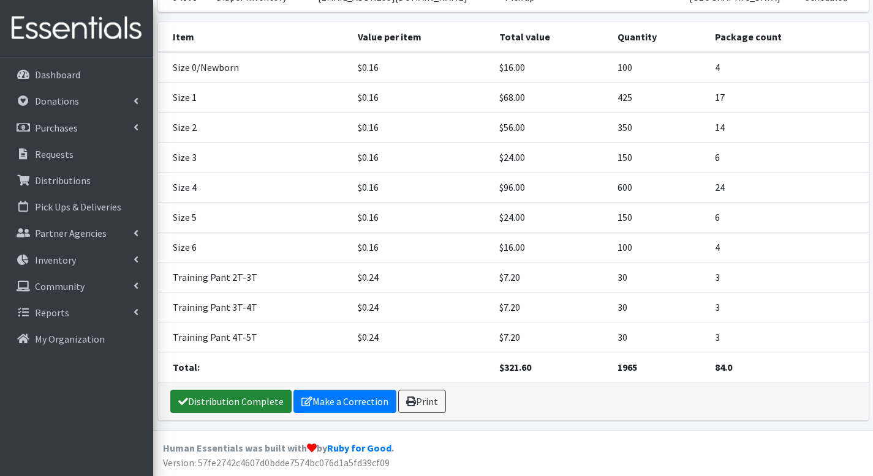
click at [258, 395] on link "Distribution Complete" at bounding box center [230, 401] width 121 height 23
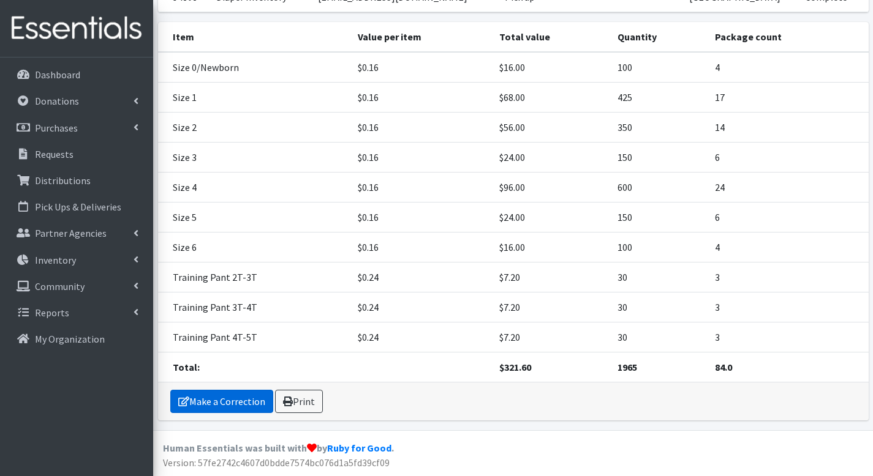
click at [253, 400] on link "Make a Correction" at bounding box center [221, 401] width 103 height 23
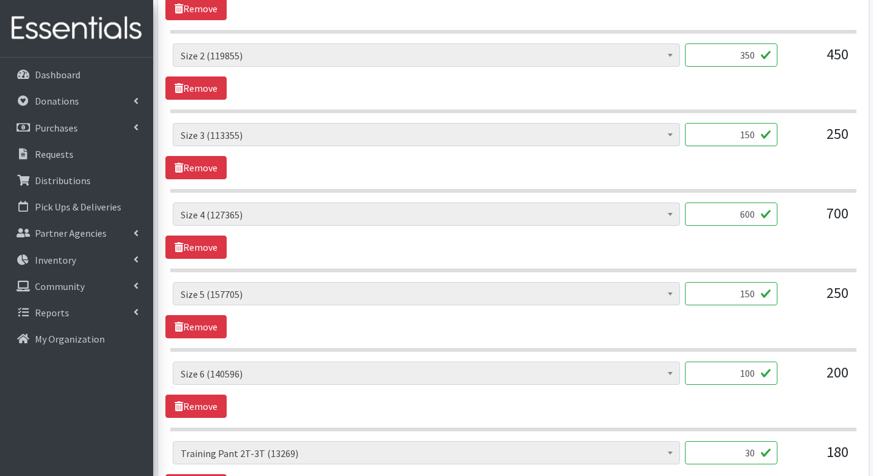
scroll to position [683, 0]
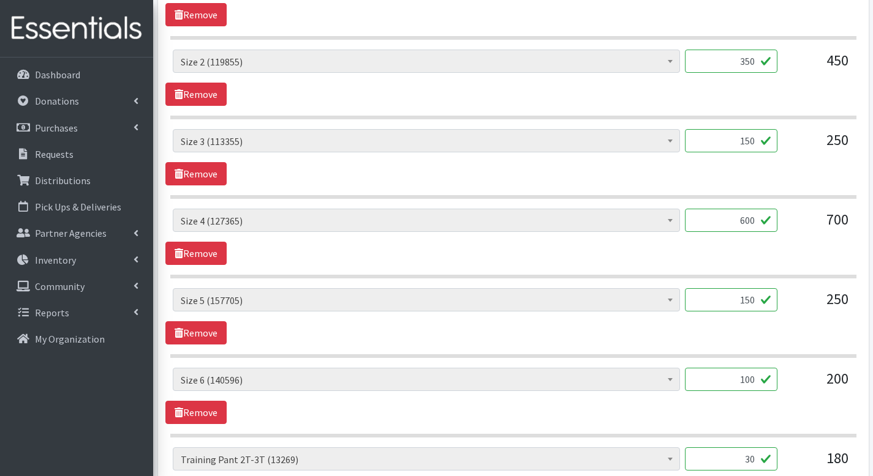
click at [745, 209] on input "600" at bounding box center [731, 220] width 92 height 23
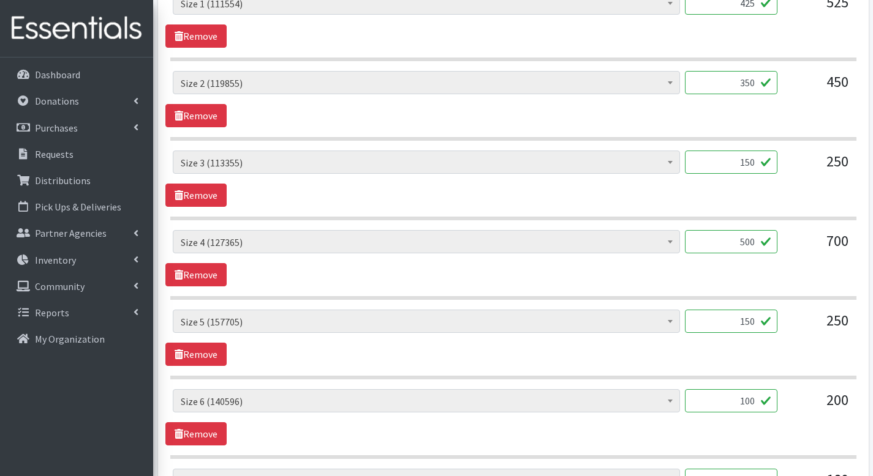
scroll to position [653, 0]
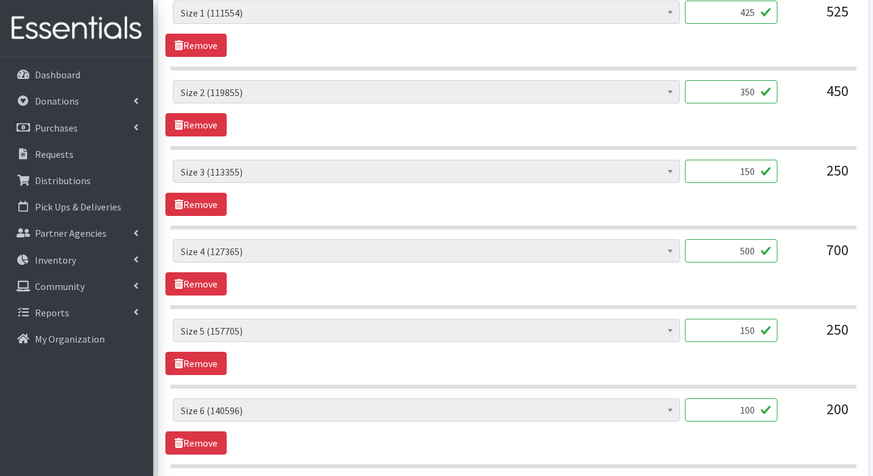
type input "500"
click at [744, 80] on input "350" at bounding box center [731, 91] width 92 height 23
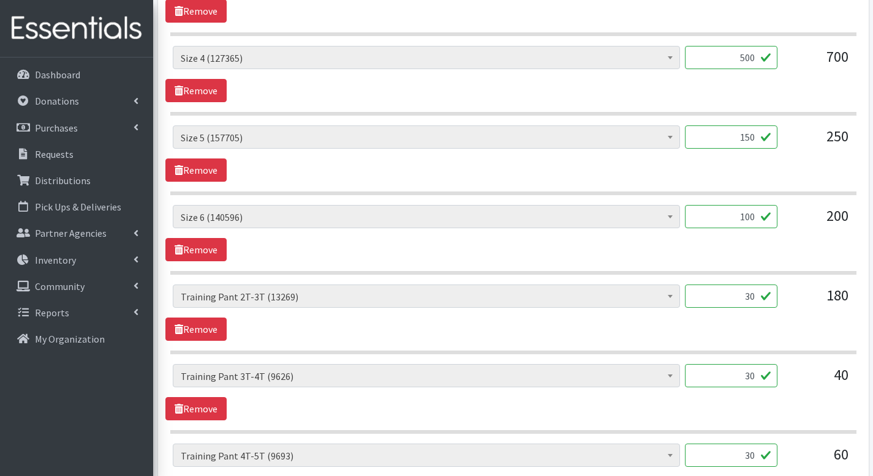
scroll to position [1021, 0]
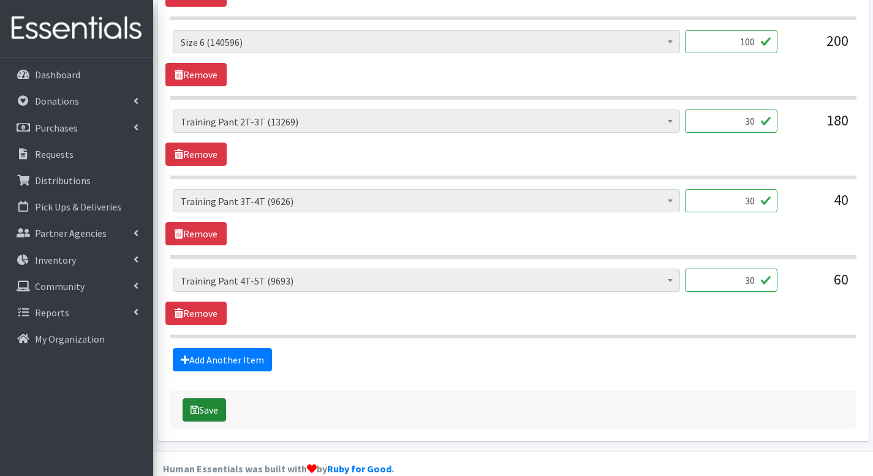
type input "250"
click at [206, 399] on button "Save" at bounding box center [203, 410] width 43 height 23
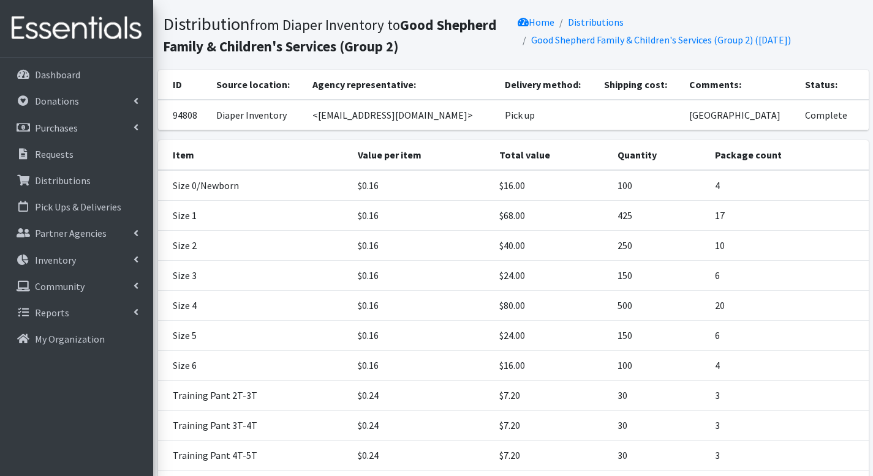
scroll to position [189, 0]
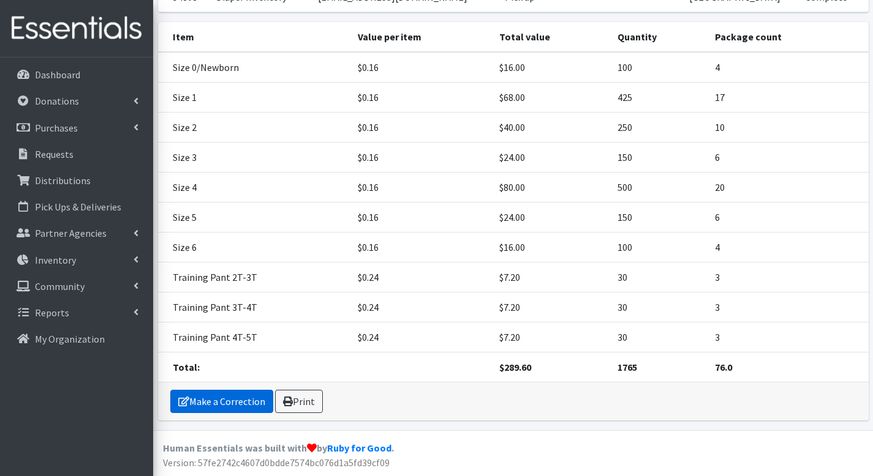
click at [237, 398] on link "Make a Correction" at bounding box center [221, 401] width 103 height 23
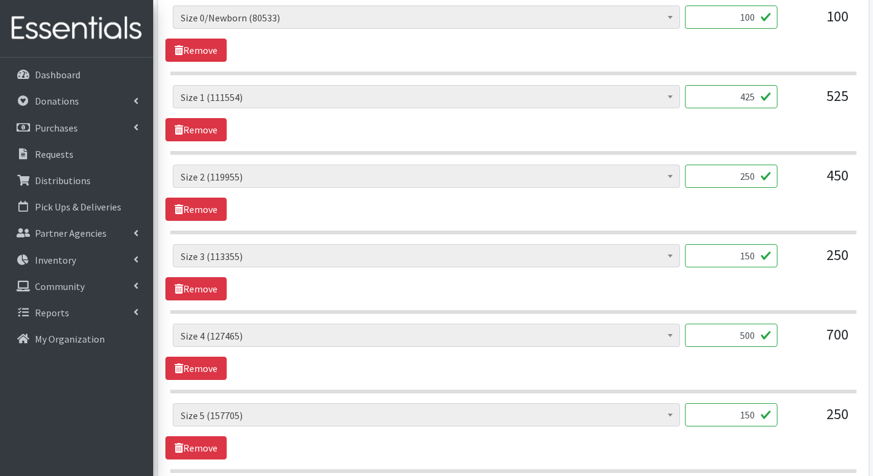
scroll to position [518, 0]
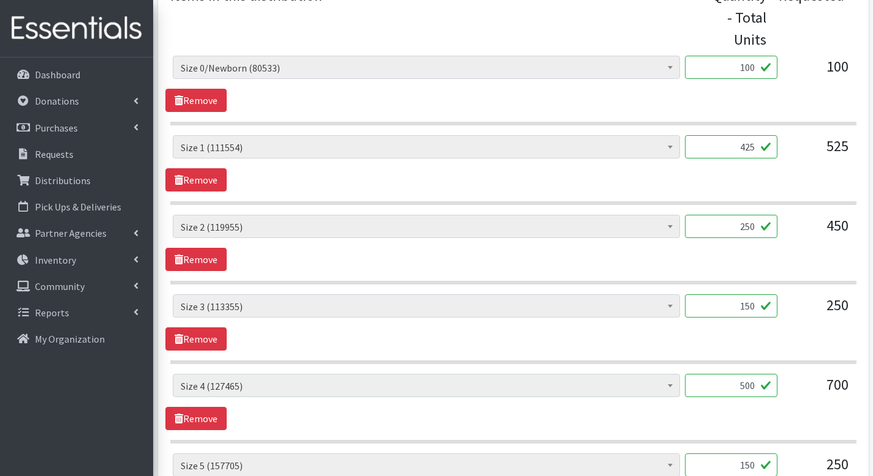
click at [743, 135] on input "425" at bounding box center [731, 146] width 92 height 23
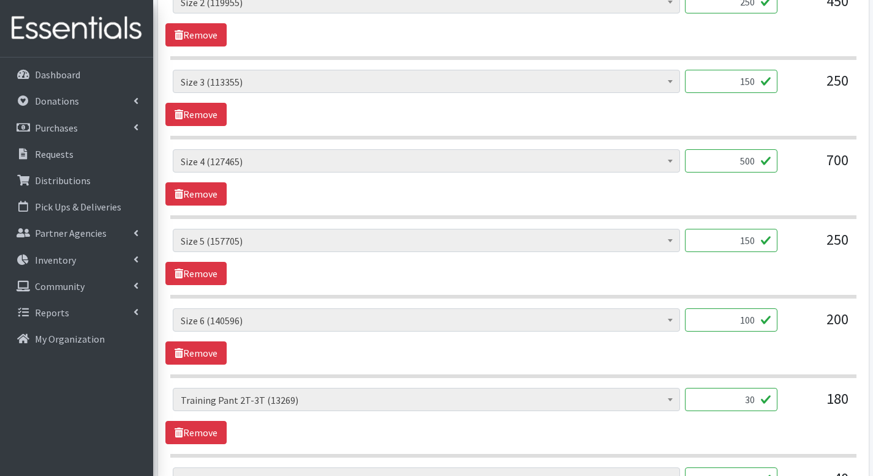
scroll to position [1021, 0]
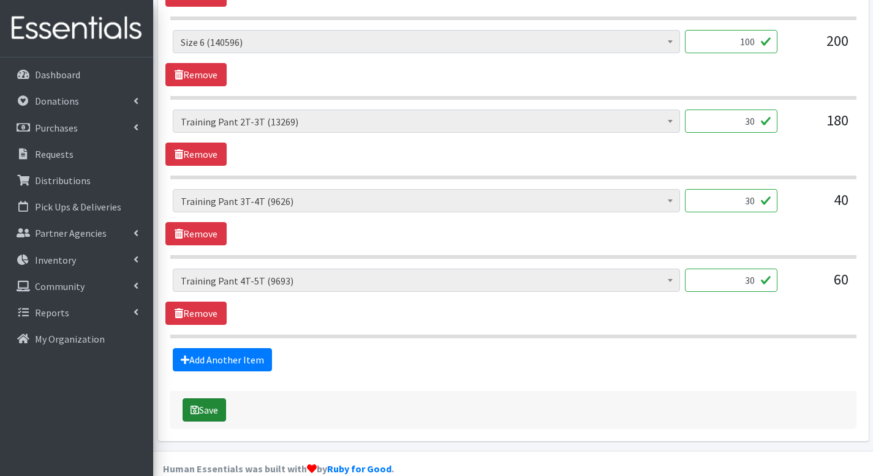
type input "325"
click at [219, 399] on button "Save" at bounding box center [203, 410] width 43 height 23
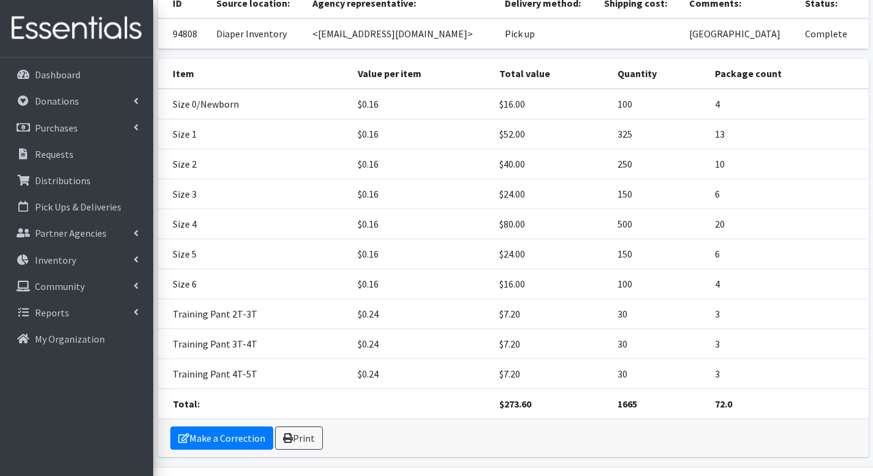
scroll to position [189, 0]
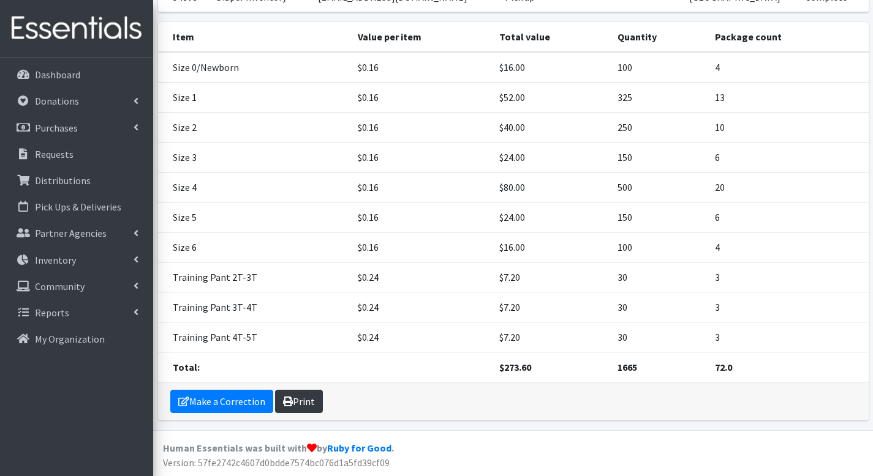
click at [309, 402] on link "Print" at bounding box center [299, 401] width 48 height 23
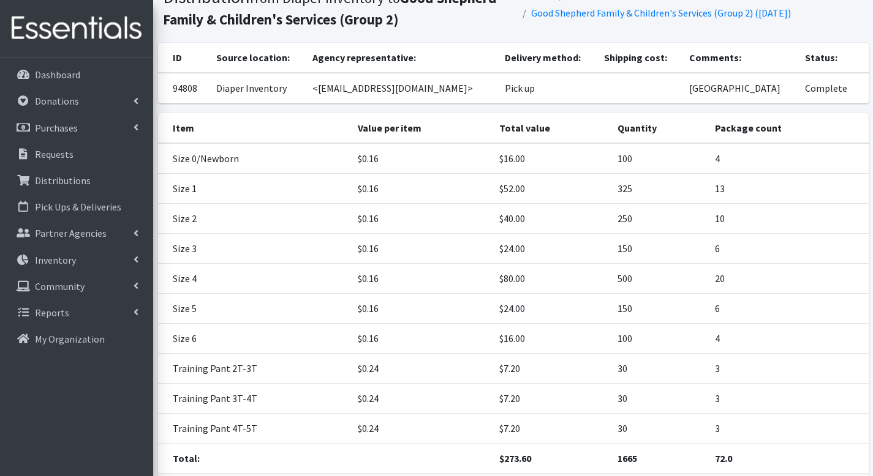
scroll to position [0, 0]
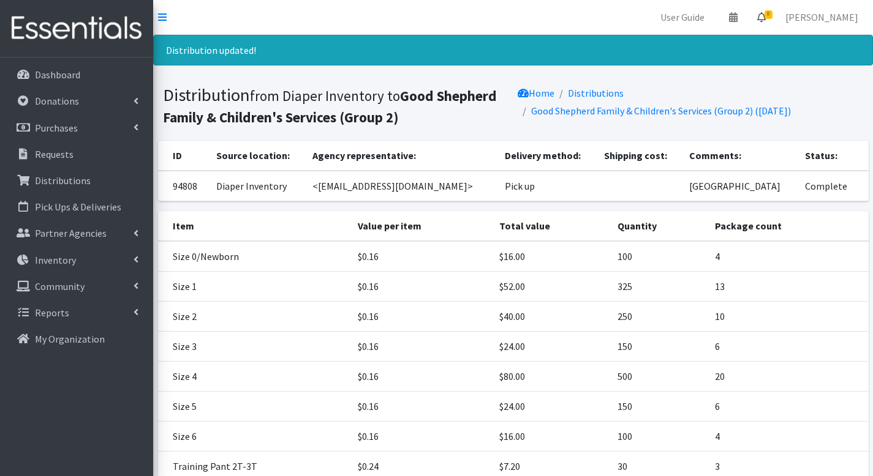
click at [772, 16] on span "8" at bounding box center [768, 14] width 8 height 9
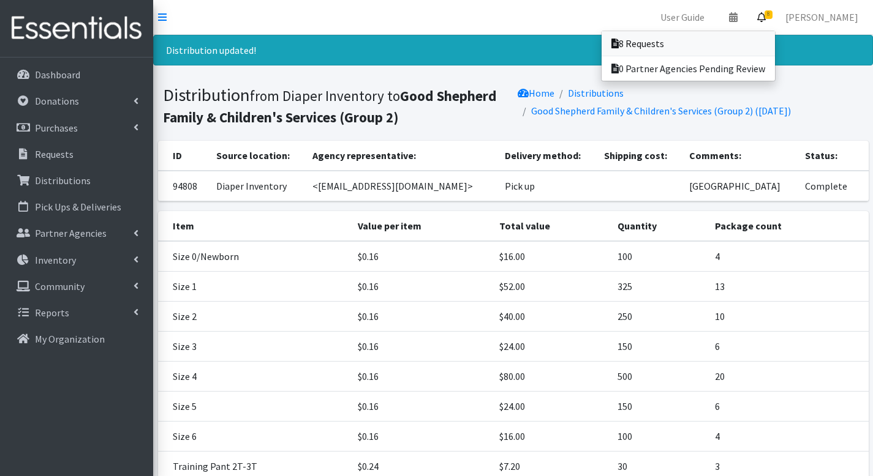
click at [762, 44] on link "8 Requests" at bounding box center [687, 43] width 173 height 24
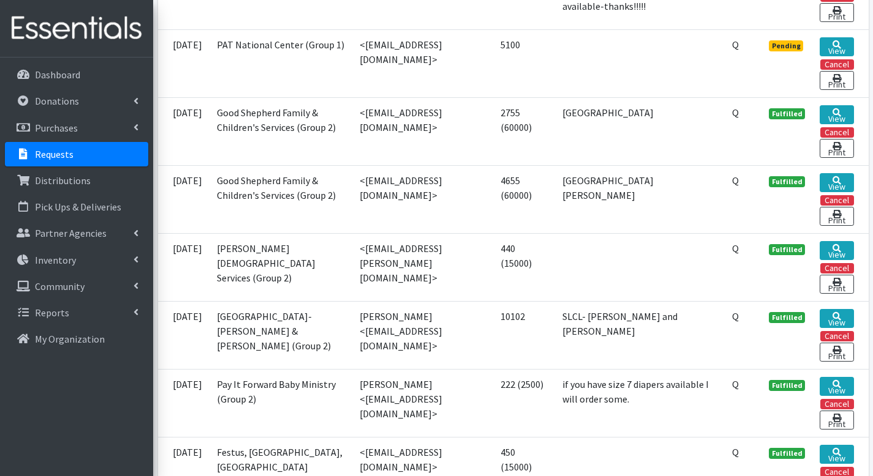
scroll to position [788, 0]
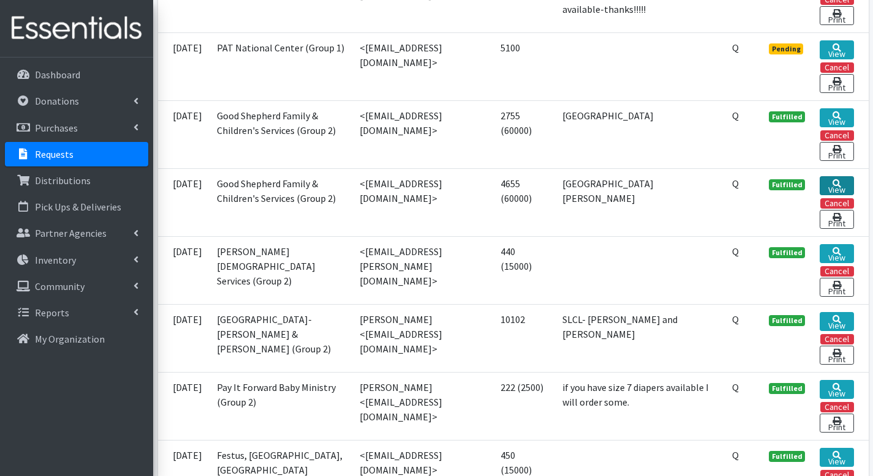
click at [846, 195] on link "View" at bounding box center [836, 185] width 34 height 19
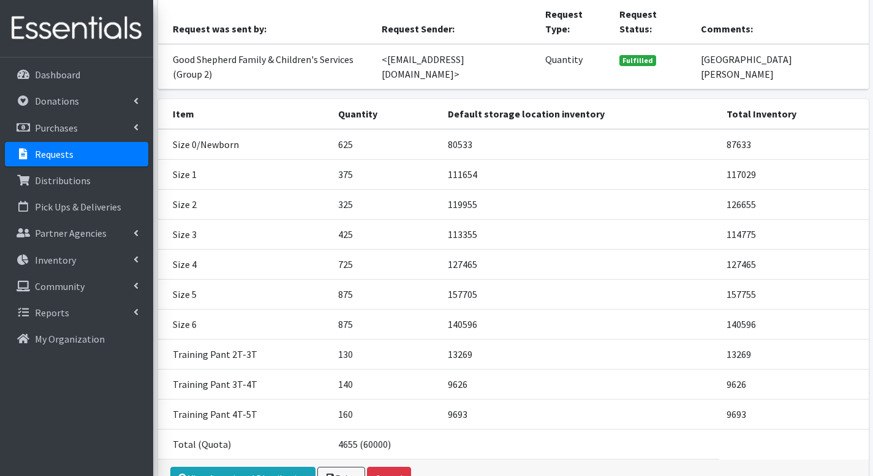
scroll to position [188, 0]
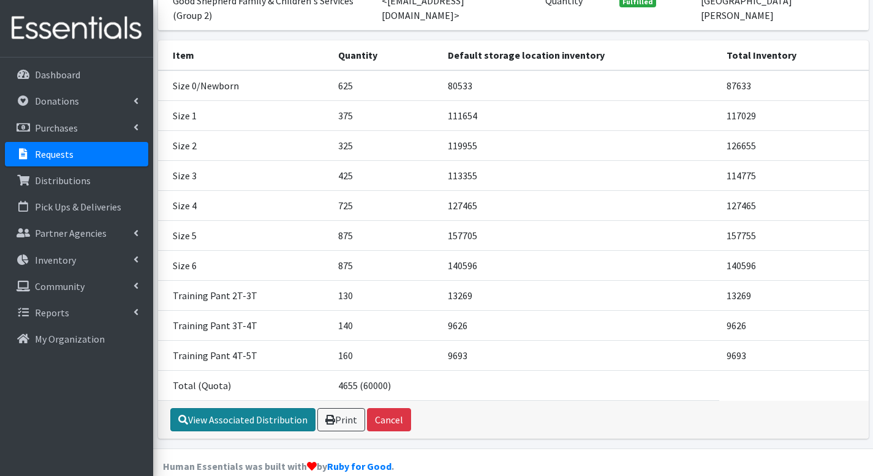
click at [285, 408] on link "View Associated Distribution" at bounding box center [242, 419] width 145 height 23
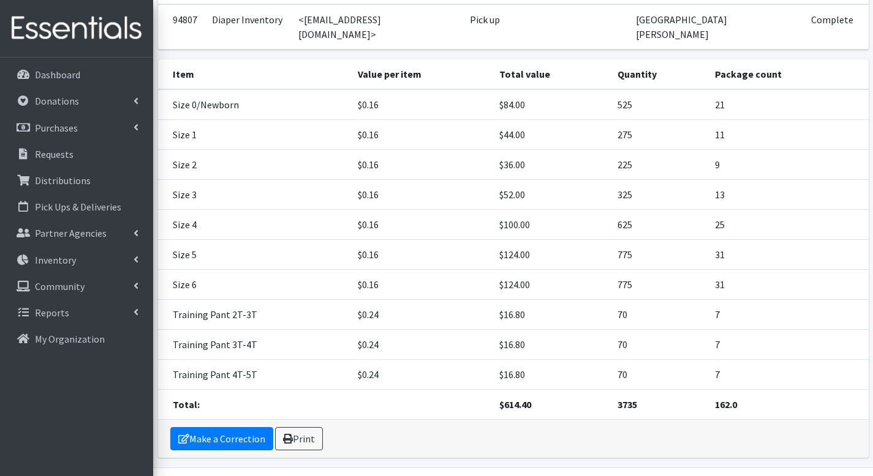
scroll to position [149, 0]
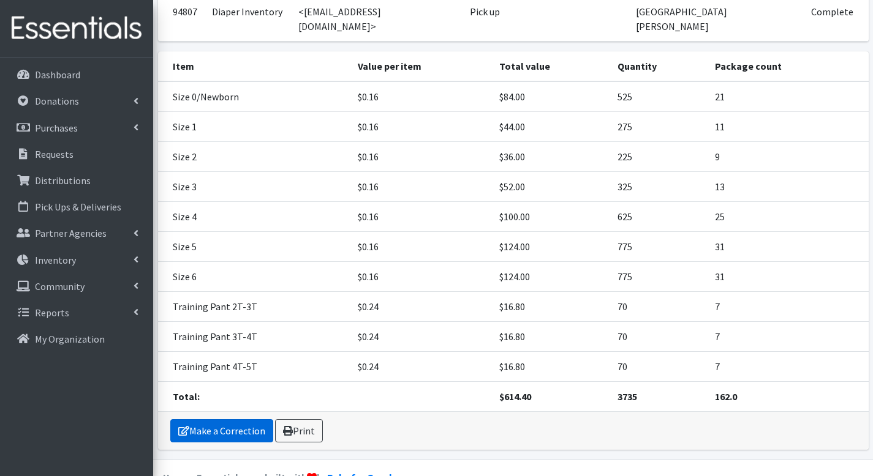
click at [257, 419] on link "Make a Correction" at bounding box center [221, 430] width 103 height 23
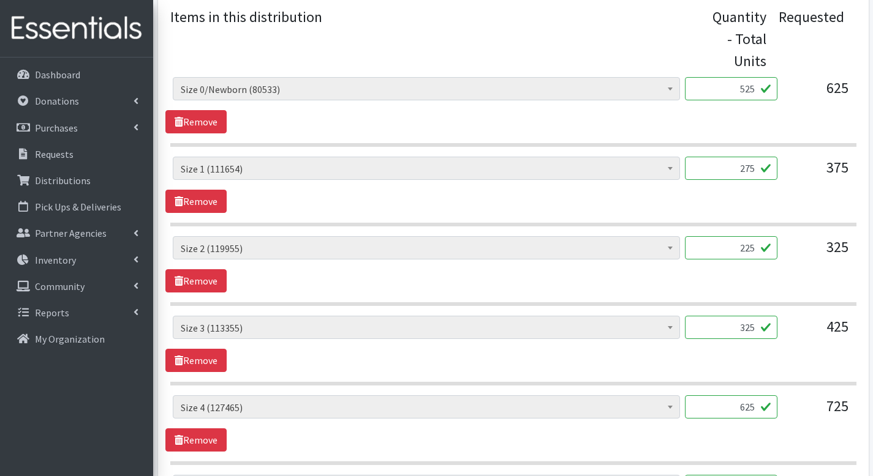
scroll to position [399, 0]
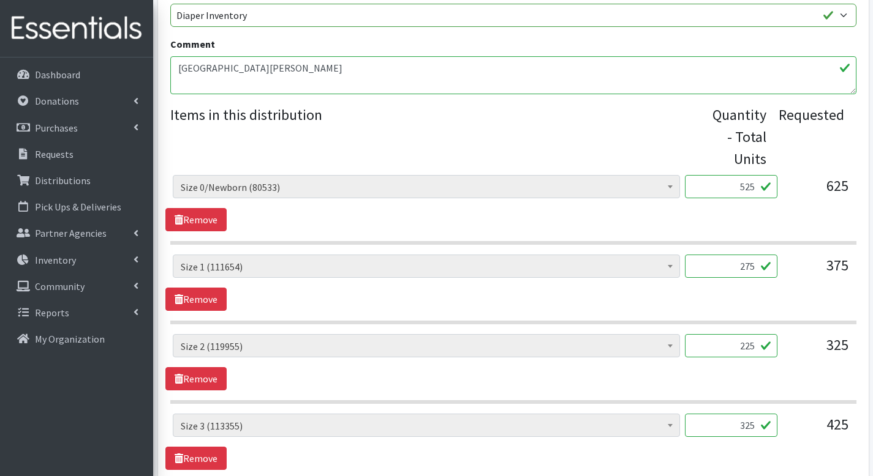
click at [745, 175] on input "525" at bounding box center [731, 186] width 92 height 23
type input "425"
click at [742, 255] on input "275" at bounding box center [731, 266] width 92 height 23
click at [744, 255] on input "275" at bounding box center [731, 266] width 92 height 23
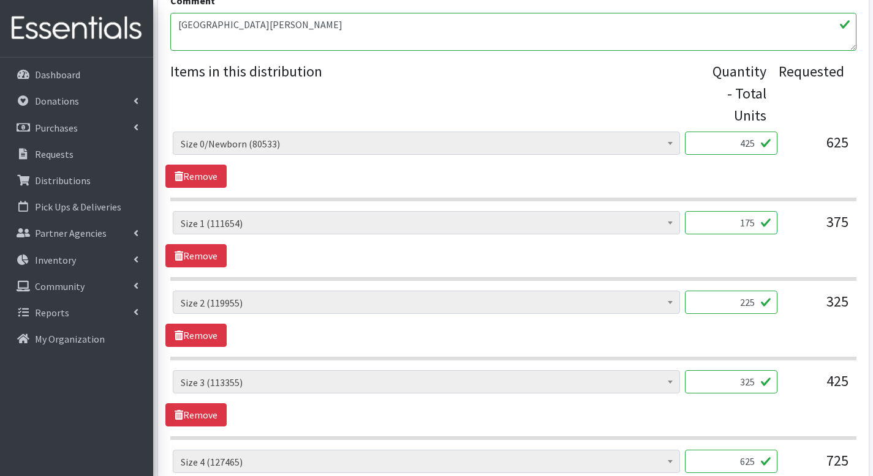
scroll to position [495, 0]
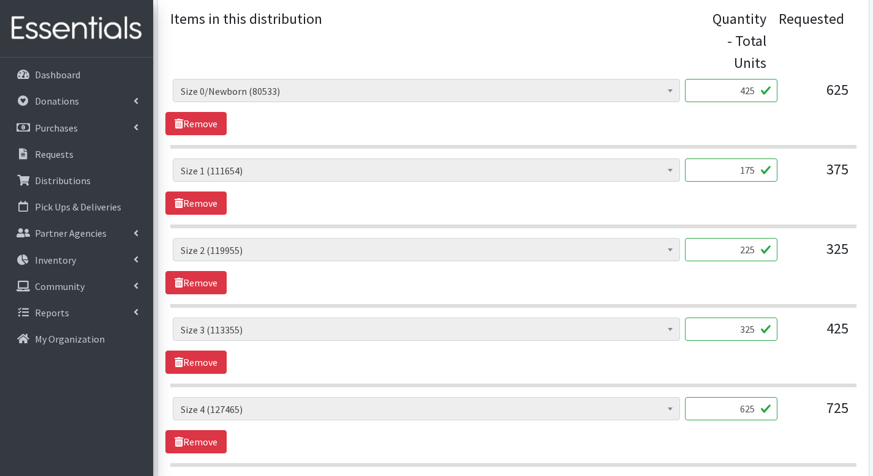
type input "175"
click at [743, 238] on input "225" at bounding box center [731, 249] width 92 height 23
type input "125"
drag, startPoint x: 735, startPoint y: 308, endPoint x: 745, endPoint y: 310, distance: 9.5
click at [745, 318] on input "325" at bounding box center [731, 329] width 92 height 23
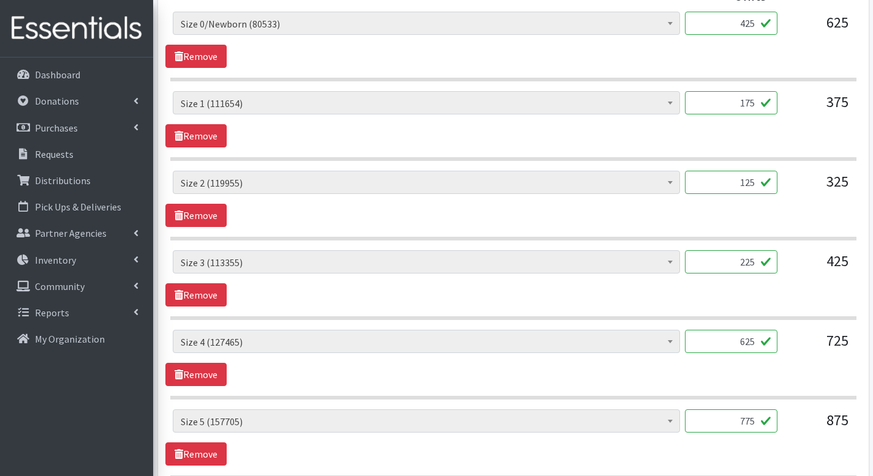
scroll to position [573, 0]
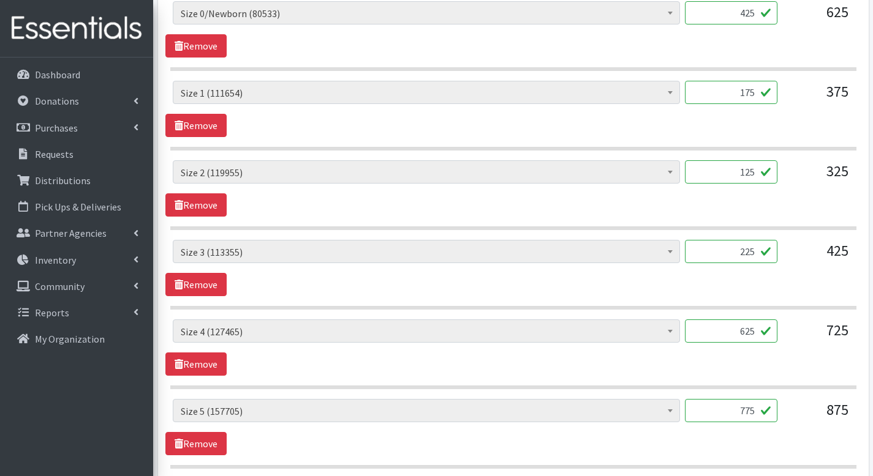
type input "225"
click at [743, 320] on input "625" at bounding box center [731, 331] width 92 height 23
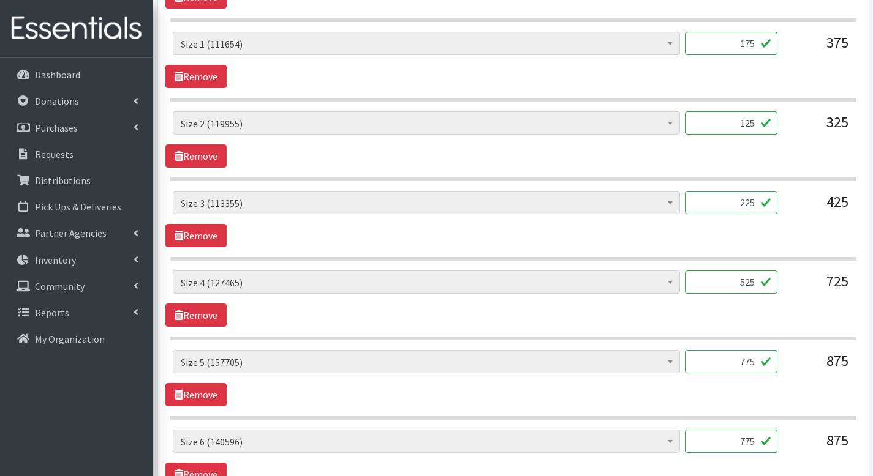
scroll to position [628, 0]
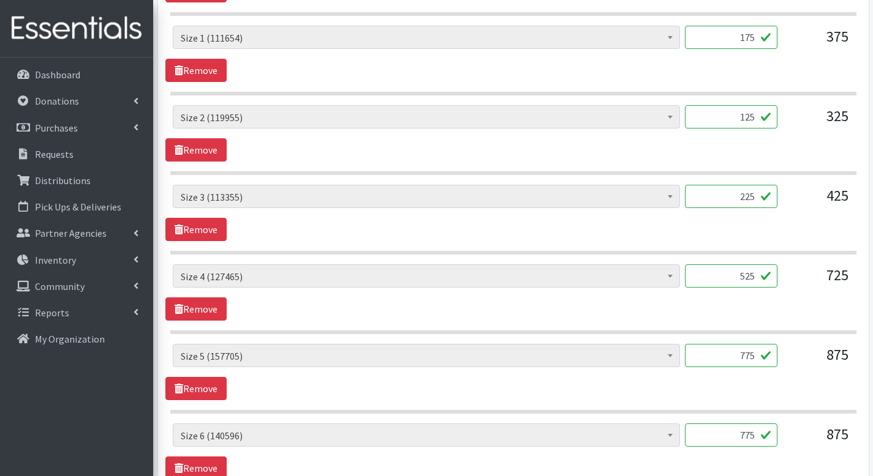
type input "525"
click at [743, 344] on input "775" at bounding box center [731, 355] width 92 height 23
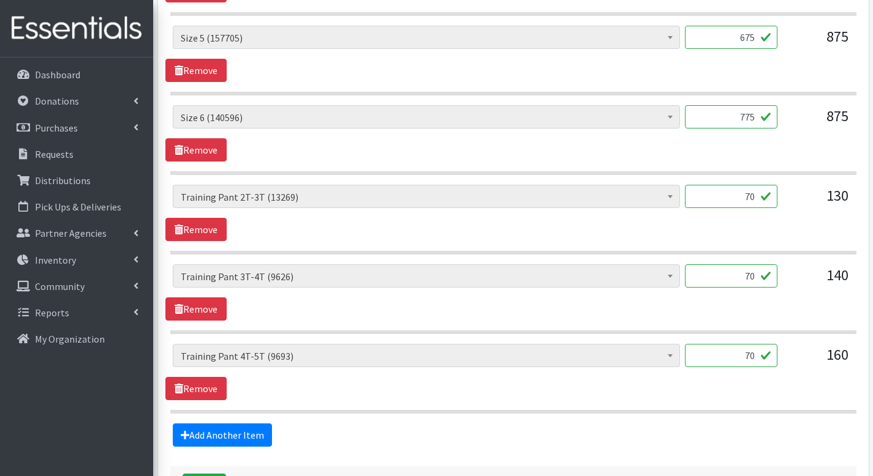
scroll to position [855, 0]
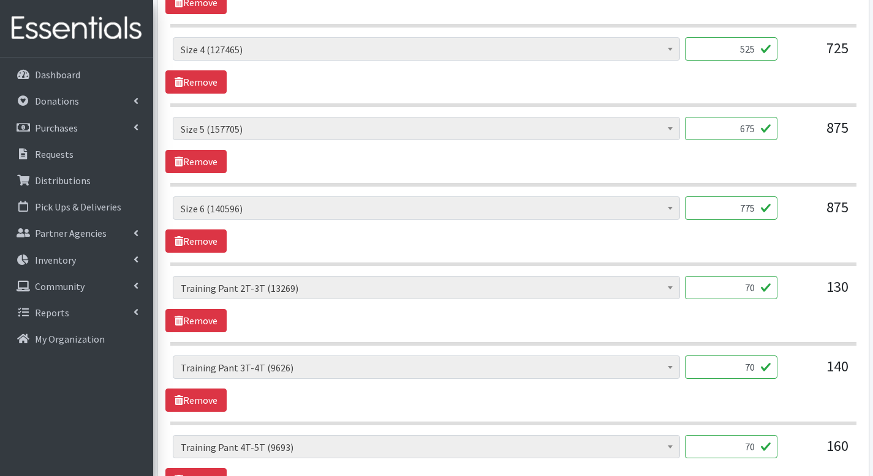
type input "675"
click at [743, 197] on input "775" at bounding box center [731, 208] width 92 height 23
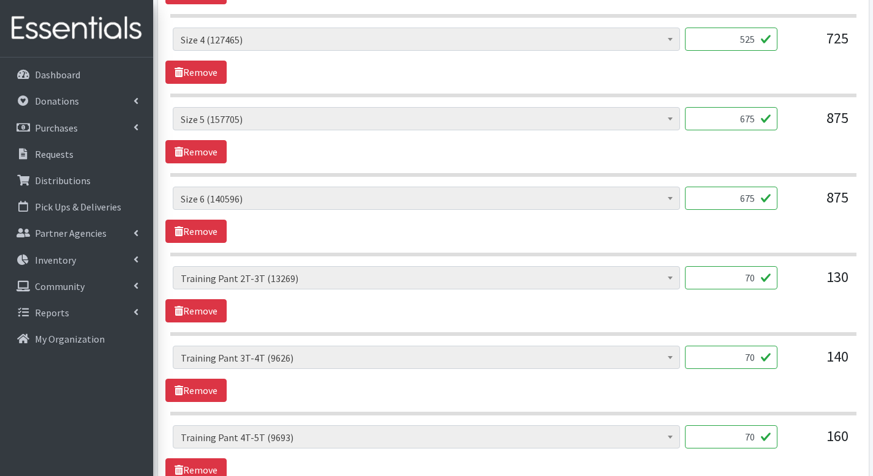
scroll to position [873, 0]
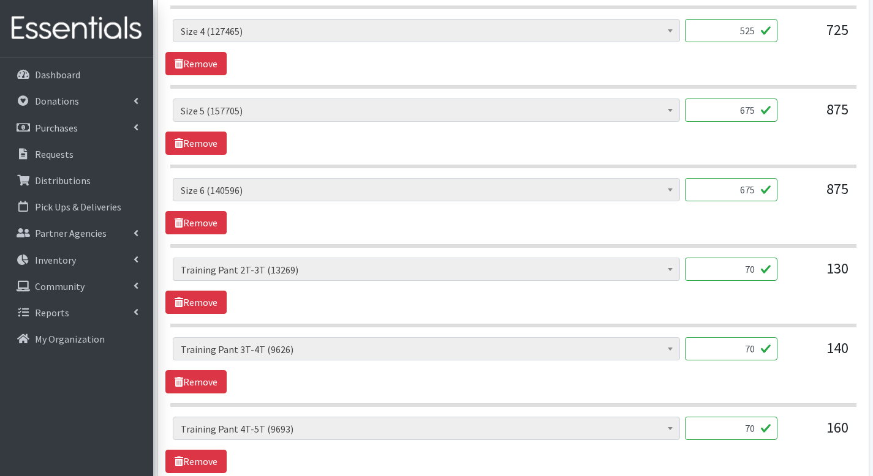
type input "675"
drag, startPoint x: 737, startPoint y: 252, endPoint x: 762, endPoint y: 252, distance: 25.1
click at [762, 258] on input "70" at bounding box center [731, 269] width 92 height 23
type input "30"
drag, startPoint x: 743, startPoint y: 329, endPoint x: 756, endPoint y: 332, distance: 12.6
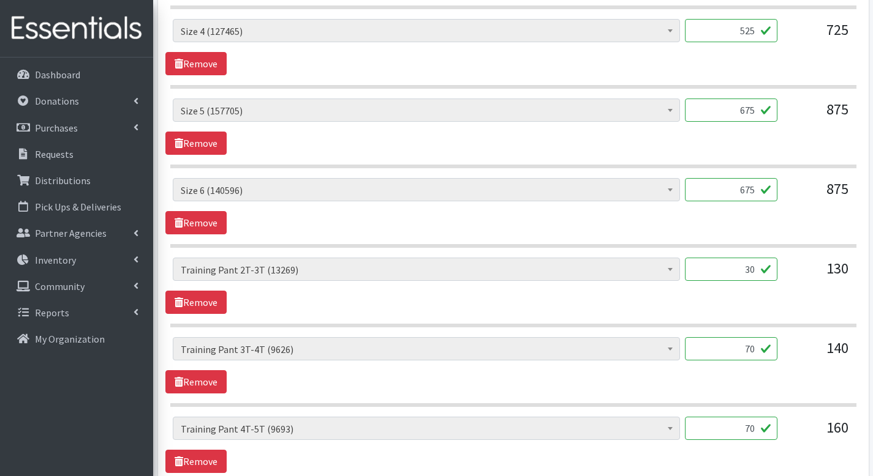
click at [756, 337] on input "70" at bounding box center [731, 348] width 92 height 23
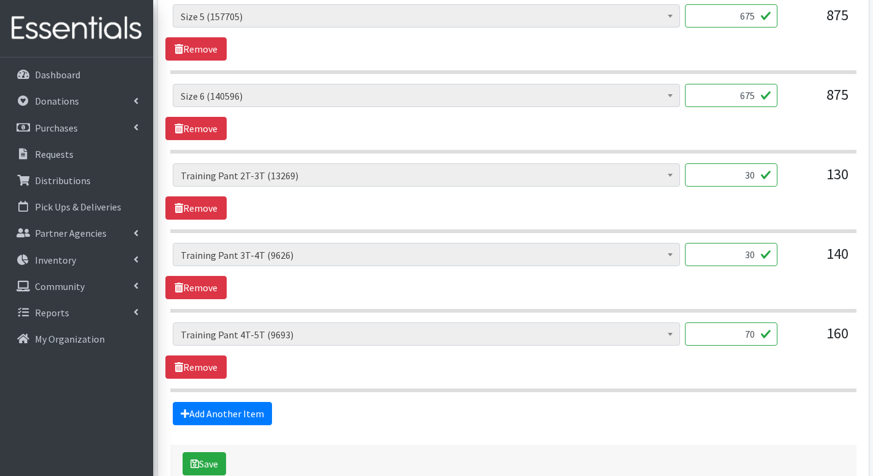
scroll to position [1021, 0]
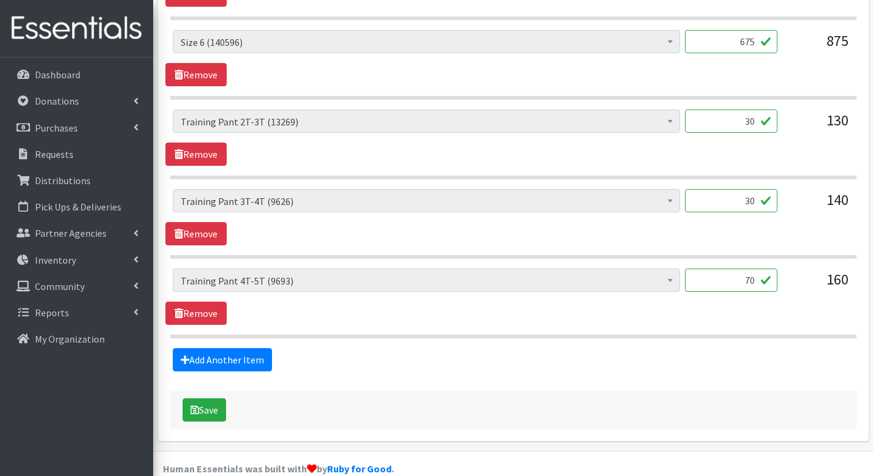
type input "30"
drag, startPoint x: 740, startPoint y: 261, endPoint x: 756, endPoint y: 261, distance: 16.5
click at [756, 269] on input "70" at bounding box center [731, 280] width 92 height 23
type input "50"
click at [196, 405] on icon "submit" at bounding box center [194, 410] width 9 height 10
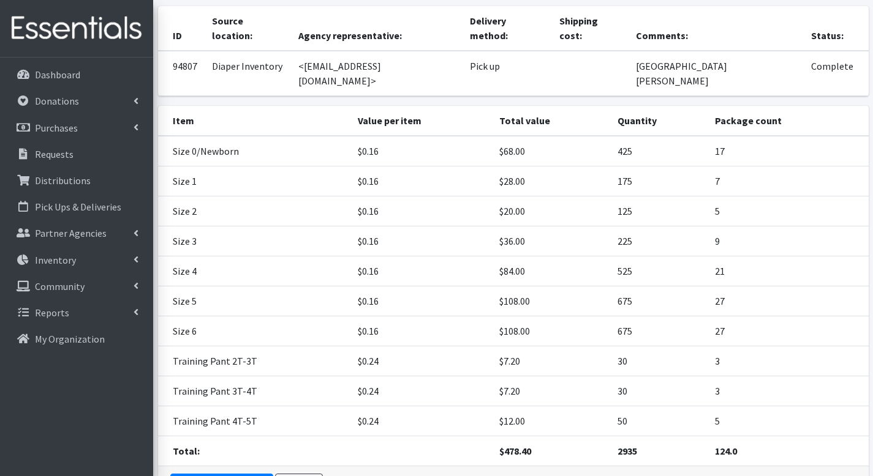
scroll to position [189, 0]
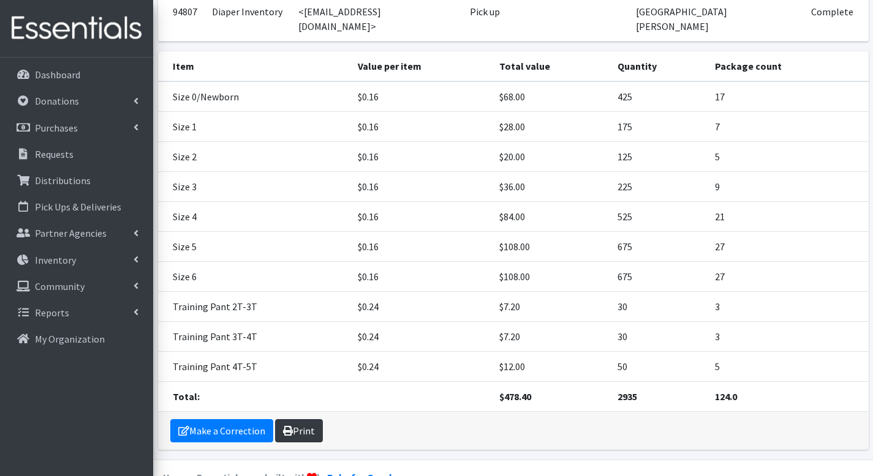
click at [308, 419] on link "Print" at bounding box center [299, 430] width 48 height 23
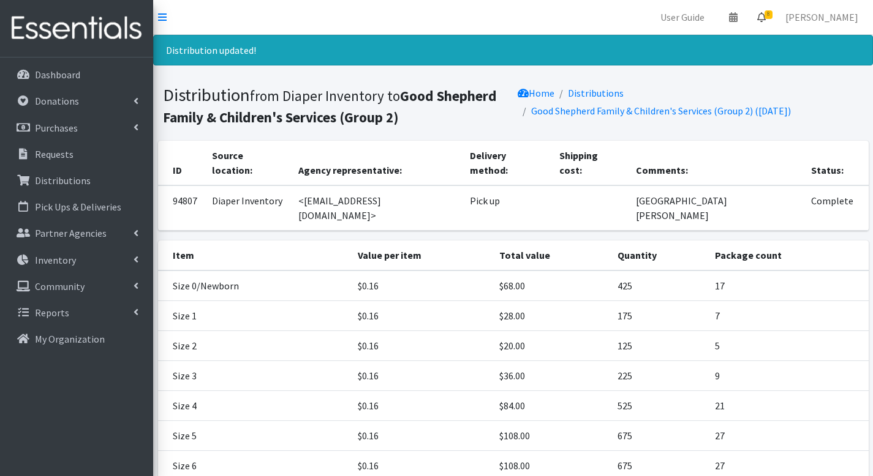
click at [772, 17] on span "8" at bounding box center [768, 14] width 8 height 9
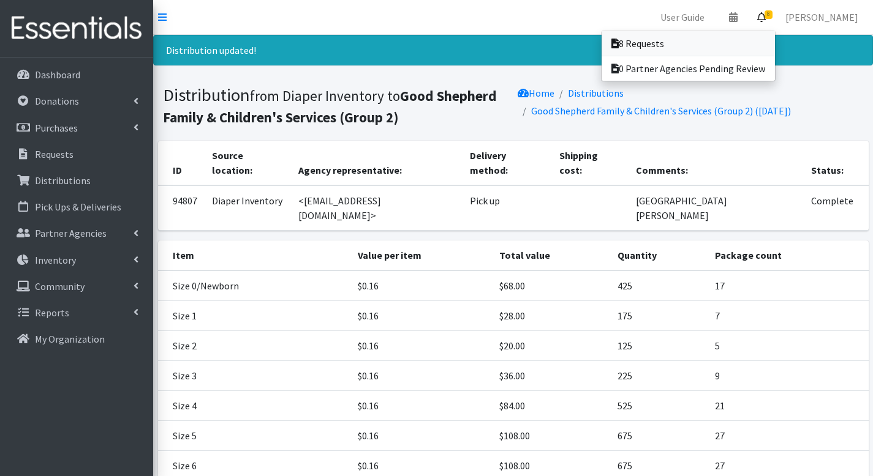
click at [773, 47] on link "8 Requests" at bounding box center [687, 43] width 173 height 24
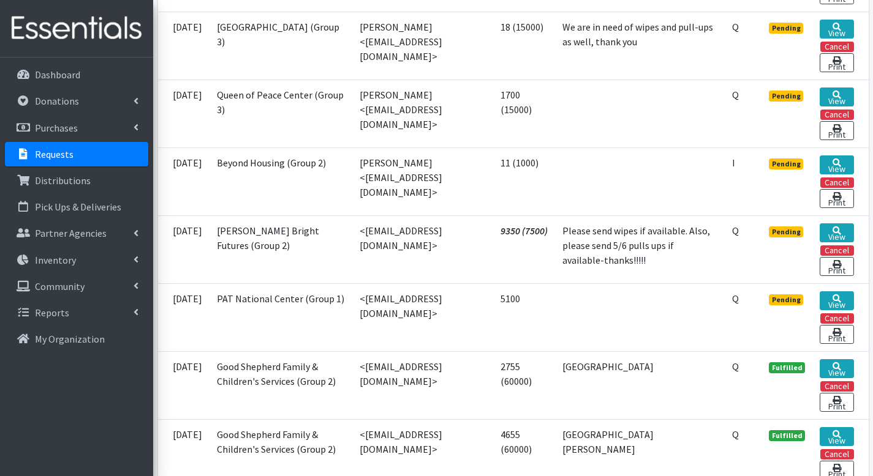
scroll to position [550, 0]
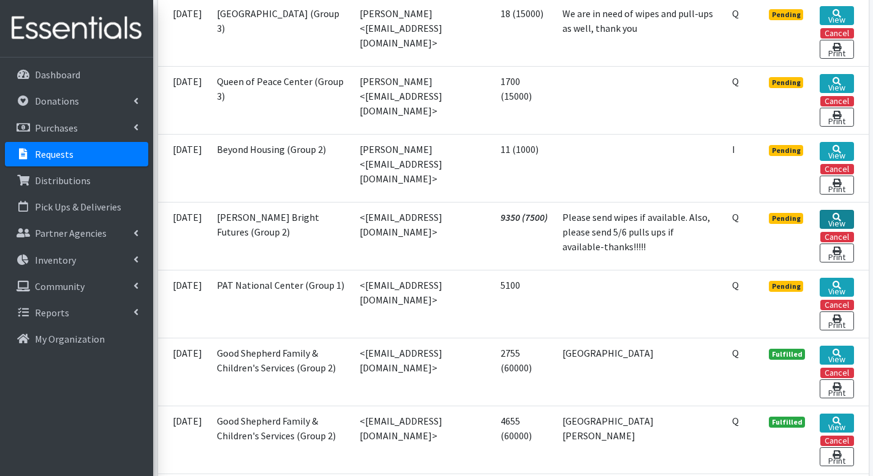
click at [830, 229] on link "View" at bounding box center [836, 219] width 34 height 19
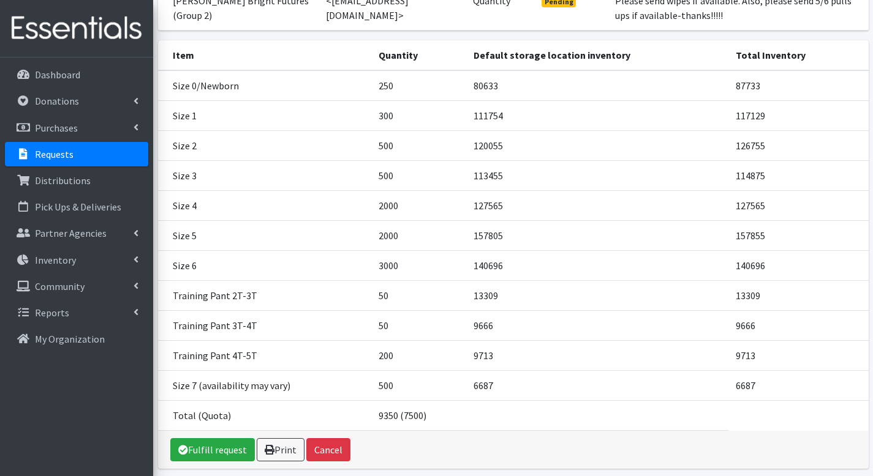
scroll to position [230, 0]
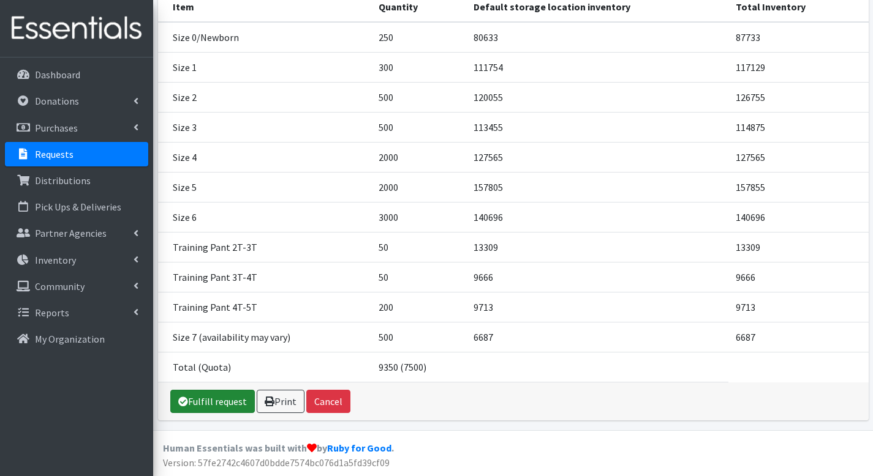
click at [212, 398] on link "Fulfill request" at bounding box center [212, 401] width 84 height 23
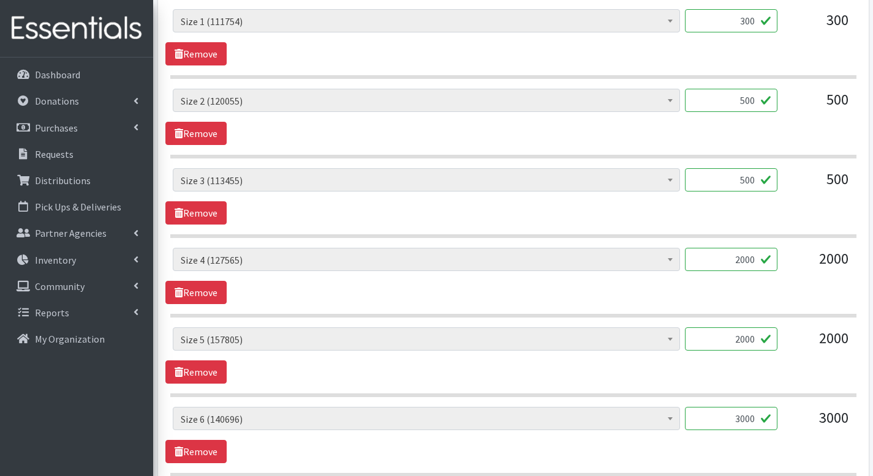
scroll to position [676, 0]
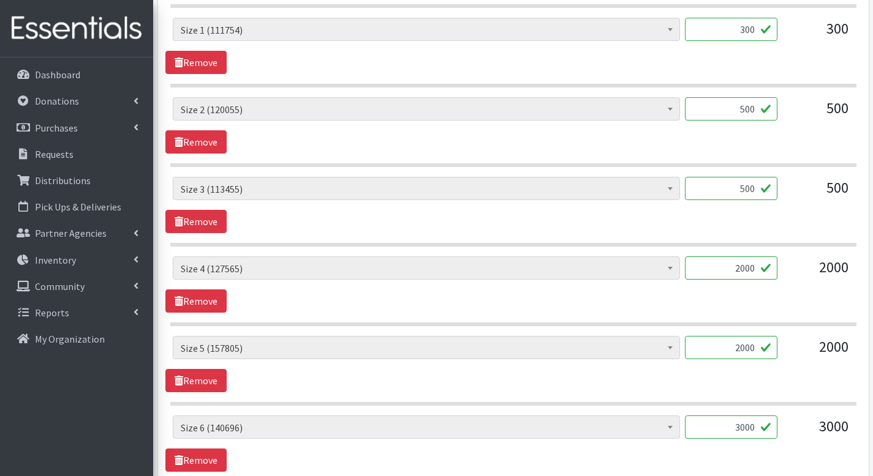
drag, startPoint x: 728, startPoint y: 251, endPoint x: 762, endPoint y: 251, distance: 33.7
click at [762, 257] on input "2000" at bounding box center [731, 268] width 92 height 23
type input "1500"
drag, startPoint x: 727, startPoint y: 331, endPoint x: 765, endPoint y: 328, distance: 37.5
click at [765, 336] on input "2000" at bounding box center [731, 347] width 92 height 23
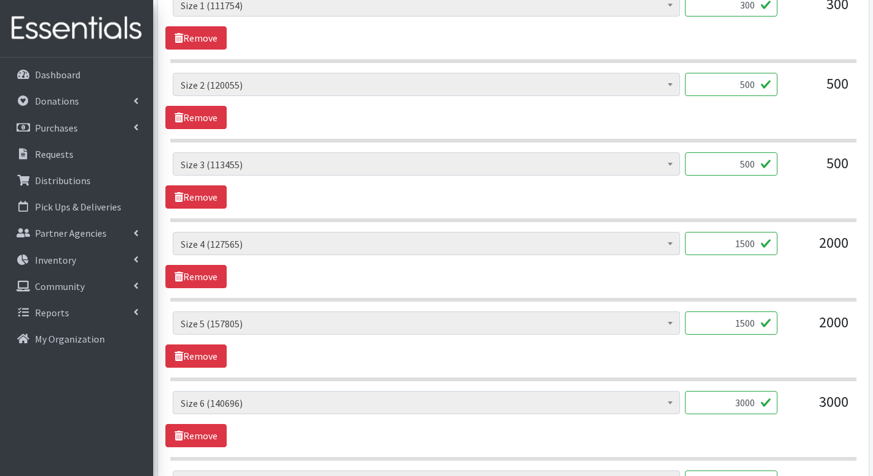
scroll to position [713, 0]
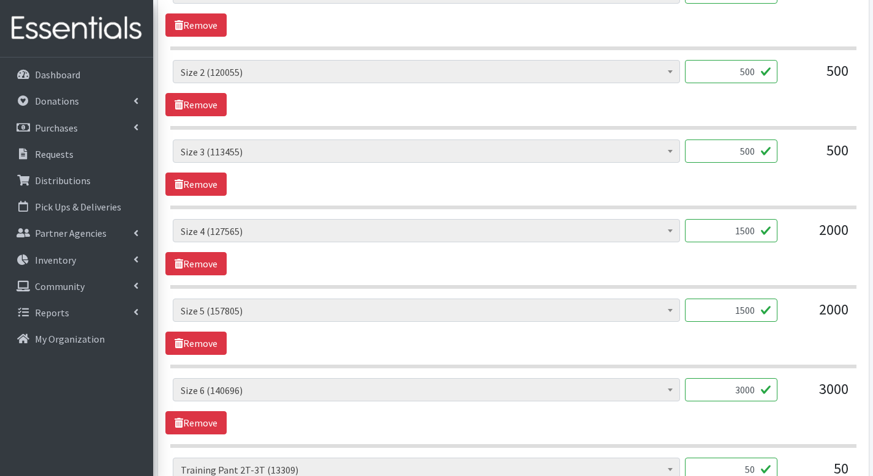
type input "1500"
drag, startPoint x: 729, startPoint y: 371, endPoint x: 773, endPoint y: 376, distance: 44.4
click at [773, 378] on input "3000" at bounding box center [731, 389] width 92 height 23
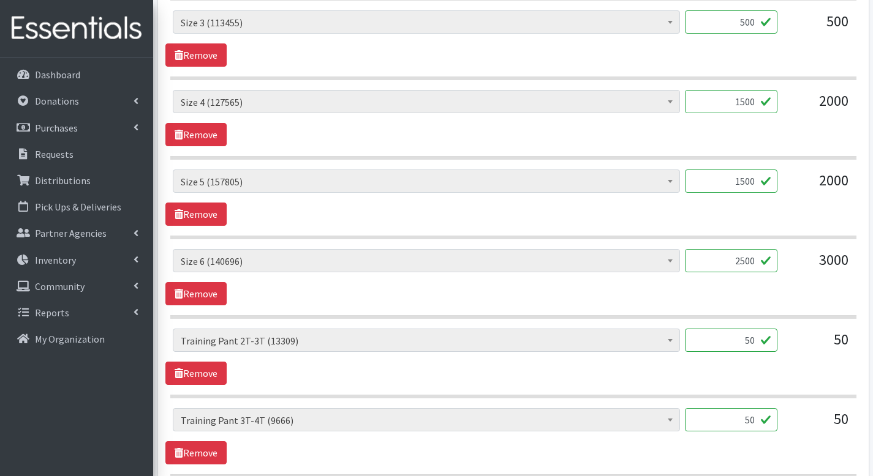
scroll to position [1046, 0]
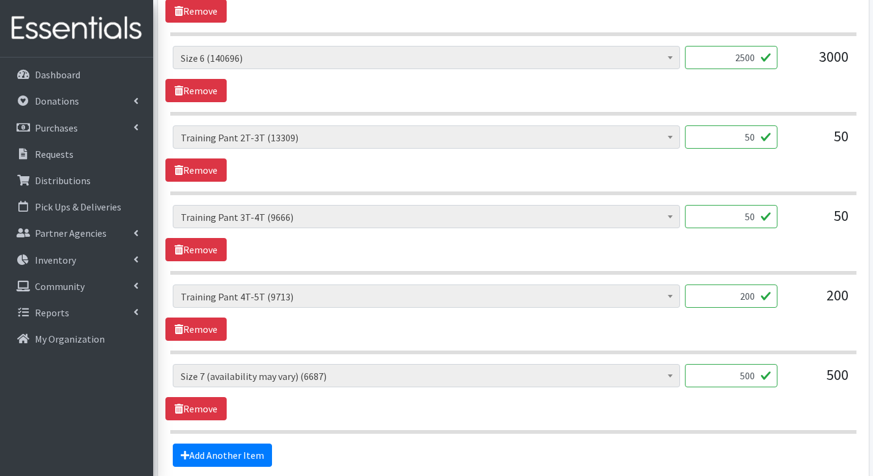
type input "2500"
drag, startPoint x: 737, startPoint y: 358, endPoint x: 764, endPoint y: 358, distance: 26.9
click at [764, 364] on input "500" at bounding box center [731, 375] width 92 height 23
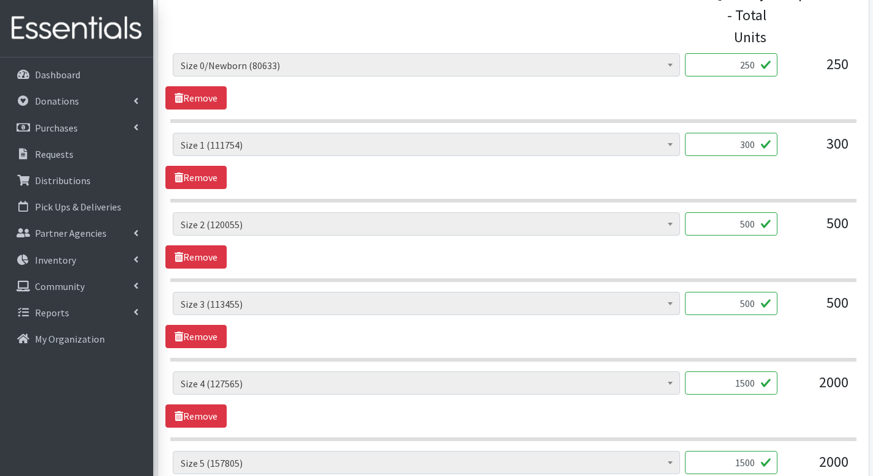
scroll to position [543, 0]
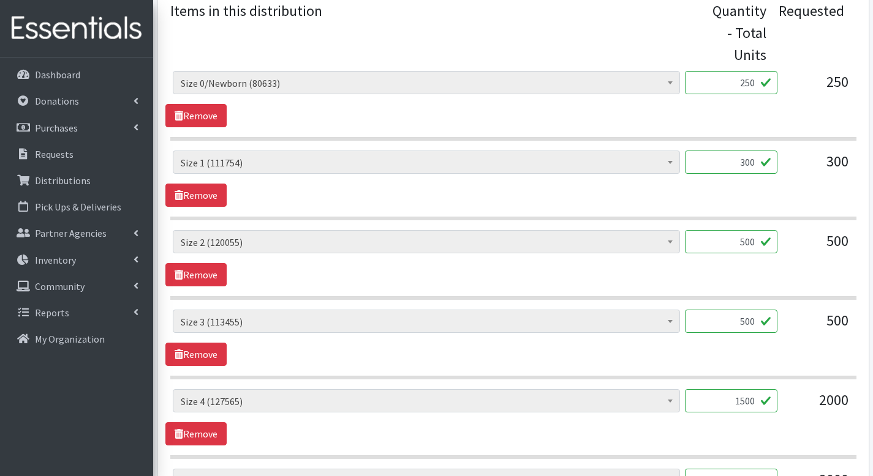
type input "250"
drag, startPoint x: 738, startPoint y: 220, endPoint x: 746, endPoint y: 222, distance: 7.7
click at [746, 230] on input "500" at bounding box center [731, 241] width 92 height 23
type input "400"
drag, startPoint x: 735, startPoint y: 301, endPoint x: 743, endPoint y: 301, distance: 8.0
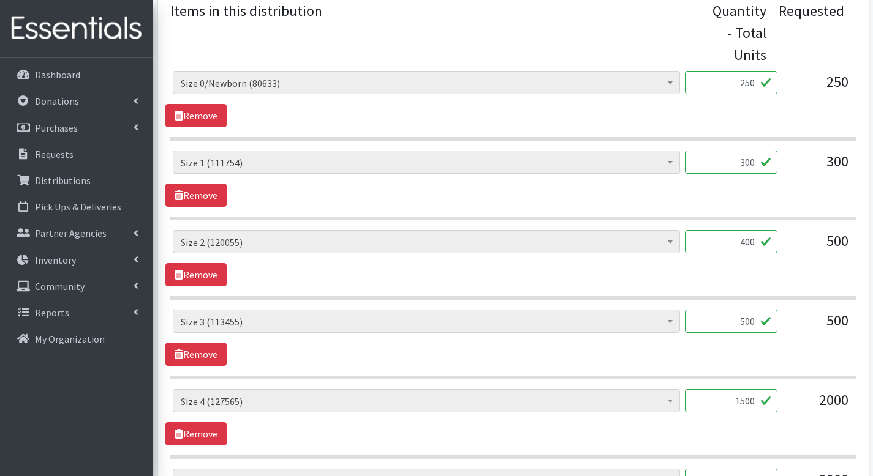
click at [743, 310] on input "500" at bounding box center [731, 321] width 92 height 23
type input "400"
click at [744, 151] on input "300" at bounding box center [731, 162] width 92 height 23
type input "200"
drag, startPoint x: 734, startPoint y: 64, endPoint x: 743, endPoint y: 65, distance: 9.3
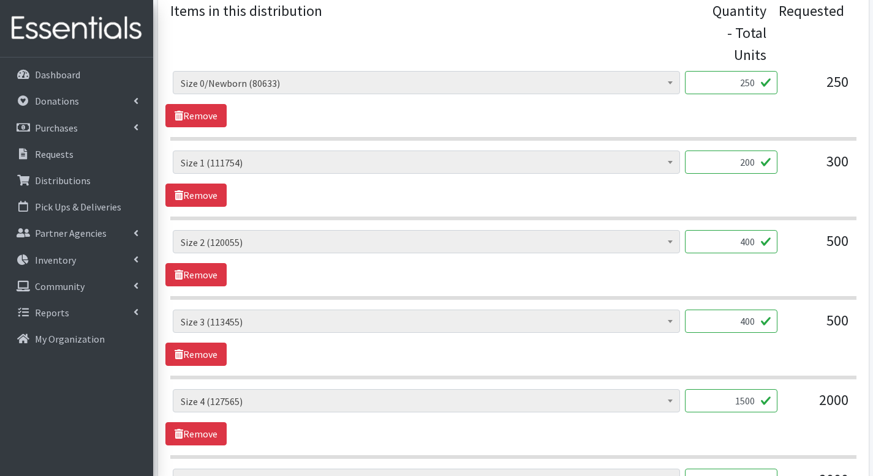
click at [743, 71] on input "250" at bounding box center [731, 82] width 92 height 23
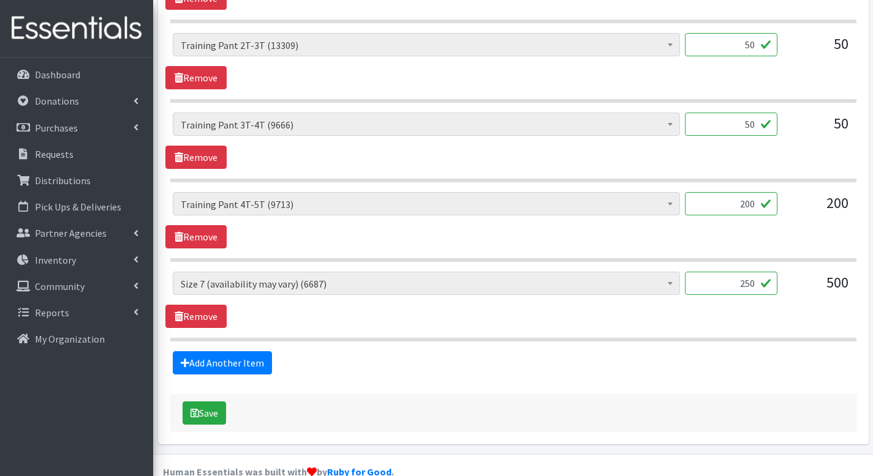
scroll to position [1141, 0]
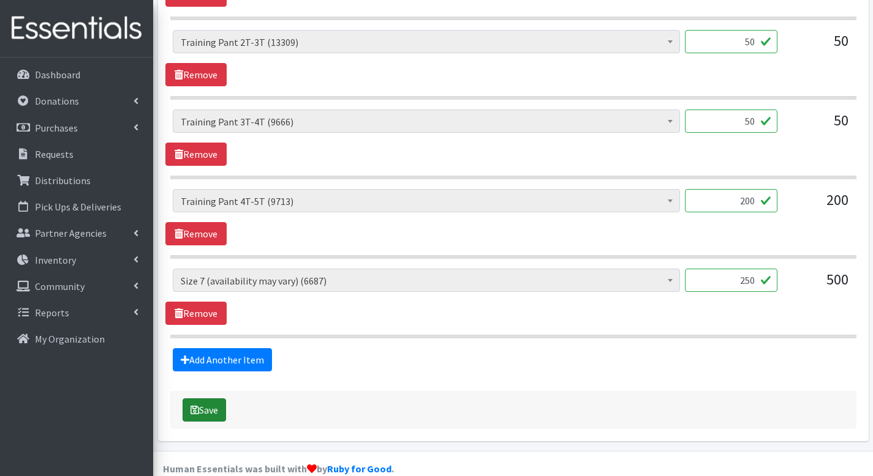
type input "150"
click at [190, 399] on button "Save" at bounding box center [203, 410] width 43 height 23
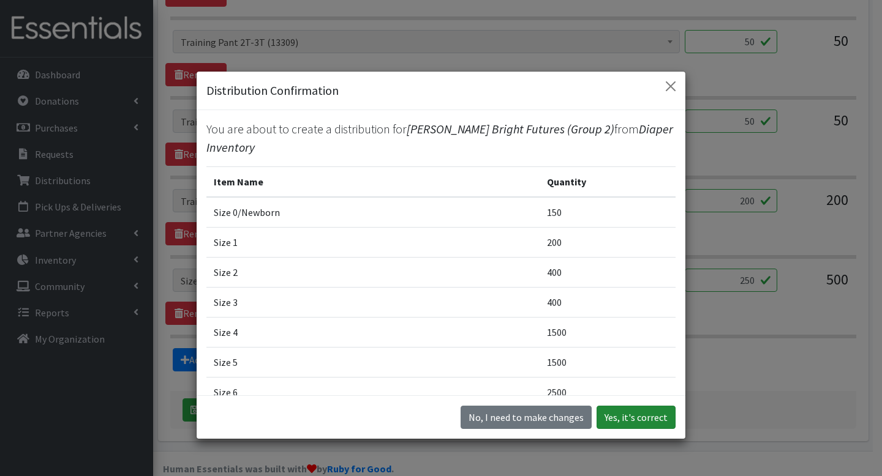
click at [610, 410] on button "Yes, it's correct" at bounding box center [635, 417] width 79 height 23
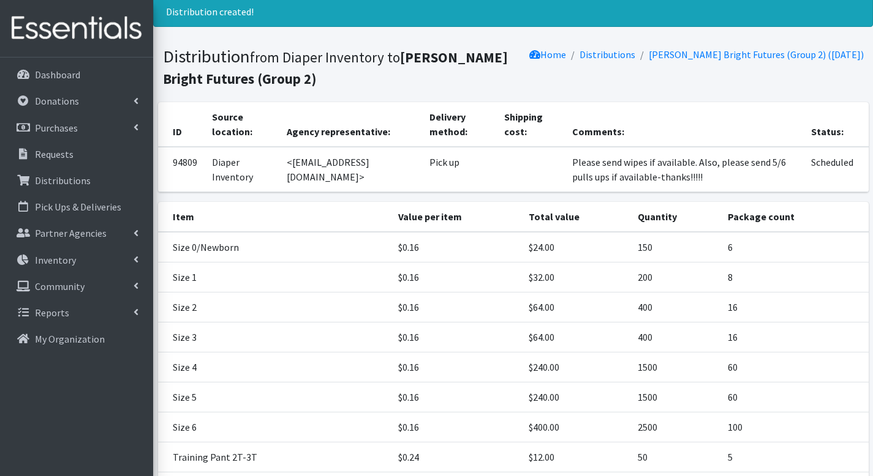
scroll to position [249, 0]
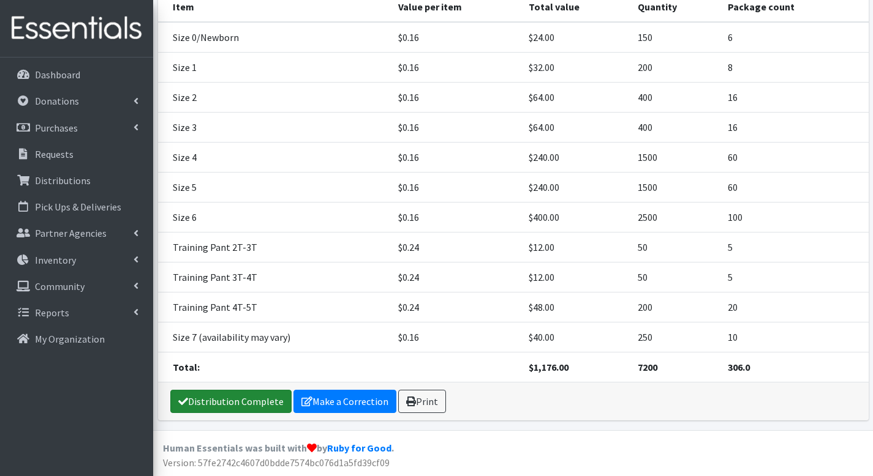
click at [239, 404] on link "Distribution Complete" at bounding box center [230, 401] width 121 height 23
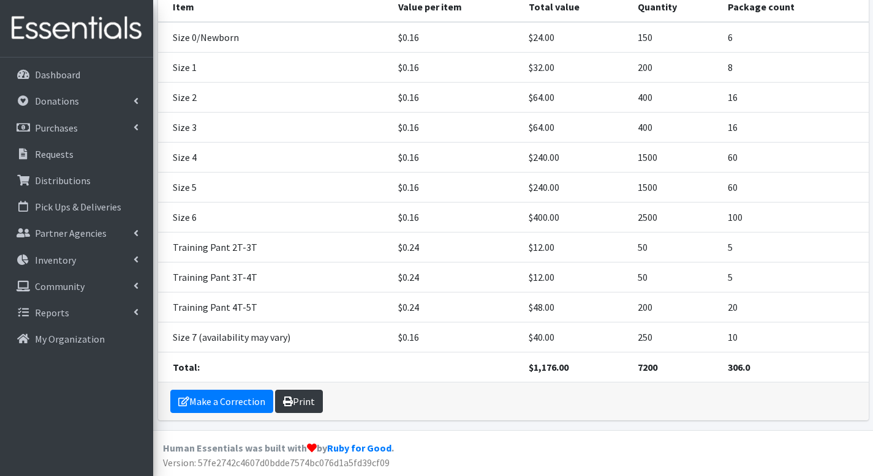
click at [298, 404] on link "Print" at bounding box center [299, 401] width 48 height 23
click at [241, 402] on link "Make a Correction" at bounding box center [221, 401] width 103 height 23
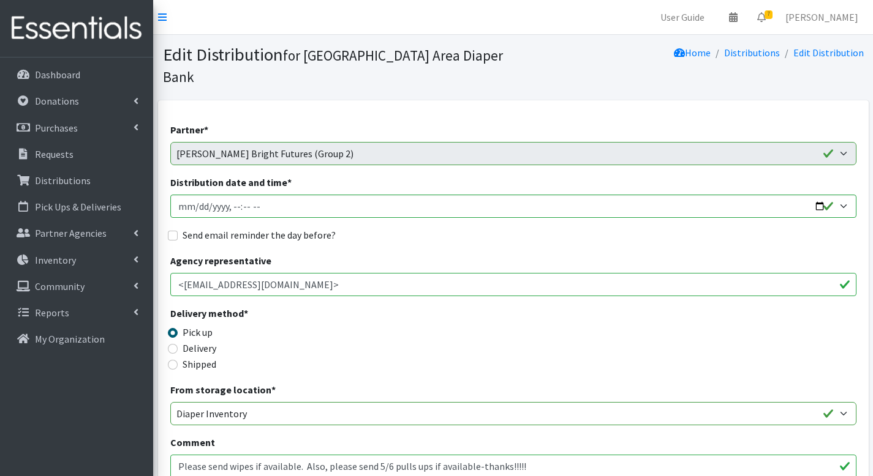
scroll to position [1101, 0]
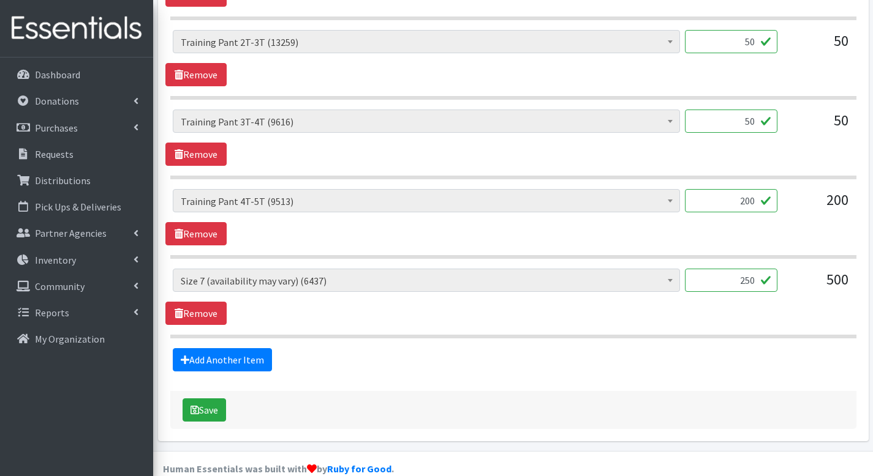
drag, startPoint x: 740, startPoint y: 181, endPoint x: 756, endPoint y: 184, distance: 15.5
click at [756, 189] on input "200" at bounding box center [731, 200] width 92 height 23
type input "150"
click at [212, 348] on link "Add Another Item" at bounding box center [222, 359] width 99 height 23
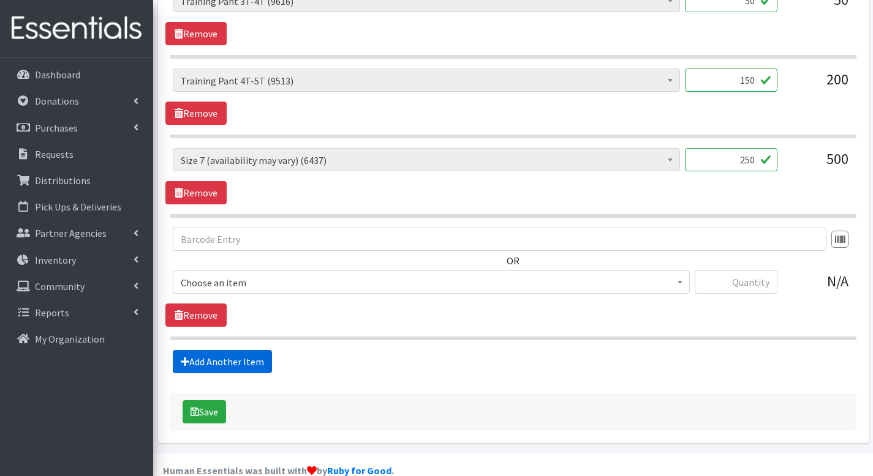
scroll to position [1223, 0]
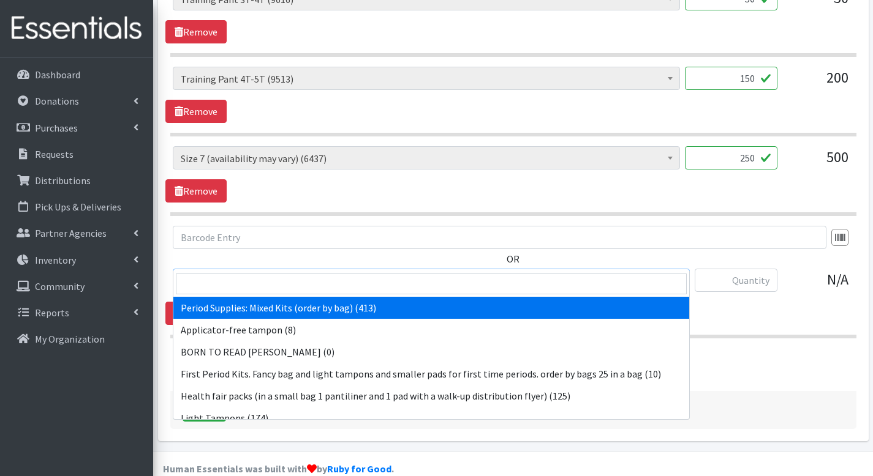
click at [316, 269] on span "Period Supplies: Mixed Kits (order by bag) (413)" at bounding box center [431, 280] width 517 height 23
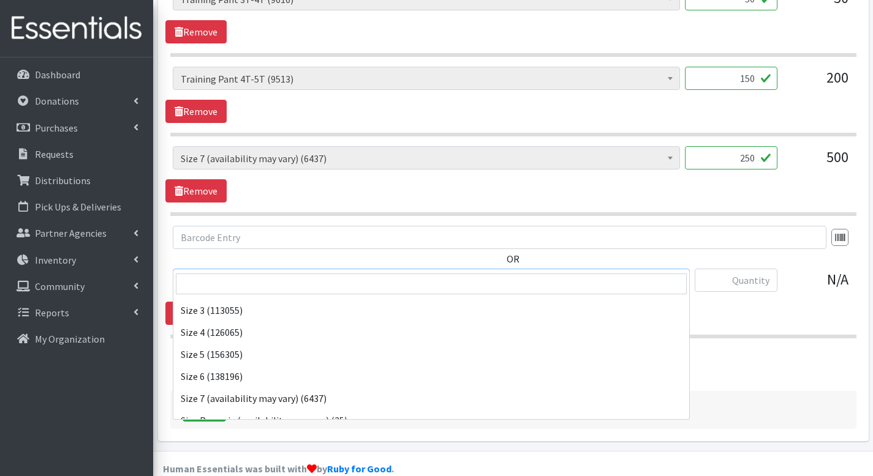
scroll to position [715, 0]
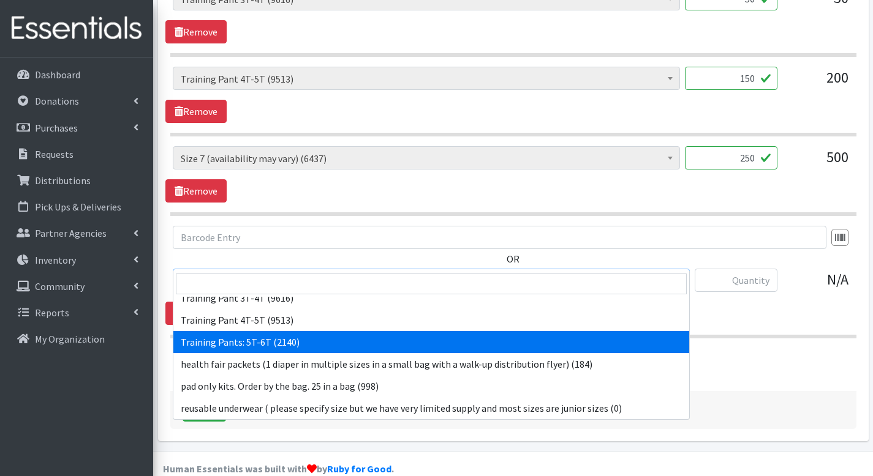
select select "15022"
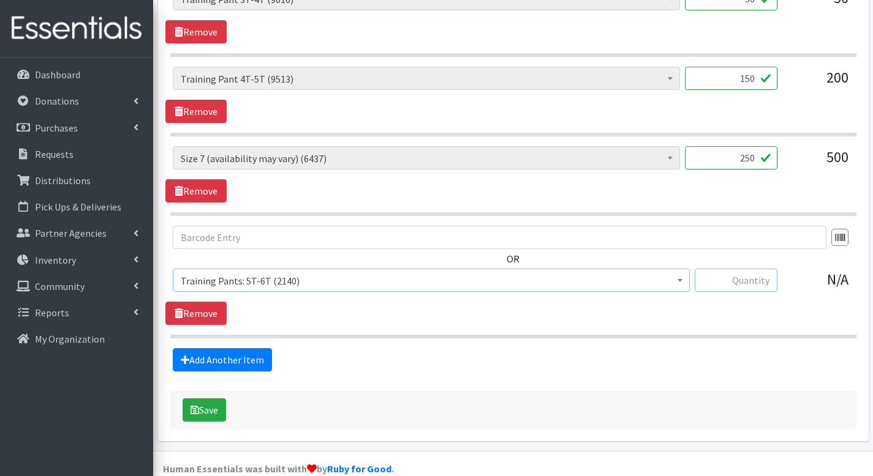
click at [708, 269] on input "text" at bounding box center [735, 280] width 83 height 23
type input "50"
click at [693, 290] on div "OR Period Supplies: Mixed Kits (order by bag) (413) Applicator-free tampon (8) …" at bounding box center [512, 275] width 695 height 99
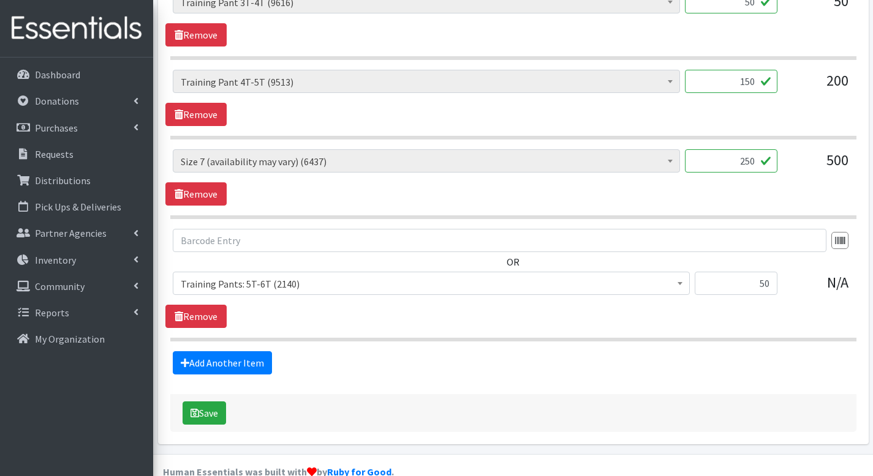
scroll to position [1223, 0]
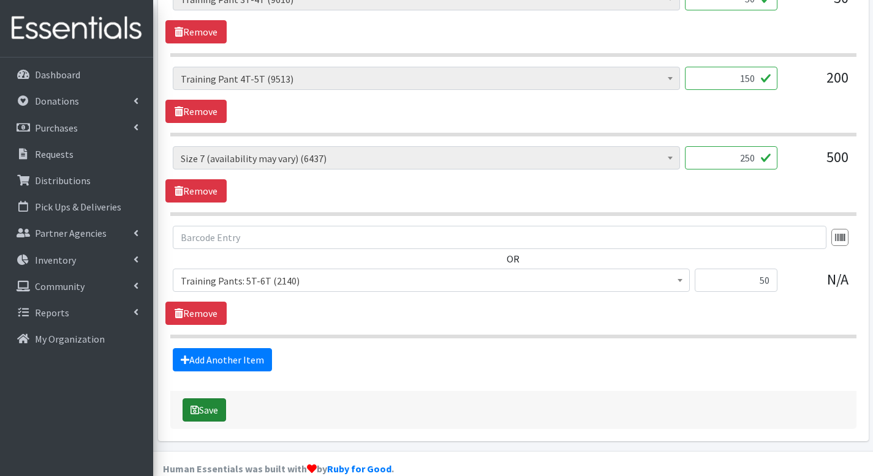
click at [205, 399] on button "Save" at bounding box center [203, 410] width 43 height 23
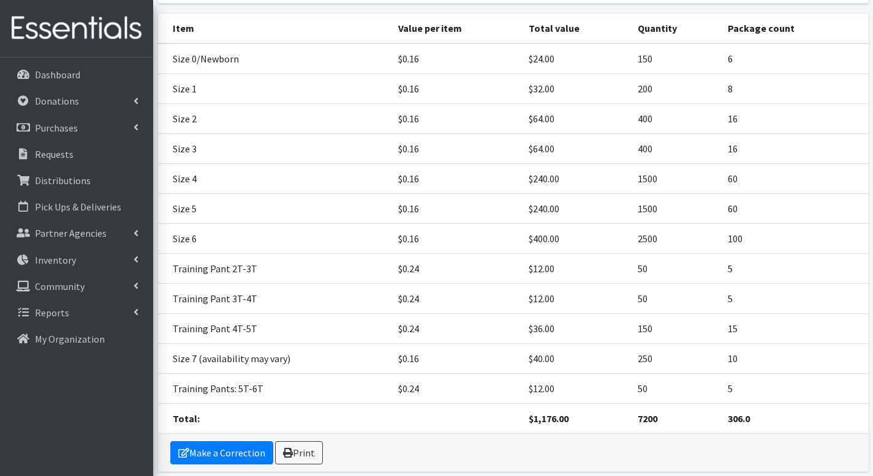
scroll to position [279, 0]
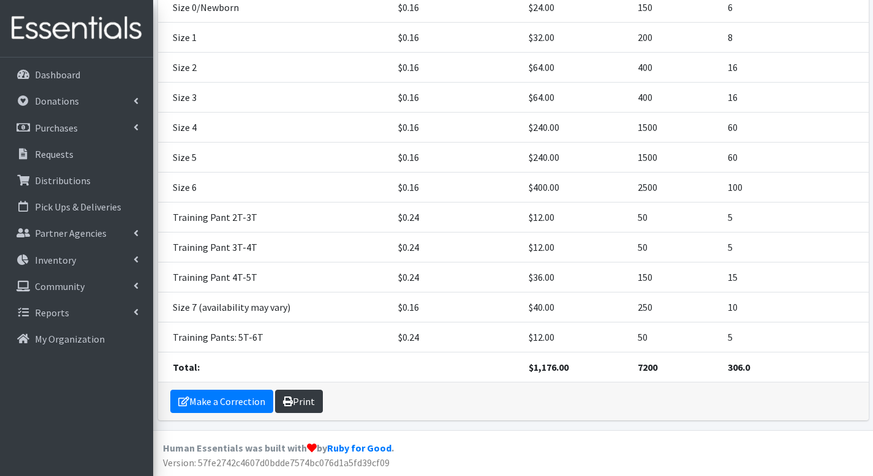
click at [298, 405] on link "Print" at bounding box center [299, 401] width 48 height 23
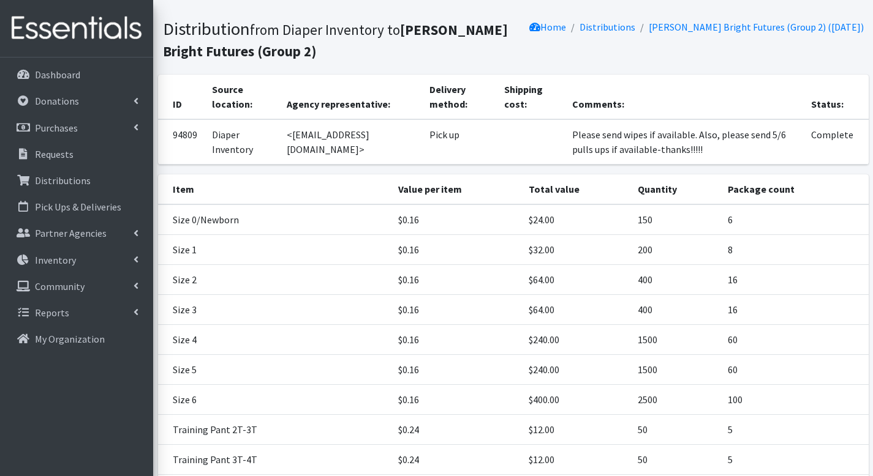
scroll to position [0, 0]
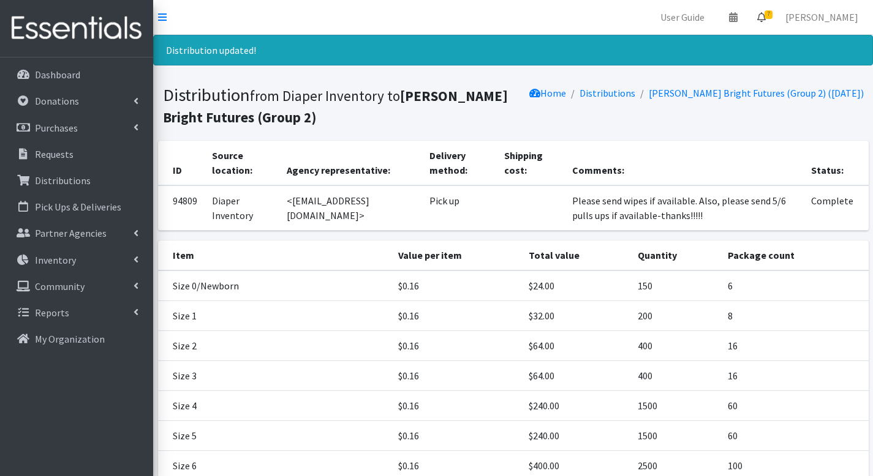
click at [765, 24] on link "7" at bounding box center [761, 17] width 28 height 24
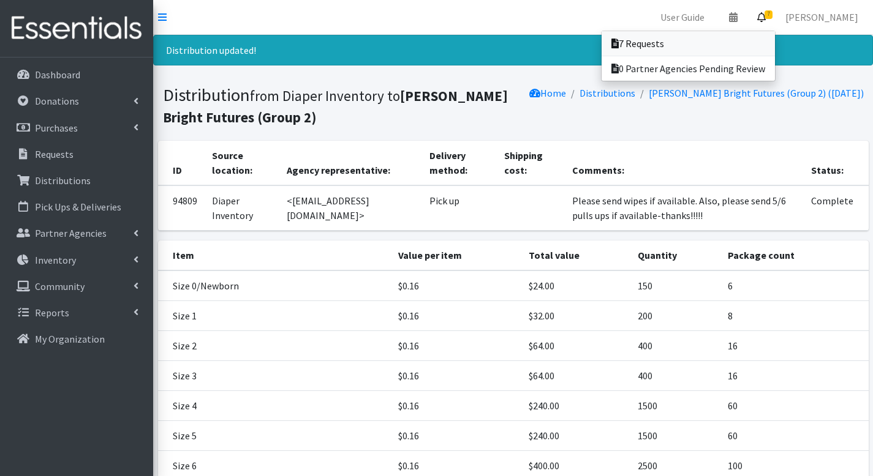
click at [766, 32] on link "7 Requests" at bounding box center [687, 43] width 173 height 24
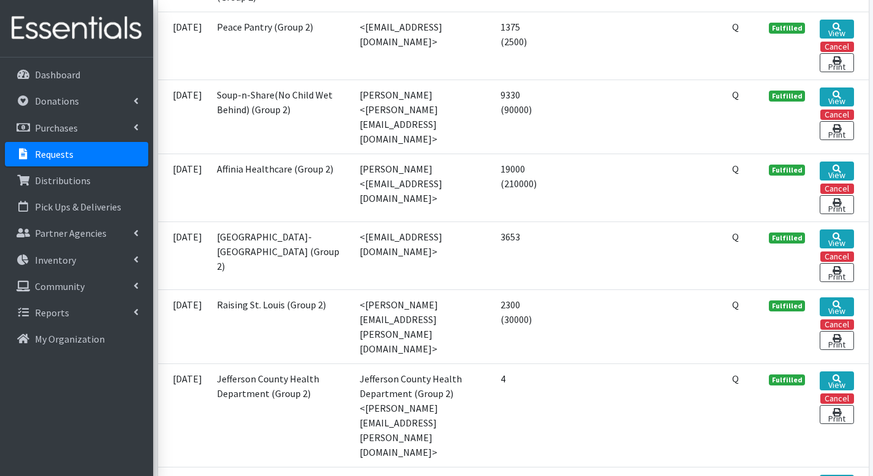
scroll to position [1331, 0]
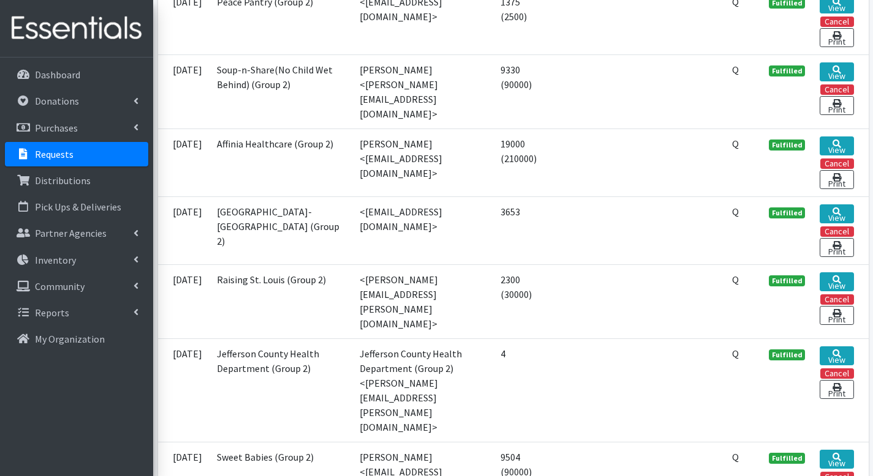
drag, startPoint x: 878, startPoint y: 94, endPoint x: 877, endPoint y: 207, distance: 112.7
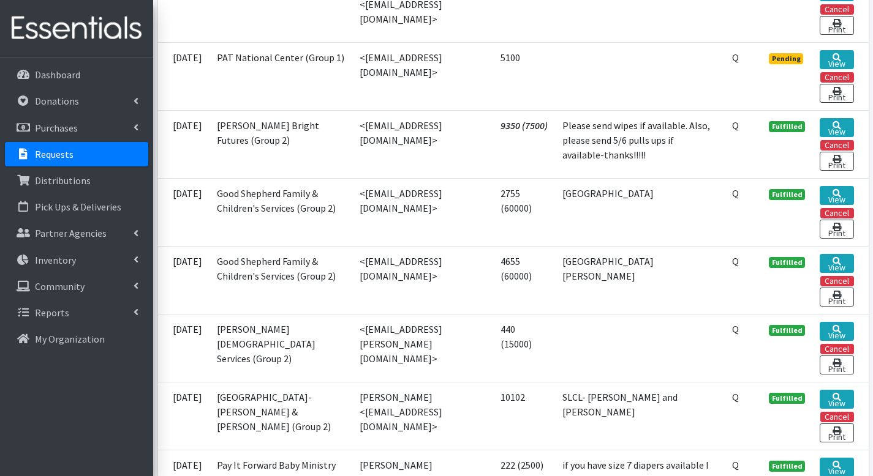
scroll to position [715, 0]
